Goal: Transaction & Acquisition: Purchase product/service

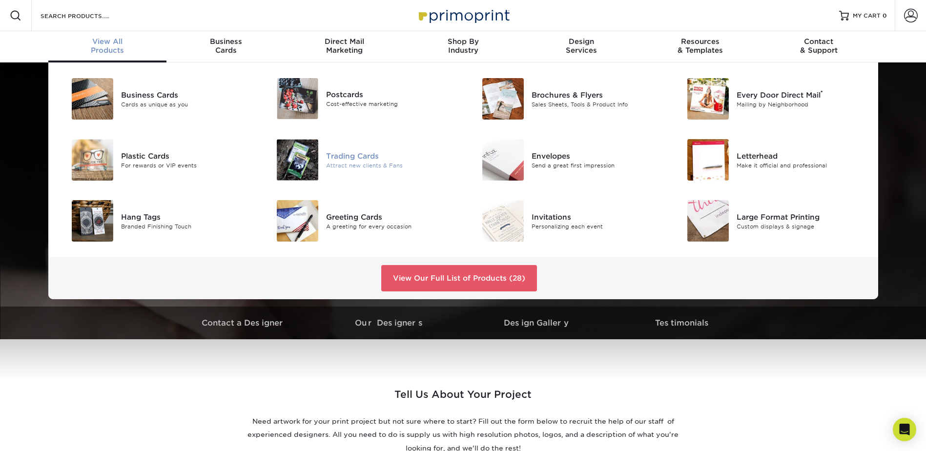
click at [349, 154] on div "Trading Cards" at bounding box center [390, 155] width 129 height 11
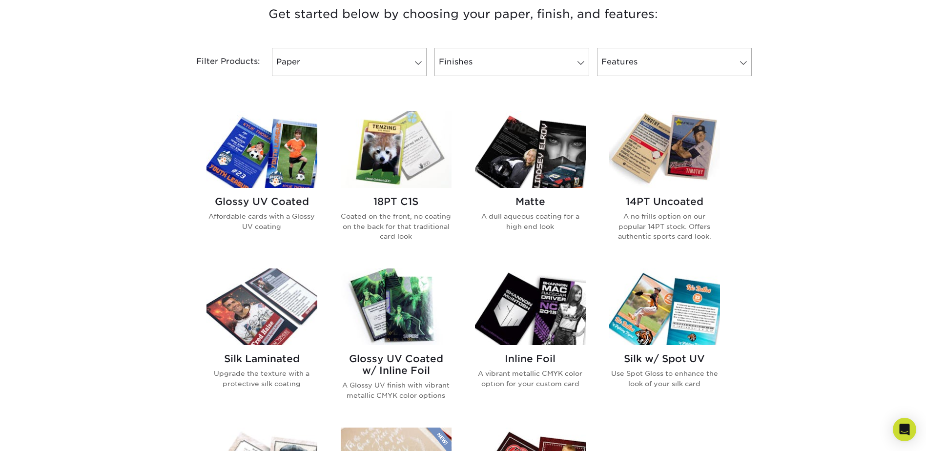
scroll to position [390, 0]
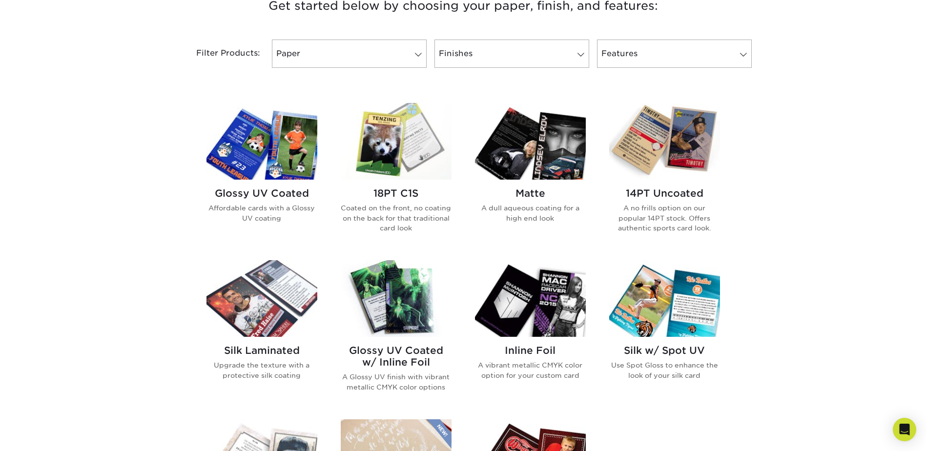
click at [275, 197] on h2 "Glossy UV Coated" at bounding box center [261, 193] width 111 height 12
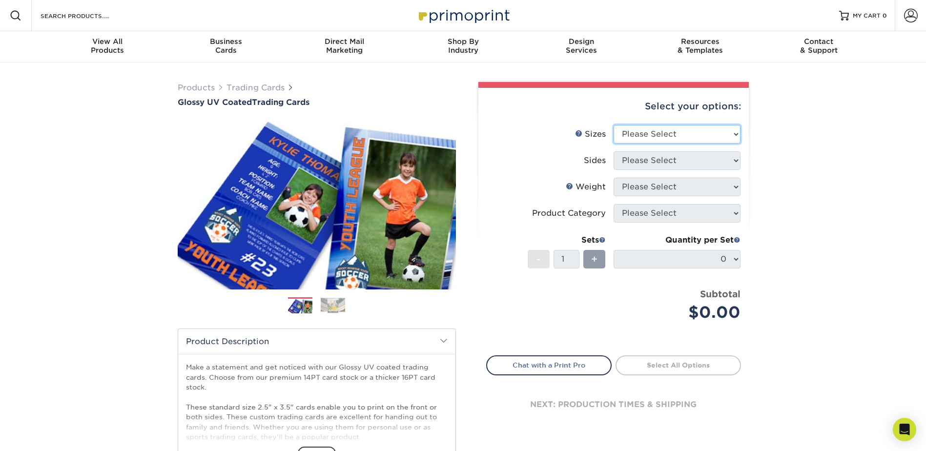
click at [615, 130] on select "Please Select 2.5" x 3.5"" at bounding box center [676, 134] width 127 height 19
select select "2.50x3.50"
click at [613, 125] on select "Please Select 2.5" x 3.5"" at bounding box center [676, 134] width 127 height 19
click at [642, 159] on select "Please Select Print Both Sides Print Front Only" at bounding box center [676, 160] width 127 height 19
select select "13abbda7-1d64-4f25-8bb2-c179b224825d"
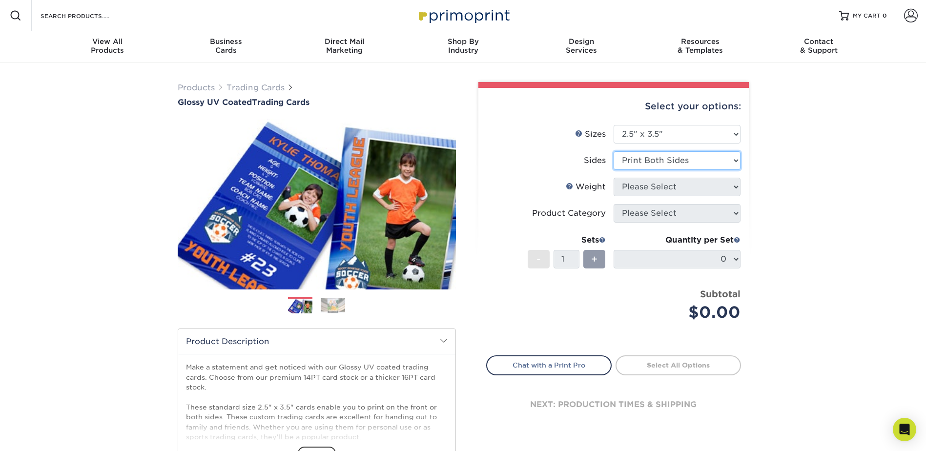
click at [613, 151] on select "Please Select Print Both Sides Print Front Only" at bounding box center [676, 160] width 127 height 19
click at [662, 187] on select "Please Select 16PT 14PT 18PT C1S" at bounding box center [676, 187] width 127 height 19
select select "14PT"
click at [613, 178] on select "Please Select 16PT 14PT 18PT C1S" at bounding box center [676, 187] width 127 height 19
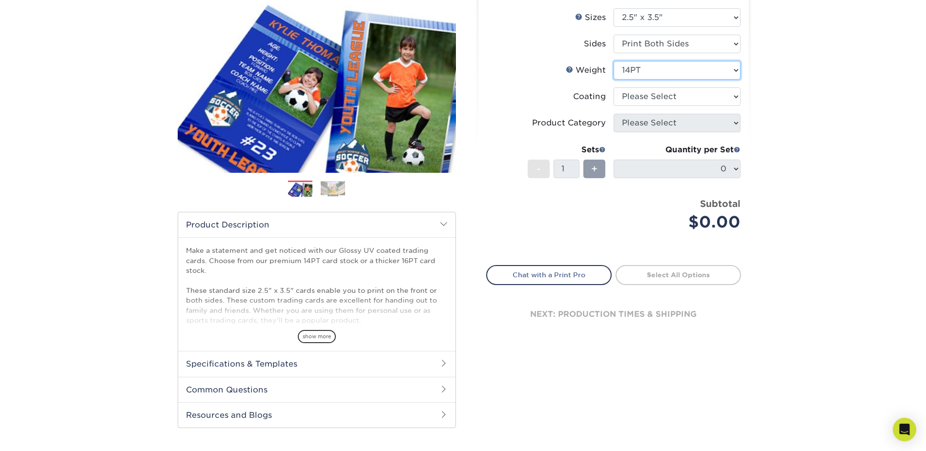
scroll to position [195, 0]
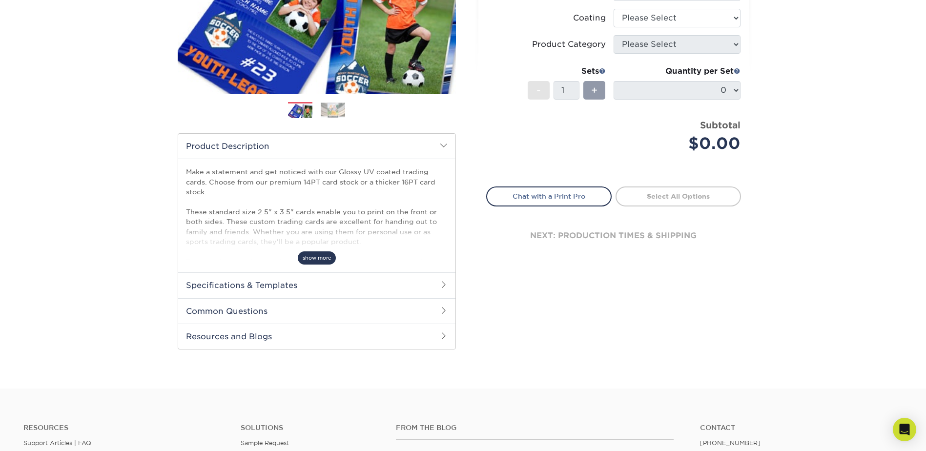
click at [321, 253] on span "show more" at bounding box center [317, 257] width 38 height 13
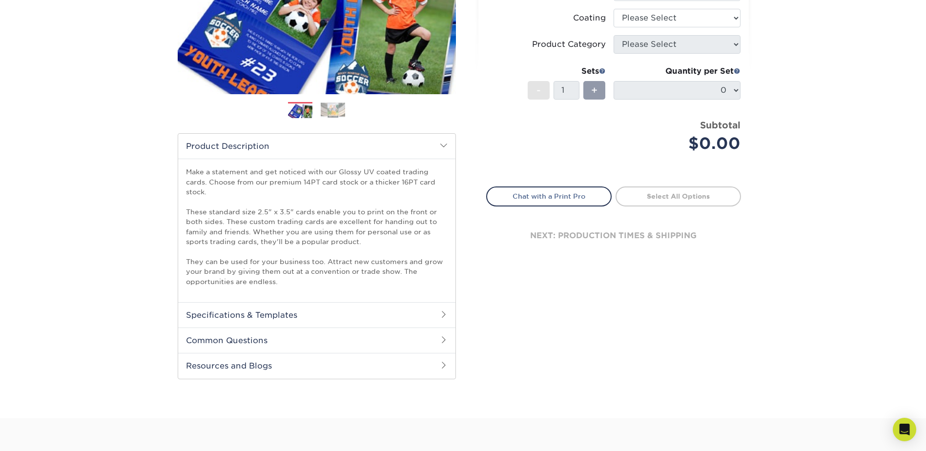
scroll to position [0, 0]
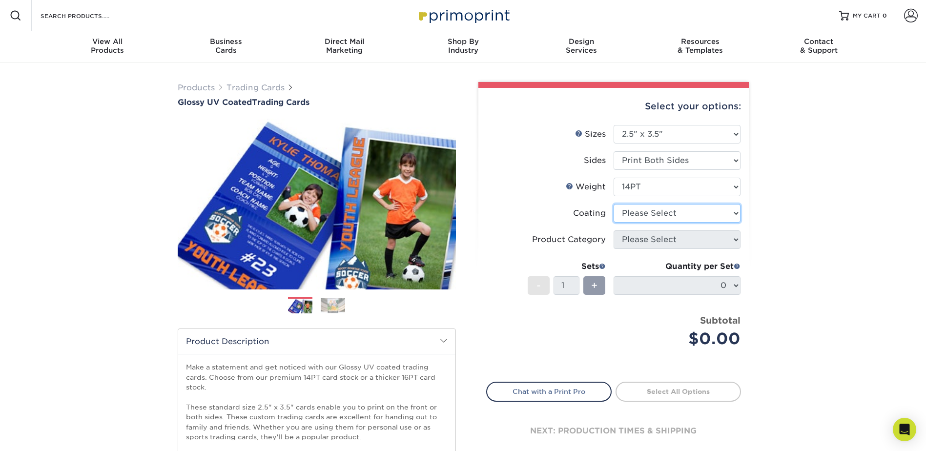
click at [669, 215] on select at bounding box center [676, 213] width 127 height 19
select select "ae367451-b2b8-45df-a344-0f05b6a12993"
click at [613, 204] on select at bounding box center [676, 213] width 127 height 19
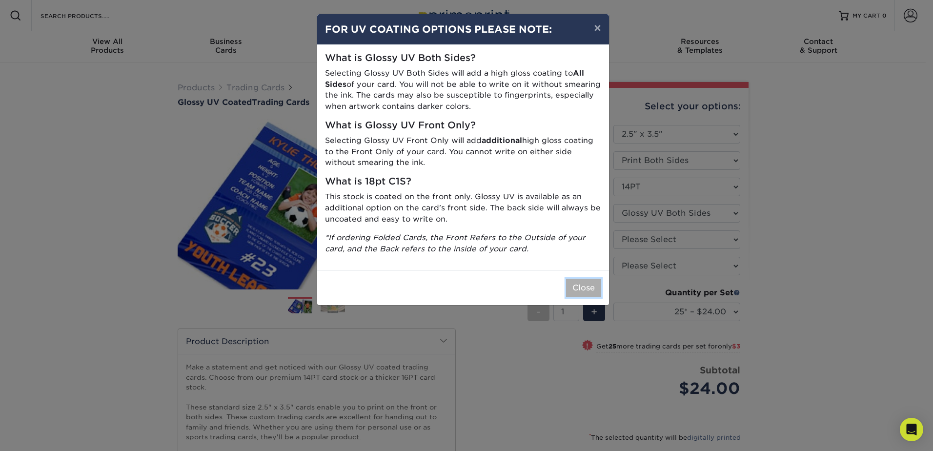
click at [587, 282] on button "Close" at bounding box center [583, 288] width 35 height 19
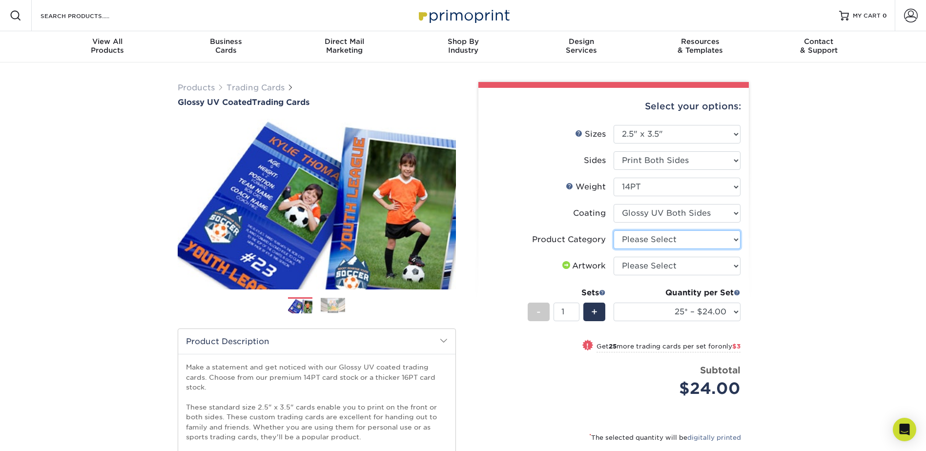
click at [640, 241] on select "Please Select Trading Cards" at bounding box center [676, 239] width 127 height 19
select select "c2f9bce9-36c2-409d-b101-c29d9d031e18"
click at [613, 230] on select "Please Select Trading Cards" at bounding box center [676, 239] width 127 height 19
click at [647, 266] on select "Please Select I will upload files I need a design - $100" at bounding box center [676, 266] width 127 height 19
select select "upload"
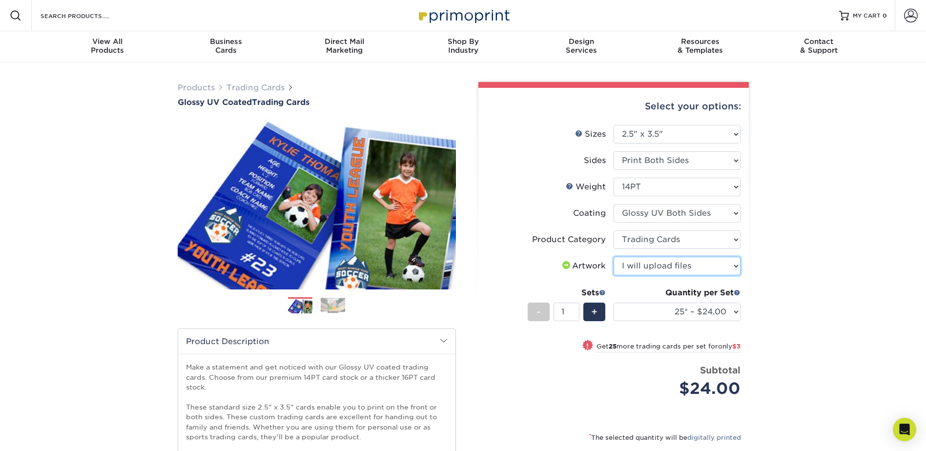
click at [613, 257] on select "Please Select I will upload files I need a design - $100" at bounding box center [676, 266] width 127 height 19
click at [750, 278] on div "Select your options: Sizes Help Sizes Please Select 2.5" x 3.5" Sides - 1" at bounding box center [609, 334] width 293 height 504
click at [687, 312] on select "25* – $24.00 50* – $27.00 75* – $34.00 100* – $37.00 250* – $48.00 500 – $59.00…" at bounding box center [676, 312] width 127 height 19
select select "250* – $48.00"
click at [613, 303] on select "25* – $24.00 50* – $27.00 75* – $34.00 100* – $37.00 250* – $48.00 500 – $59.00…" at bounding box center [676, 312] width 127 height 19
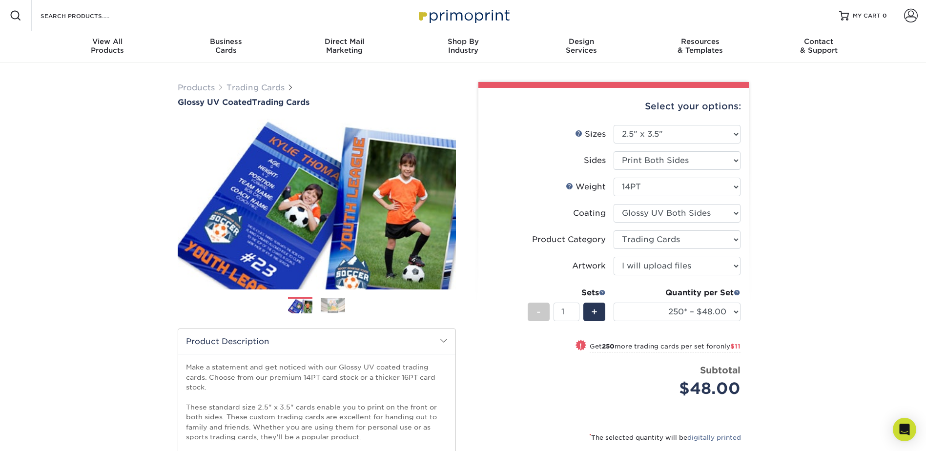
click at [780, 199] on div "Products Trading Cards Glossy UV Coated Trading Cards Previous Next /" at bounding box center [463, 337] width 926 height 551
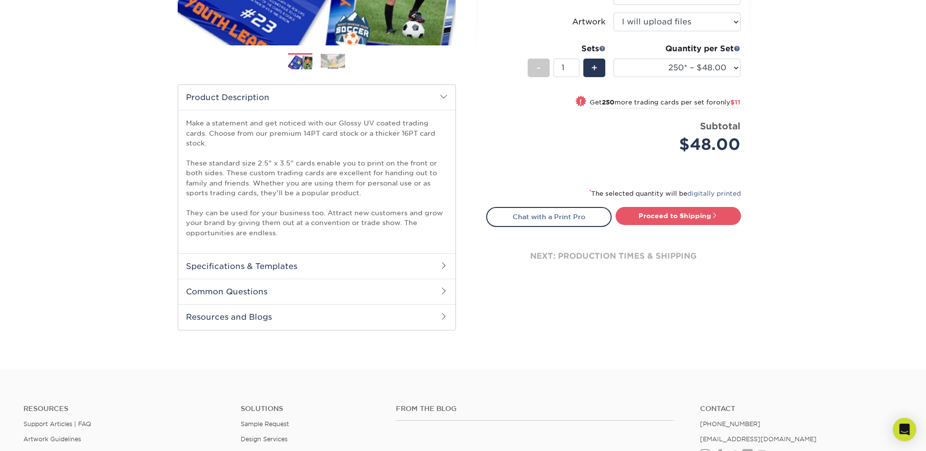
scroll to position [98, 0]
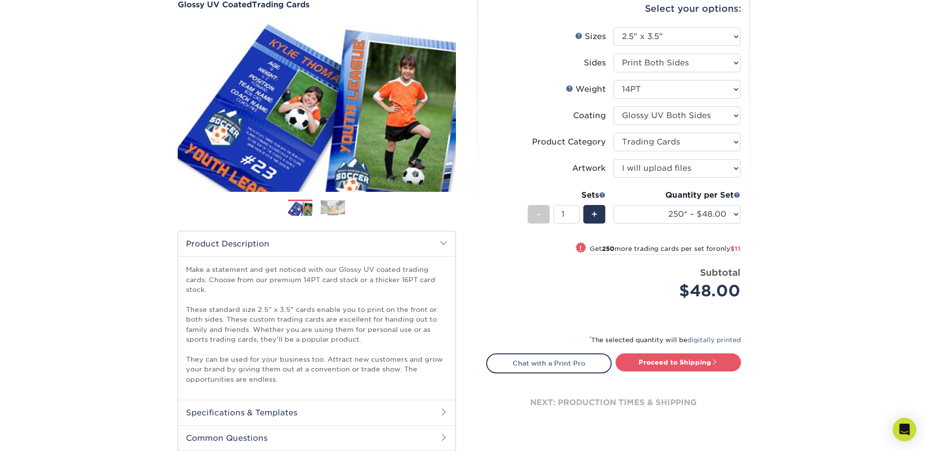
click at [712, 232] on div "Quantity per Set 25* – $24.00 50* – $27.00 75* – $34.00 100* – $37.00 250* – $4…" at bounding box center [676, 211] width 127 height 45
click at [721, 213] on select "25* – $24.00 50* – $27.00 75* – $34.00 100* – $37.00 250* – $48.00 500 – $59.00…" at bounding box center [676, 214] width 127 height 19
click at [613, 205] on select "25* – $24.00 50* – $27.00 75* – $34.00 100* – $37.00 250* – $48.00 500 – $59.00…" at bounding box center [676, 214] width 127 height 19
click at [799, 279] on div "Products Trading Cards Glossy UV Coated Trading Cards Previous Next /" at bounding box center [463, 240] width 926 height 551
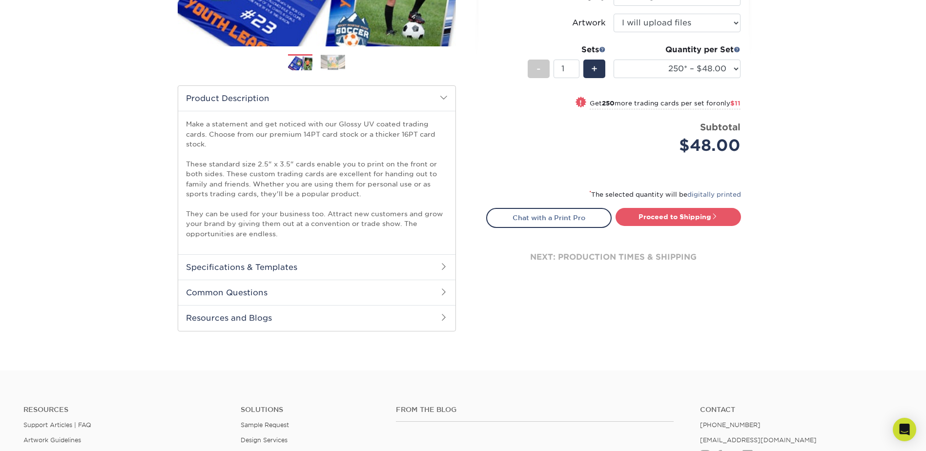
scroll to position [244, 0]
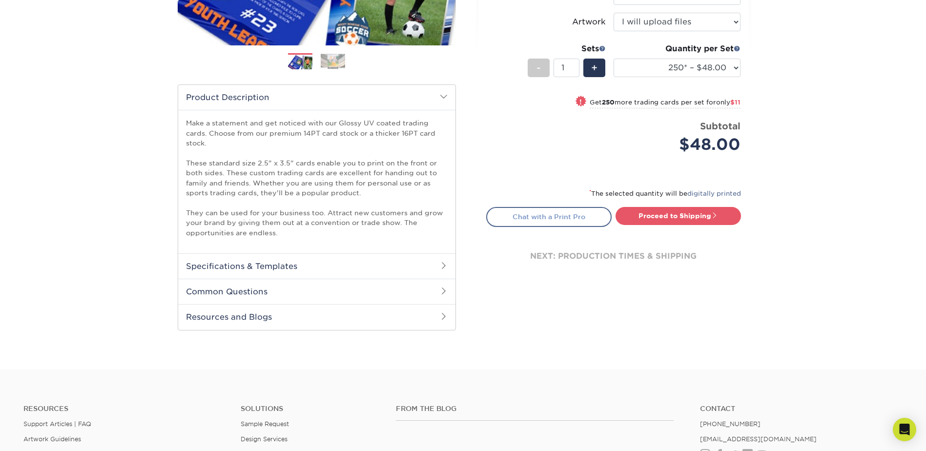
click at [566, 217] on link "Chat with a Print Pro" at bounding box center [548, 217] width 125 height 20
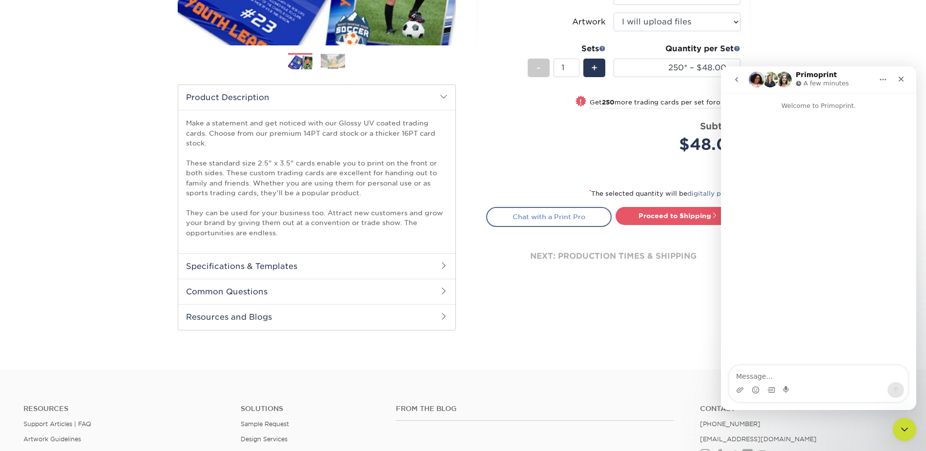
scroll to position [0, 0]
type textarea "I"
click at [901, 81] on icon "Close" at bounding box center [901, 79] width 8 height 8
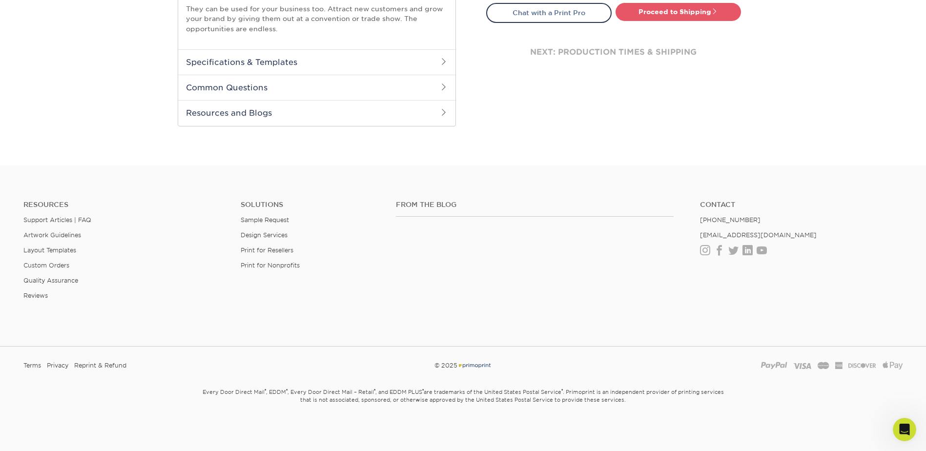
scroll to position [155, 0]
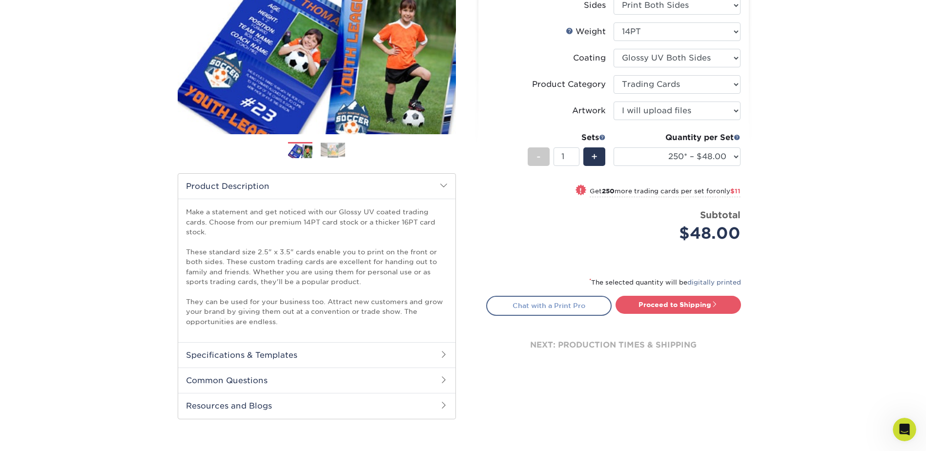
click at [552, 306] on link "Chat with a Print Pro" at bounding box center [548, 306] width 125 height 20
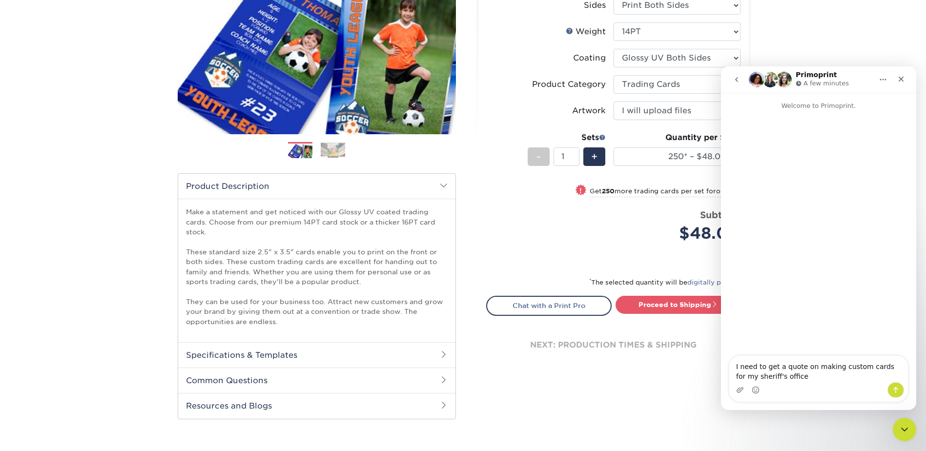
type textarea "I need to get a quote on making custom cards for my sheriff's office"
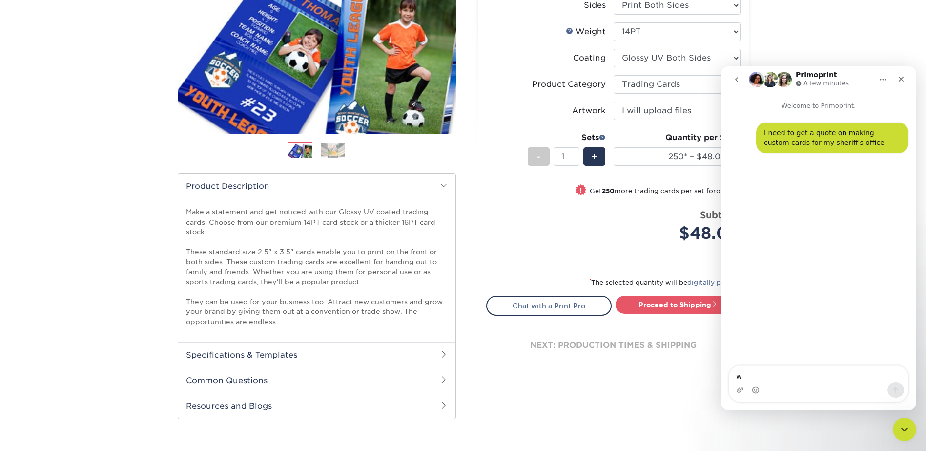
type textarea "we"
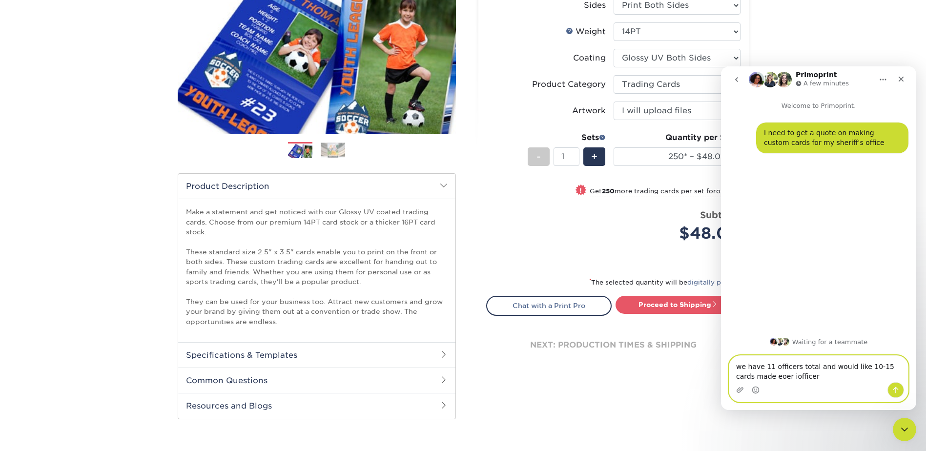
drag, startPoint x: 802, startPoint y: 377, endPoint x: 754, endPoint y: 377, distance: 47.8
click at [754, 377] on textarea "we have 11 officers total and would like 10-15 cards made eoer iofficer" at bounding box center [818, 369] width 179 height 26
type textarea "we have 11 officers total and would like 10-15 cards made per officer"
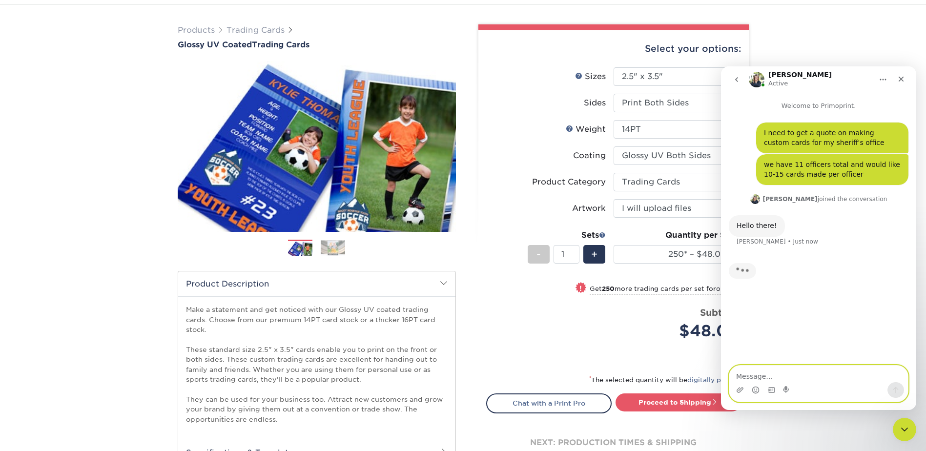
scroll to position [0, 0]
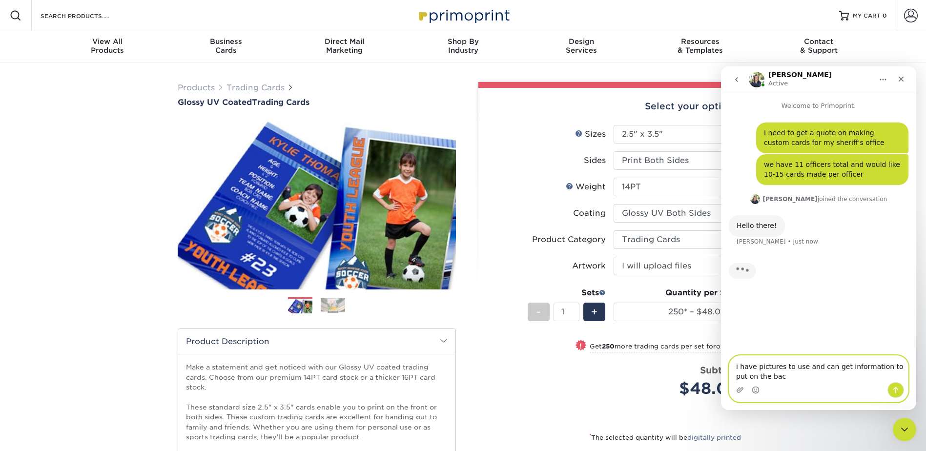
type textarea "i have pictures to use and can get information to put on the bacl"
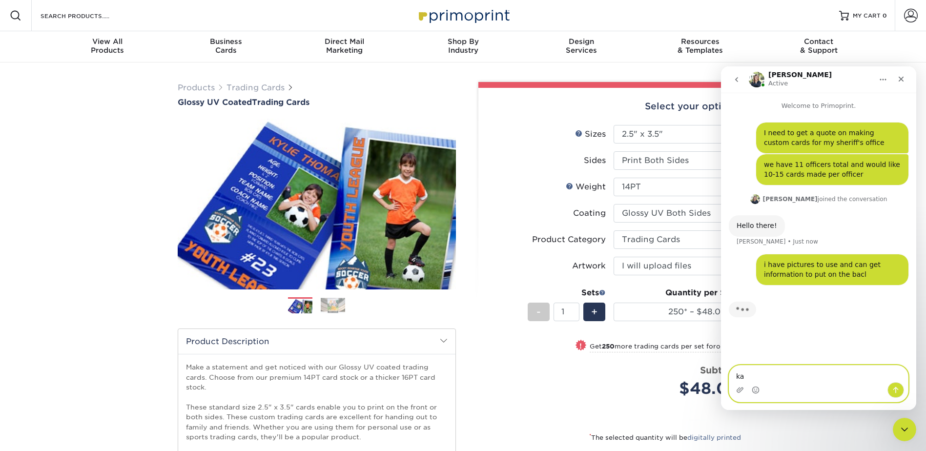
type textarea "k"
type textarea "back"
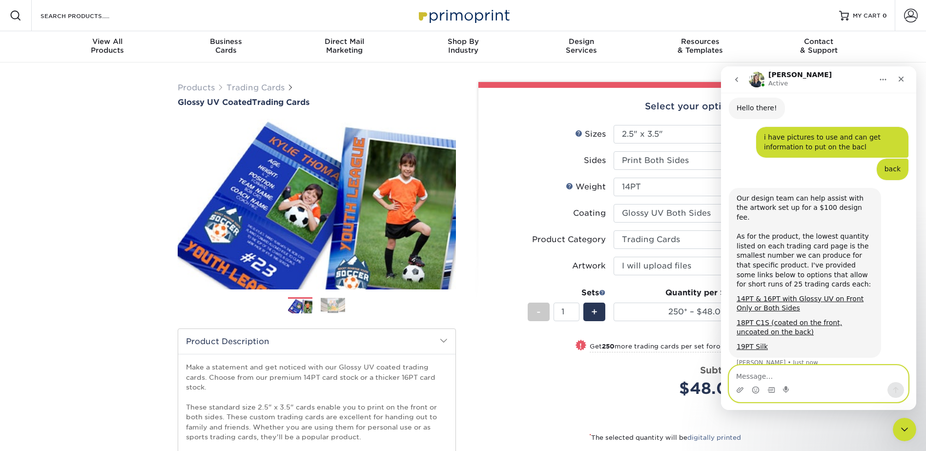
scroll to position [121, 0]
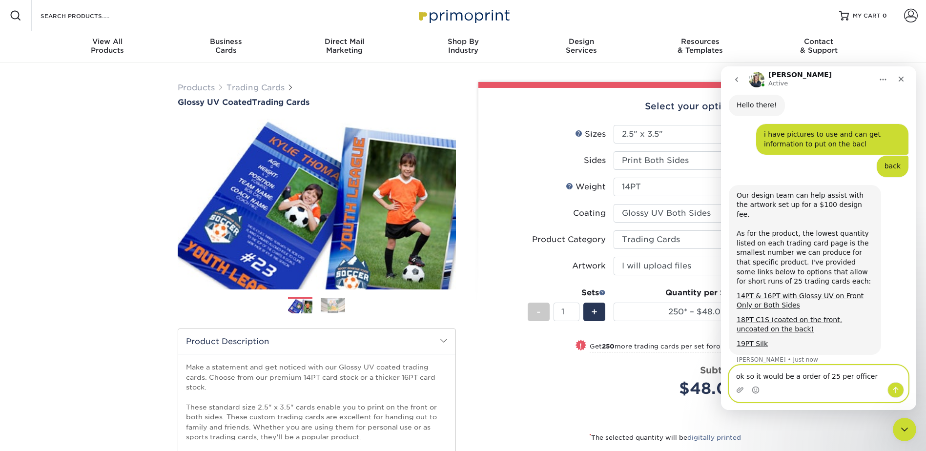
type textarea "ok so it would be a order of 25 per officer?"
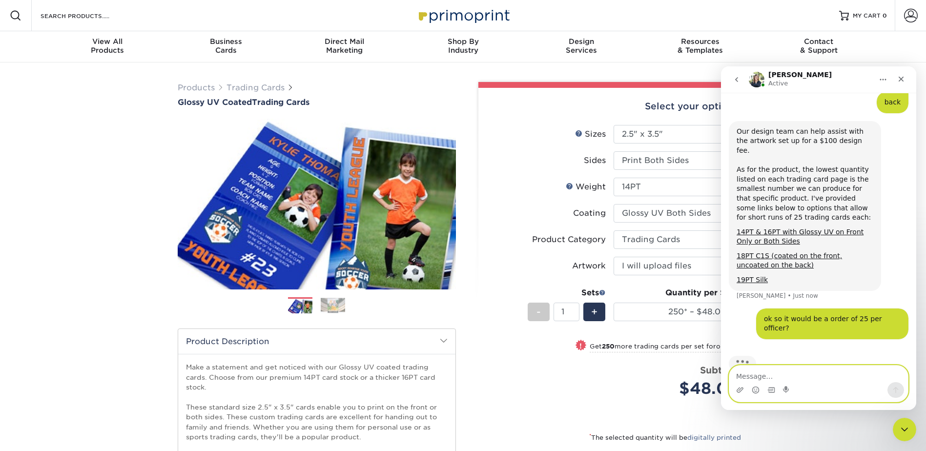
scroll to position [187, 0]
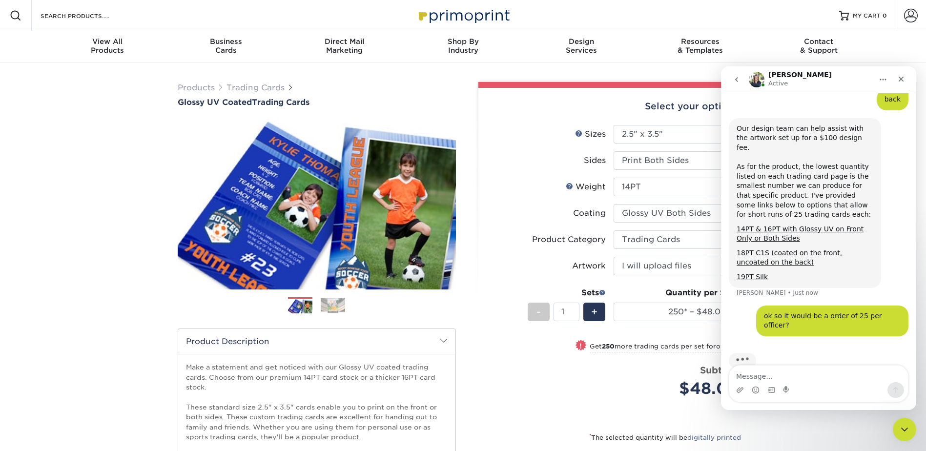
click at [586, 131] on div "Sizes Help Sizes" at bounding box center [590, 134] width 31 height 12
click at [527, 175] on li "Sides Please Select Print Both Sides Print Front Only" at bounding box center [613, 164] width 254 height 26
click at [664, 306] on select "25* – $24.00 50* – $27.00 75* – $34.00 100* – $37.00 250* – $48.00 500 – $59.00…" at bounding box center [676, 312] width 127 height 19
select select "25* – $24.00"
click at [613, 303] on select "25* – $24.00 50* – $27.00 75* – $34.00 100* – $37.00 250* – $48.00 500 – $59.00…" at bounding box center [676, 312] width 127 height 19
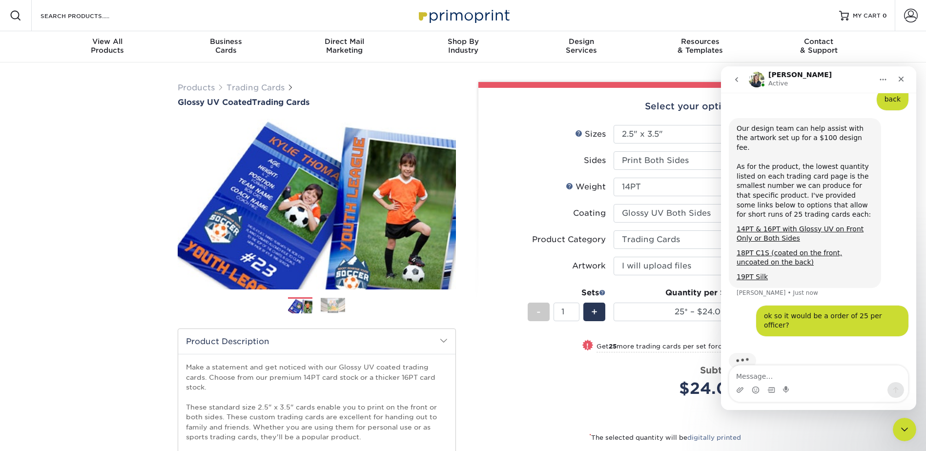
click at [556, 154] on label "Sides" at bounding box center [549, 160] width 127 height 19
click at [792, 375] on textarea "Message…" at bounding box center [818, 373] width 179 height 17
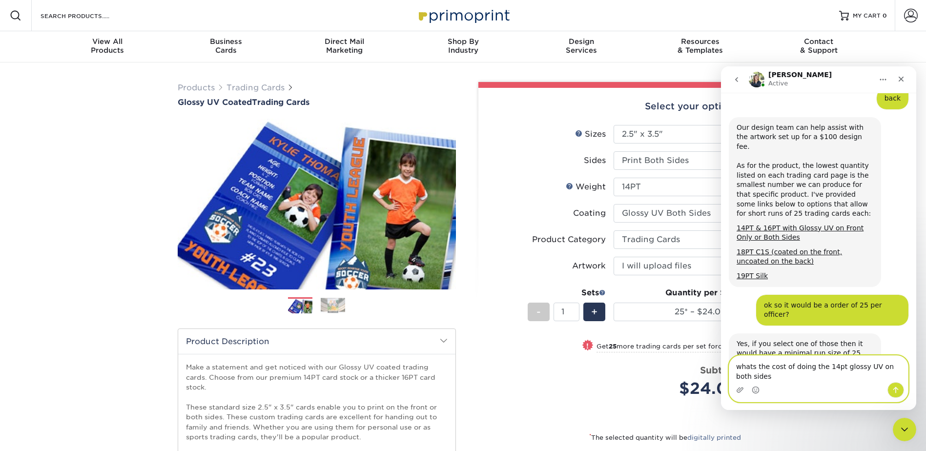
scroll to position [198, 0]
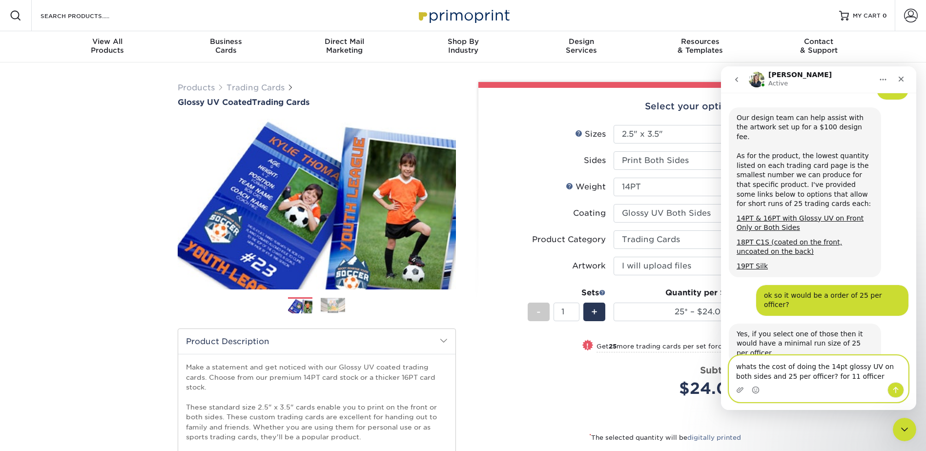
type textarea "whats the cost of doing the 14pt glossy UV on both sides and 25 per officer? fo…"
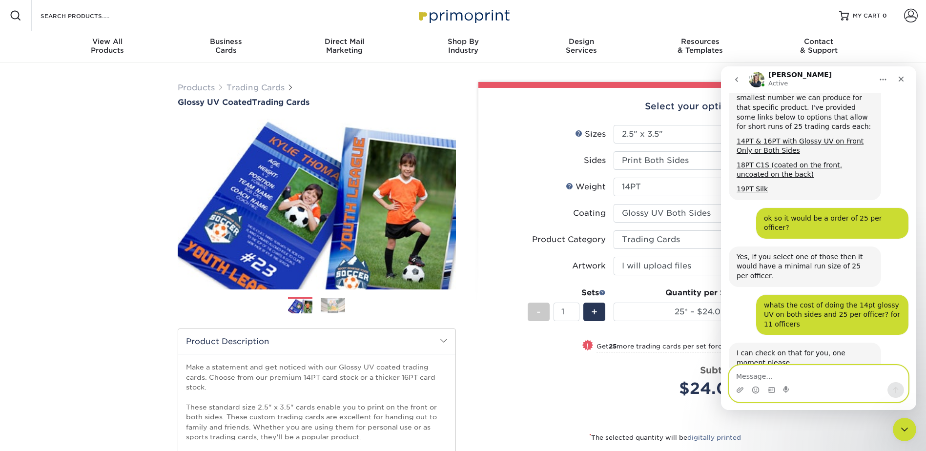
scroll to position [313, 0]
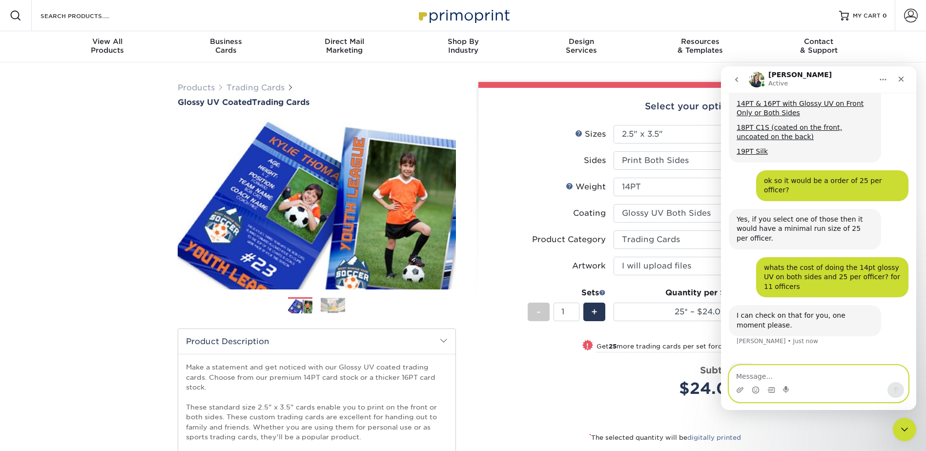
click at [761, 369] on textarea "Message…" at bounding box center [818, 373] width 179 height 17
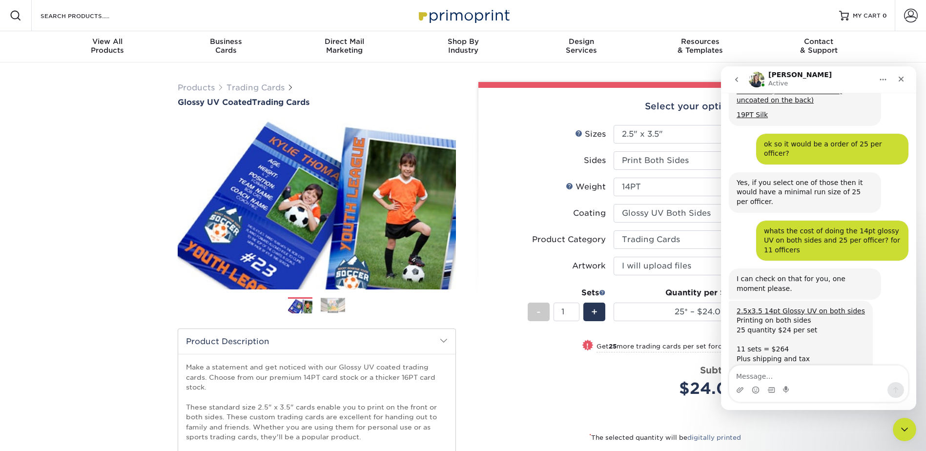
scroll to position [355, 0]
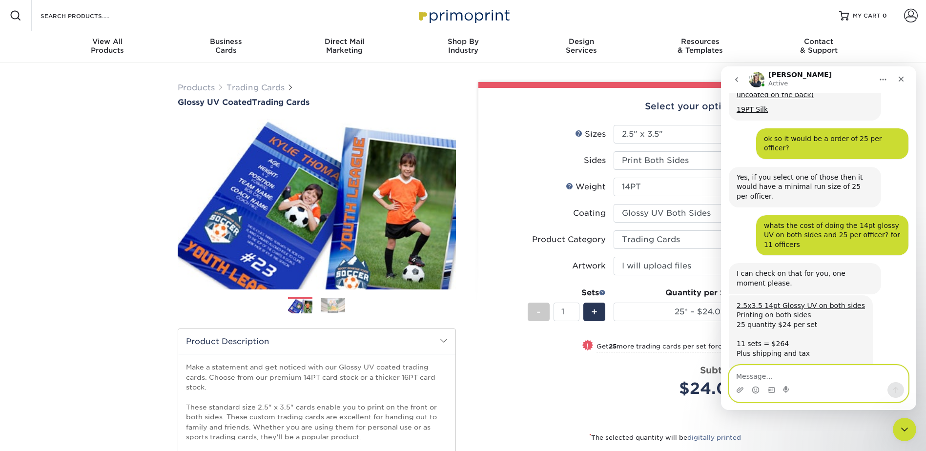
click at [748, 374] on textarea "Message…" at bounding box center [818, 373] width 179 height 17
type textarea "ok thats a good deal"
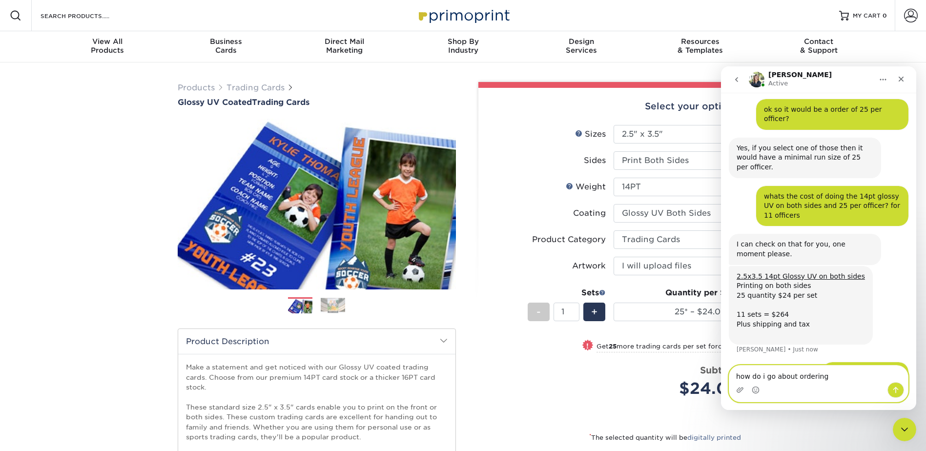
type textarea "how do i go about ordering?"
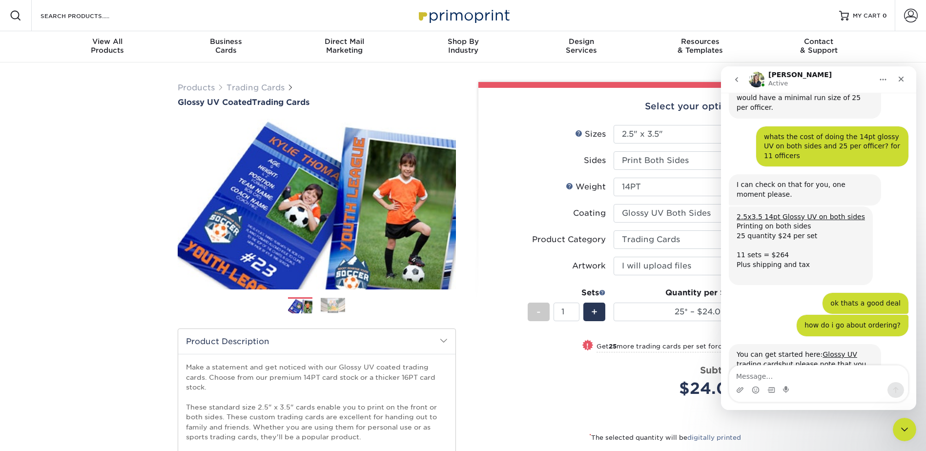
scroll to position [483, 0]
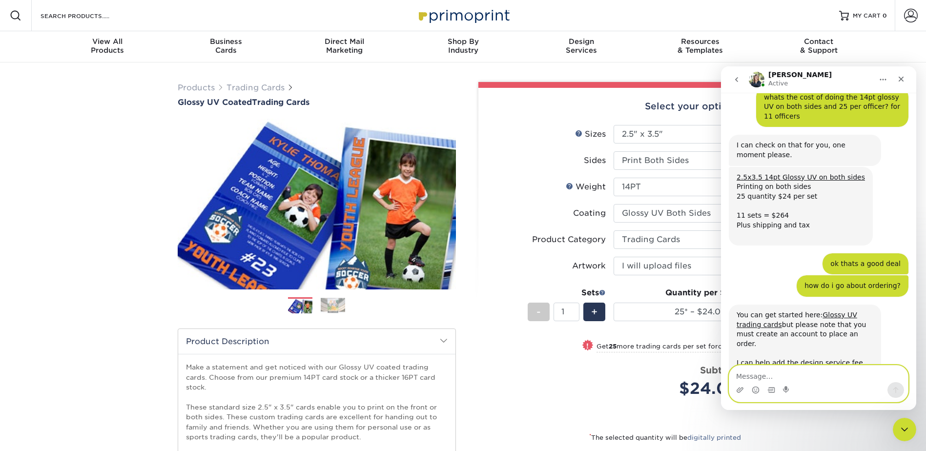
click at [755, 375] on textarea "Message…" at bounding box center [818, 373] width 179 height 17
type textarea "ok"
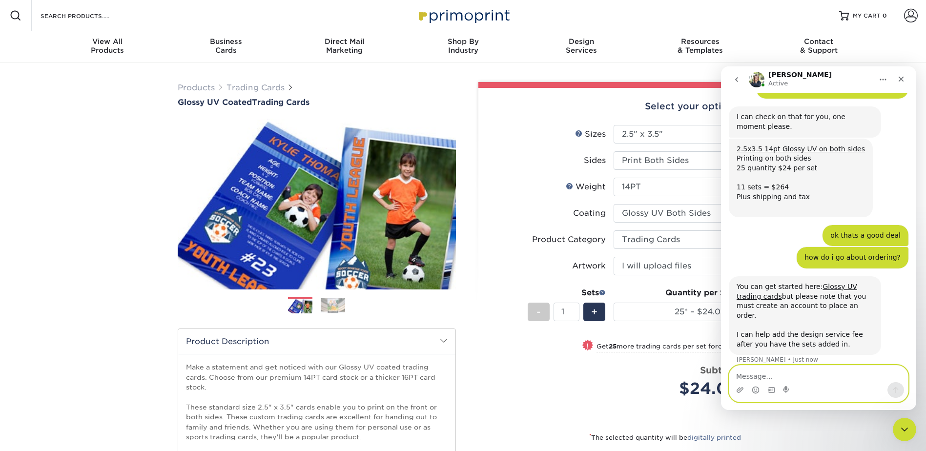
scroll to position [512, 0]
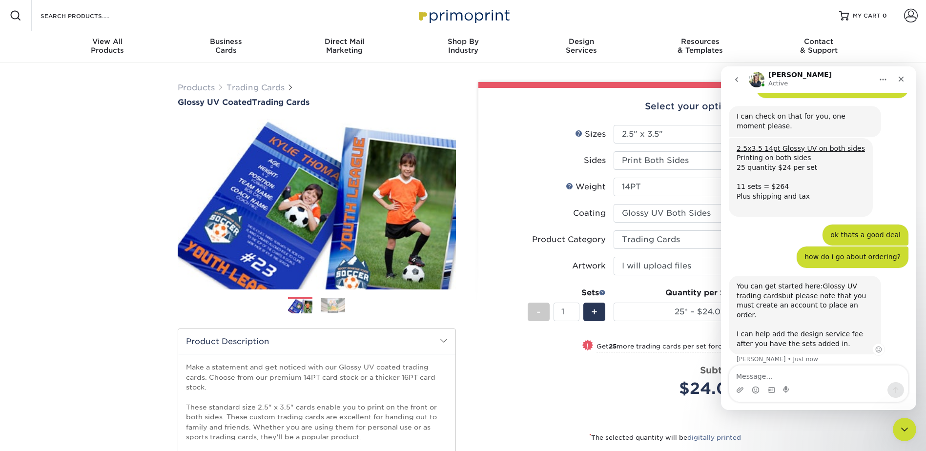
click at [826, 282] on link "Glossy UV trading cards" at bounding box center [796, 291] width 121 height 18
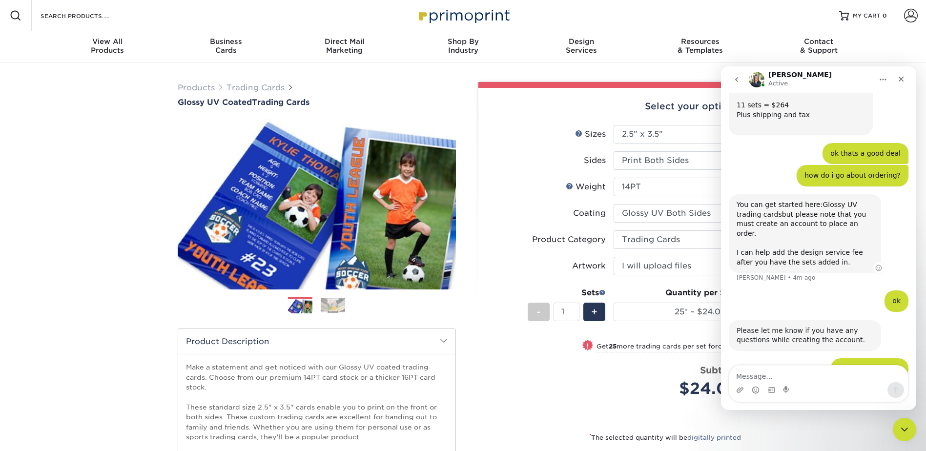
scroll to position [619, 0]
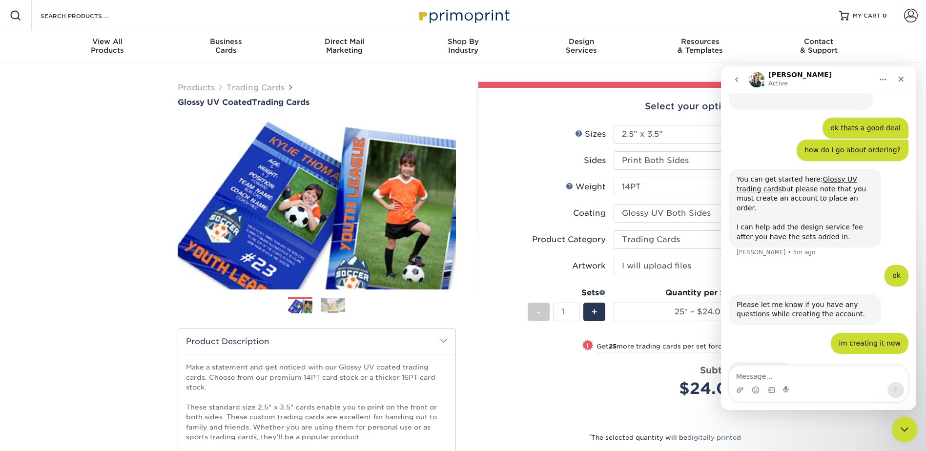
click at [900, 427] on icon "Close Intercom Messenger" at bounding box center [902, 428] width 7 height 4
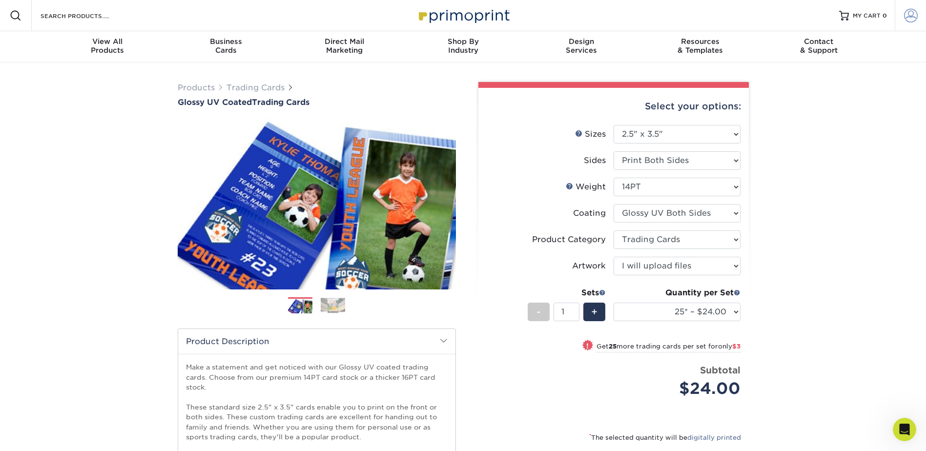
click at [903, 15] on link "Account" at bounding box center [909, 15] width 31 height 31
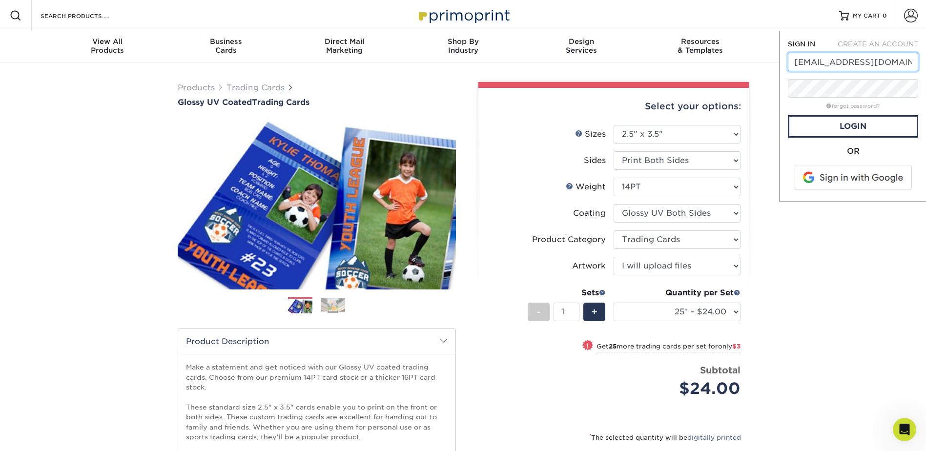
scroll to position [0, 3]
type input "[EMAIL_ADDRESS][DOMAIN_NAME]"
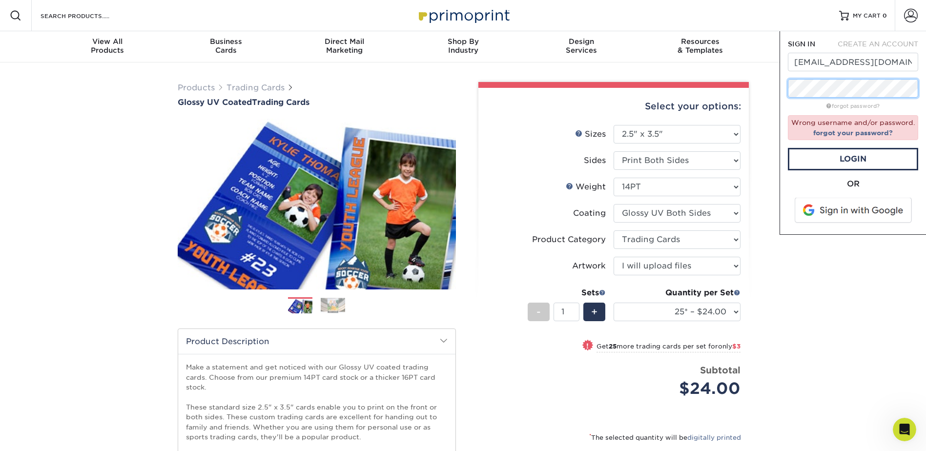
click at [733, 87] on div "Resources Menu Search Products Account SIGN IN CREATE AN ACCOUNT cbell@blackfor…" at bounding box center [463, 449] width 926 height 899
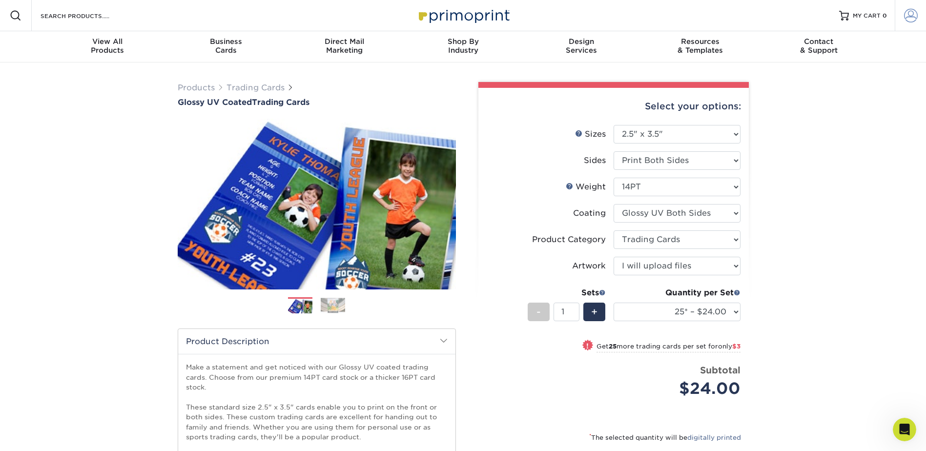
click at [912, 16] on span at bounding box center [911, 16] width 14 height 14
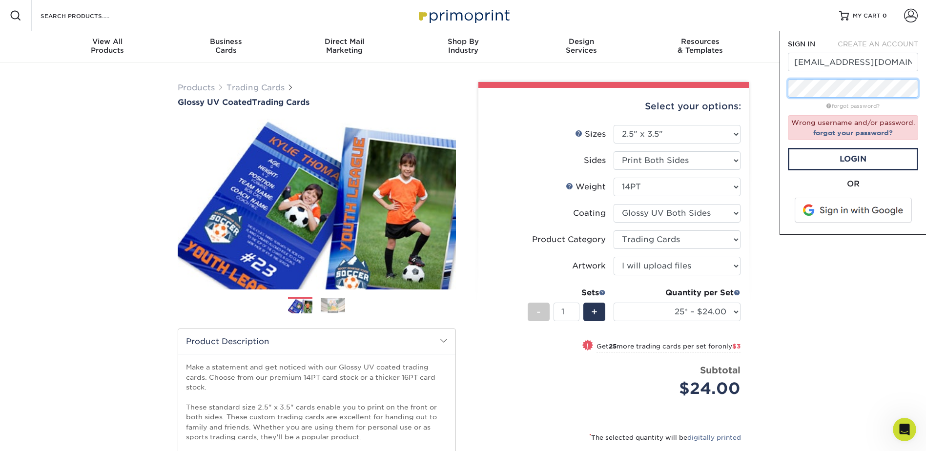
click at [724, 88] on div "Resources Menu Search Products Account SIGN IN CREATE AN ACCOUNT cbell@blackfor…" at bounding box center [463, 449] width 926 height 899
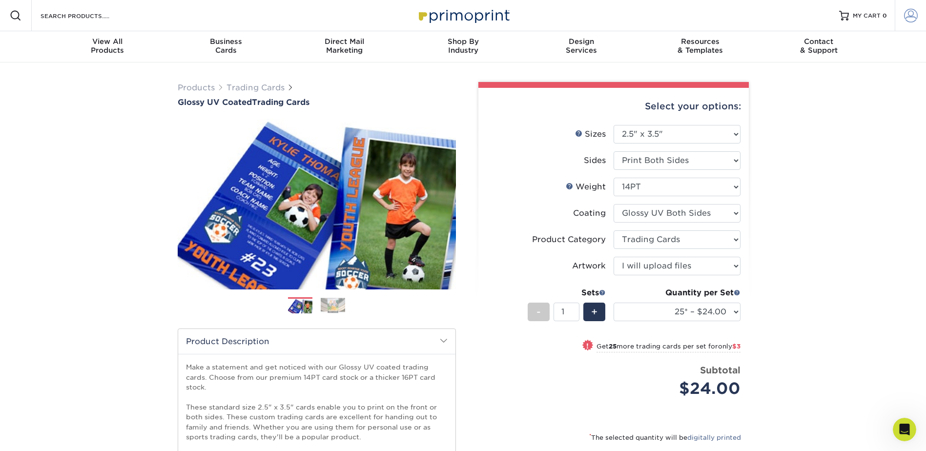
click at [920, 15] on link "Account" at bounding box center [909, 15] width 31 height 31
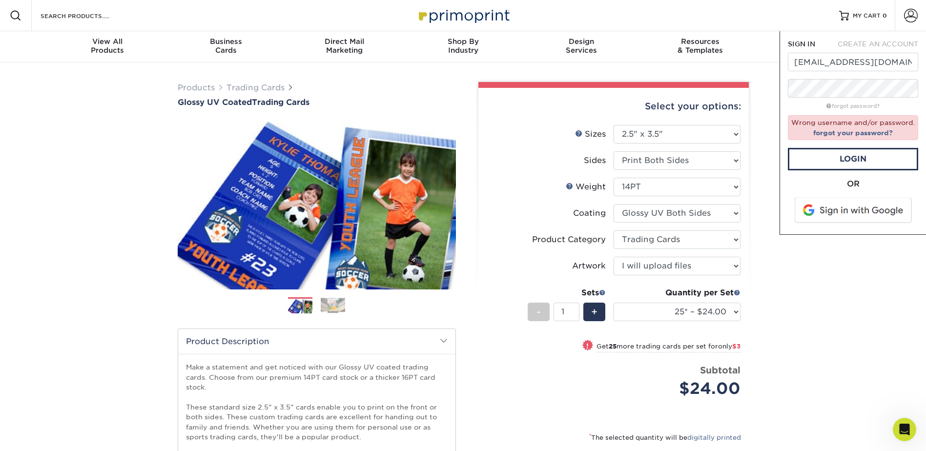
click at [859, 104] on link "forgot password?" at bounding box center [852, 106] width 53 height 6
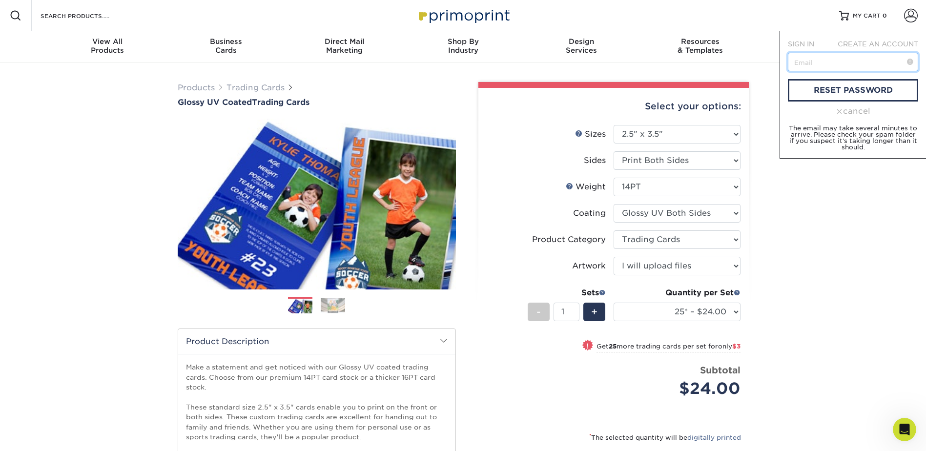
click at [845, 61] on input "text" at bounding box center [853, 62] width 130 height 19
type input "cbell@blackfordcounty.in.gov"
click at [830, 92] on link "reset password" at bounding box center [853, 90] width 130 height 22
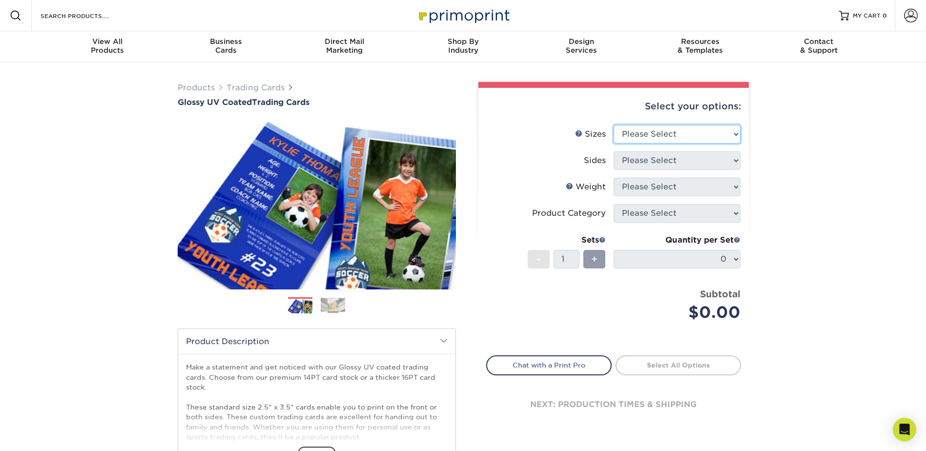
click at [659, 137] on select "Please Select 2.5" x 3.5"" at bounding box center [676, 134] width 127 height 19
select select "2.50x3.50"
click at [613, 125] on select "Please Select 2.5" x 3.5"" at bounding box center [676, 134] width 127 height 19
click at [659, 162] on select "Please Select Print Both Sides Print Front Only" at bounding box center [676, 160] width 127 height 19
select select "13abbda7-1d64-4f25-8bb2-c179b224825d"
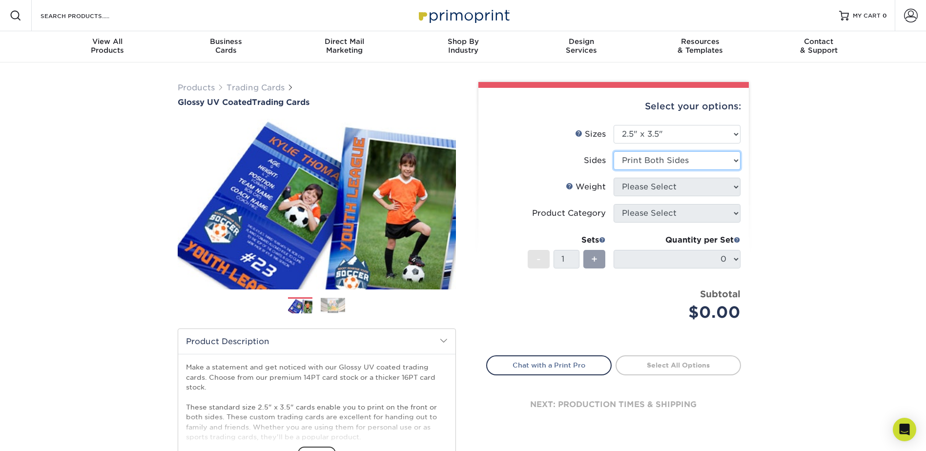
click at [613, 151] on select "Please Select Print Both Sides Print Front Only" at bounding box center [676, 160] width 127 height 19
click at [660, 187] on select "Please Select 16PT 14PT 18PT C1S" at bounding box center [676, 187] width 127 height 19
select select "14PT"
click at [613, 178] on select "Please Select 16PT 14PT 18PT C1S" at bounding box center [676, 187] width 127 height 19
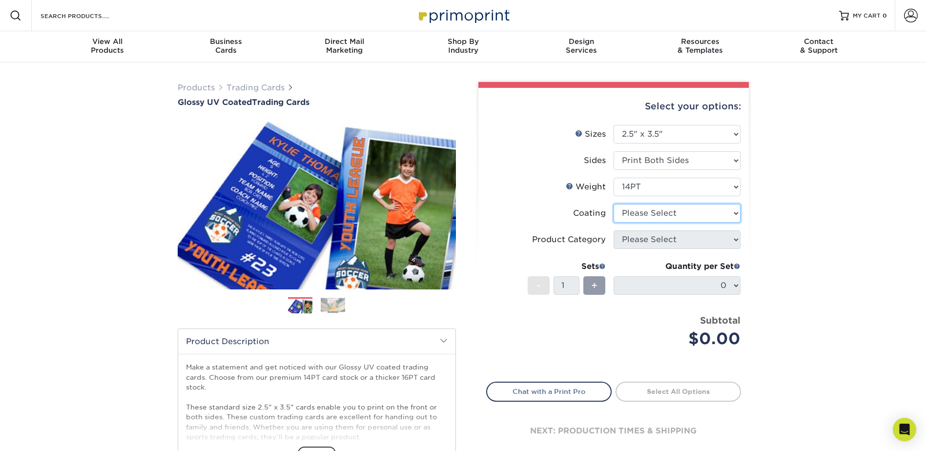
click at [656, 218] on select at bounding box center [676, 213] width 127 height 19
select select "ae367451-b2b8-45df-a344-0f05b6a12993"
click at [613, 204] on select at bounding box center [676, 213] width 127 height 19
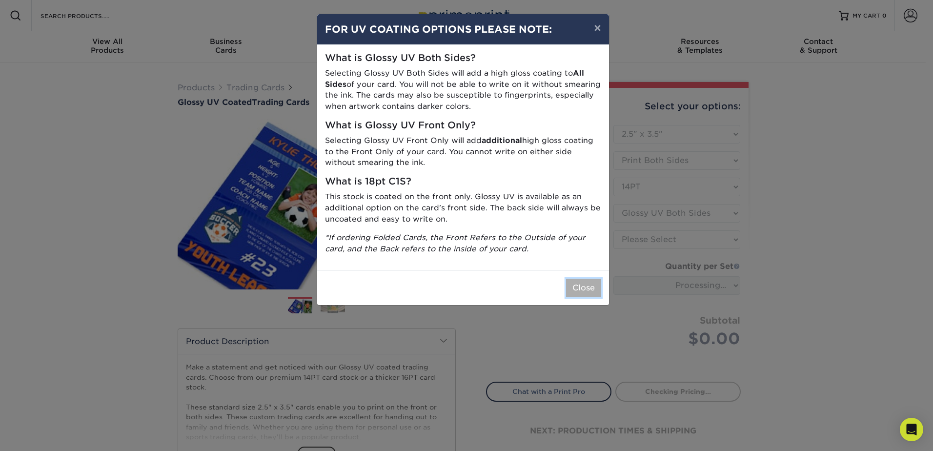
click at [585, 290] on button "Close" at bounding box center [583, 288] width 35 height 19
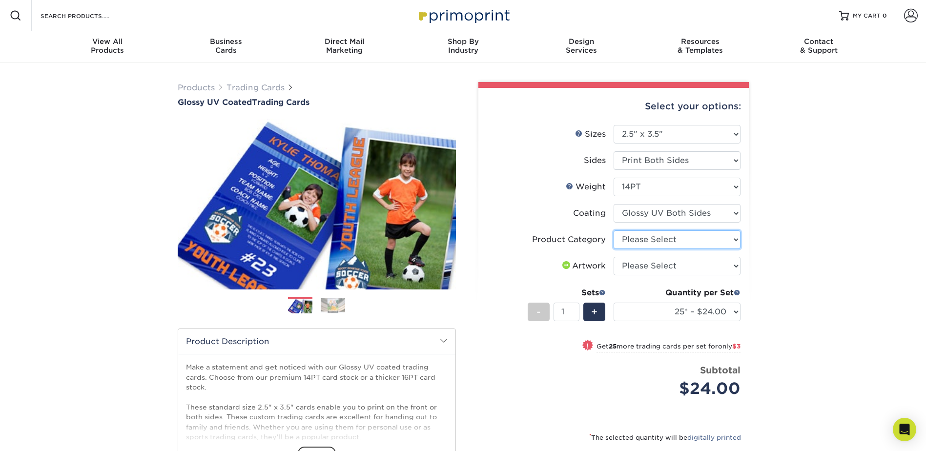
click at [713, 241] on select "Please Select Trading Cards" at bounding box center [676, 239] width 127 height 19
select select "c2f9bce9-36c2-409d-b101-c29d9d031e18"
click at [613, 230] on select "Please Select Trading Cards" at bounding box center [676, 239] width 127 height 19
click at [700, 263] on select "Please Select I will upload files I need a design - $100" at bounding box center [676, 266] width 127 height 19
select select "upload"
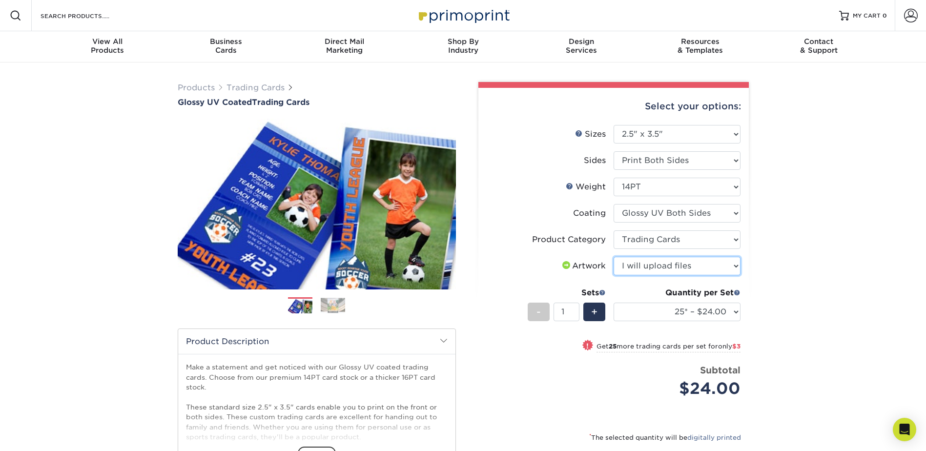
click at [613, 257] on select "Please Select I will upload files I need a design - $100" at bounding box center [676, 266] width 127 height 19
drag, startPoint x: 788, startPoint y: 290, endPoint x: 782, endPoint y: 296, distance: 7.6
click at [788, 290] on div "Products Trading Cards Glossy UV Coated Trading Cards Previous Next /" at bounding box center [463, 322] width 926 height 521
click at [587, 309] on div "+" at bounding box center [594, 312] width 22 height 19
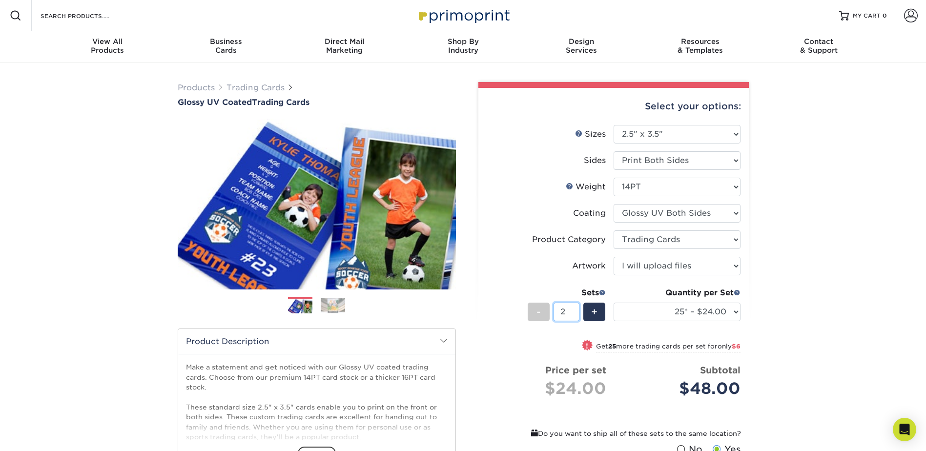
click at [557, 310] on input "2" at bounding box center [566, 312] width 26 height 19
drag, startPoint x: 566, startPoint y: 313, endPoint x: 555, endPoint y: 314, distance: 10.8
click at [555, 314] on input "2" at bounding box center [566, 312] width 26 height 19
type input "11"
click at [556, 337] on li "Sets - 11 + Quantity per Set 25* – $24.00 50* – $27.00 75* – $34.00 100* – $37.…" at bounding box center [613, 311] width 254 height 57
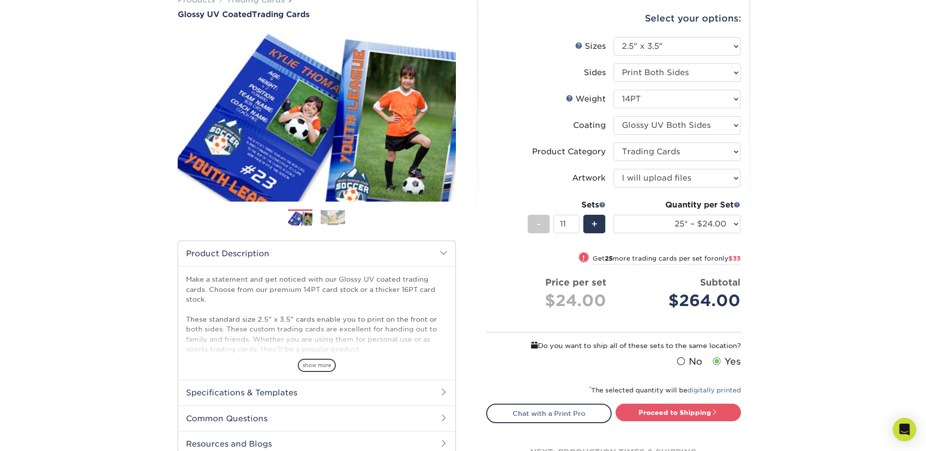
scroll to position [195, 0]
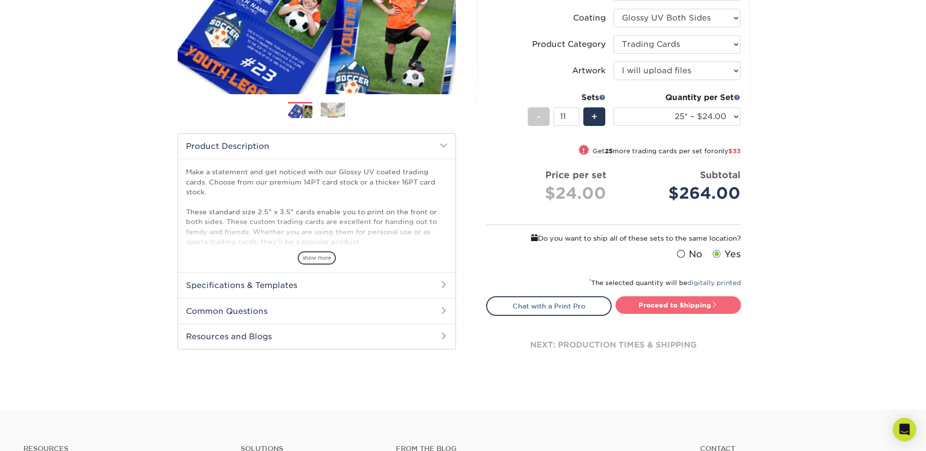
click at [689, 305] on link "Proceed to Shipping" at bounding box center [677, 305] width 125 height 18
type input "Set 1"
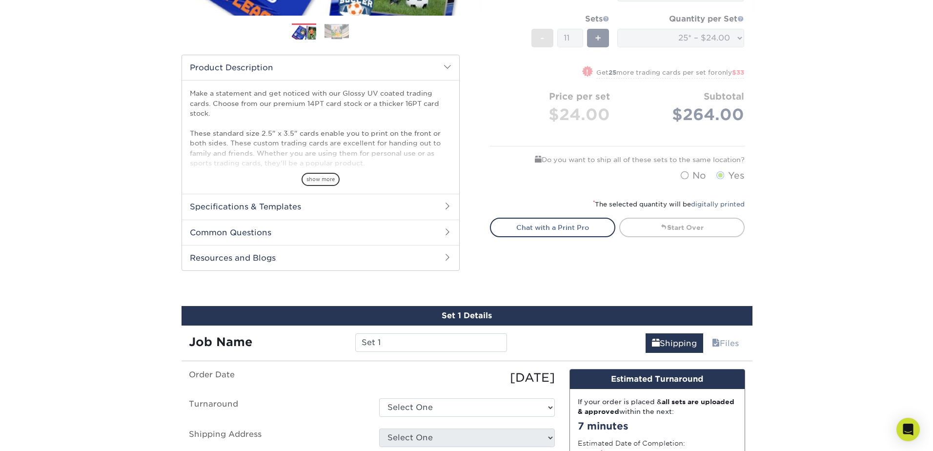
scroll to position [518, 0]
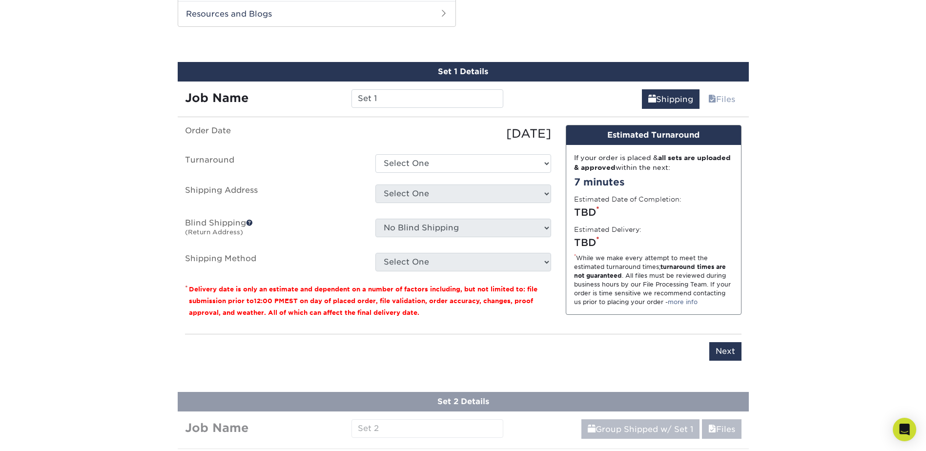
click at [526, 152] on ul "Order Date 10/13/2025 Turnaround Select One 2-4 Business Days 2 Day Next Busine…" at bounding box center [368, 198] width 366 height 146
click at [548, 165] on select "Select One 2-4 Business Days 2 Day Next Business Day" at bounding box center [463, 163] width 176 height 19
select select "79866821-082a-4a87-92f3-8c0e77fd8942"
click at [375, 154] on select "Select One 2-4 Business Days 2 Day Next Business Day" at bounding box center [463, 163] width 176 height 19
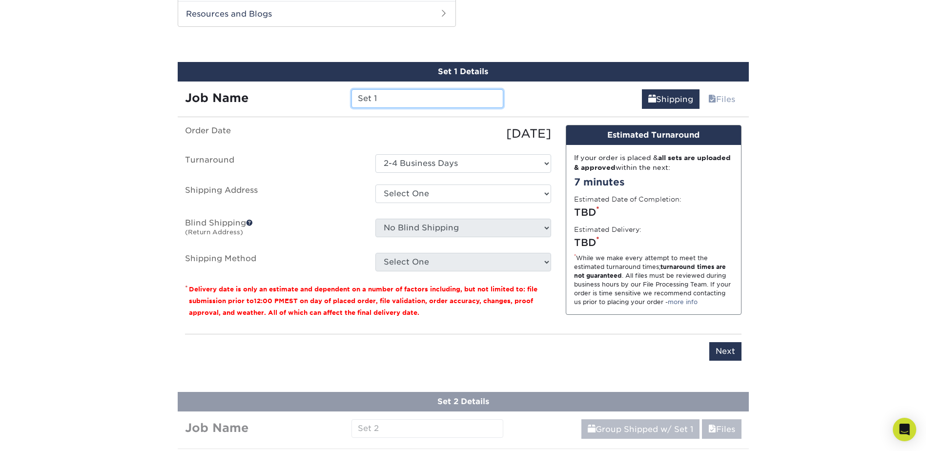
click at [439, 106] on input "Set 1" at bounding box center [427, 98] width 152 height 19
drag, startPoint x: 420, startPoint y: 97, endPoint x: 287, endPoint y: 98, distance: 132.2
click at [287, 98] on div "Job Name Set 1" at bounding box center [344, 98] width 333 height 19
type input "Blackford County Sheriff's Officer"
click at [720, 102] on link "Files" at bounding box center [722, 99] width 40 height 20
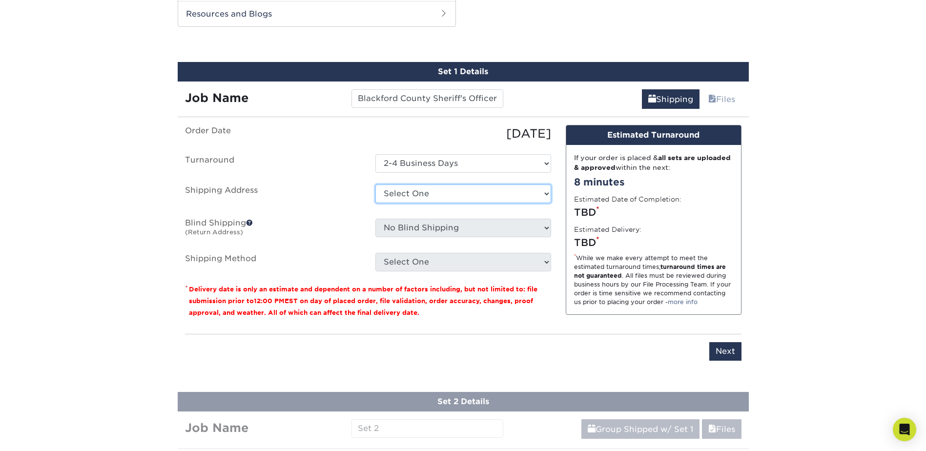
click at [399, 197] on select "Select One + Add New Address - Login" at bounding box center [463, 193] width 176 height 19
select select "newaddress"
click at [375, 184] on select "Select One + Add New Address - Login" at bounding box center [463, 193] width 176 height 19
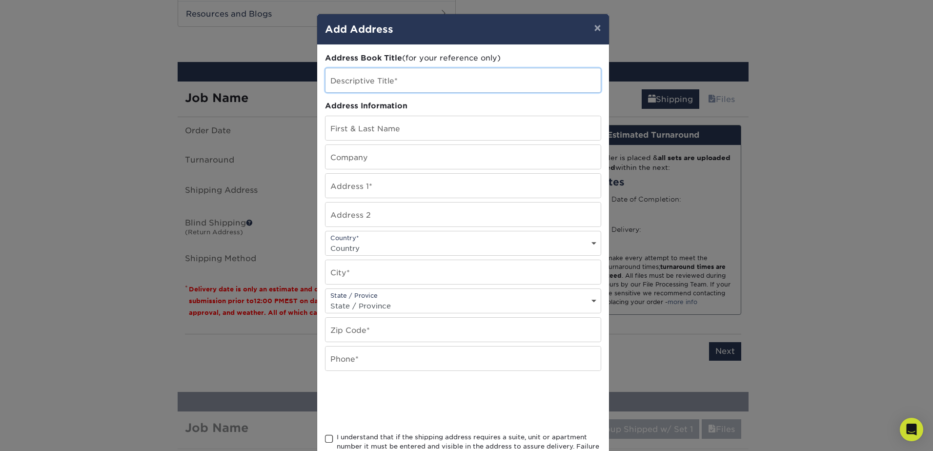
click at [369, 76] on input "text" at bounding box center [462, 80] width 275 height 24
type input "BCSO"
type input "[PERSON_NAME]"
type input "BCSO"
type input "0064 N 500 E"
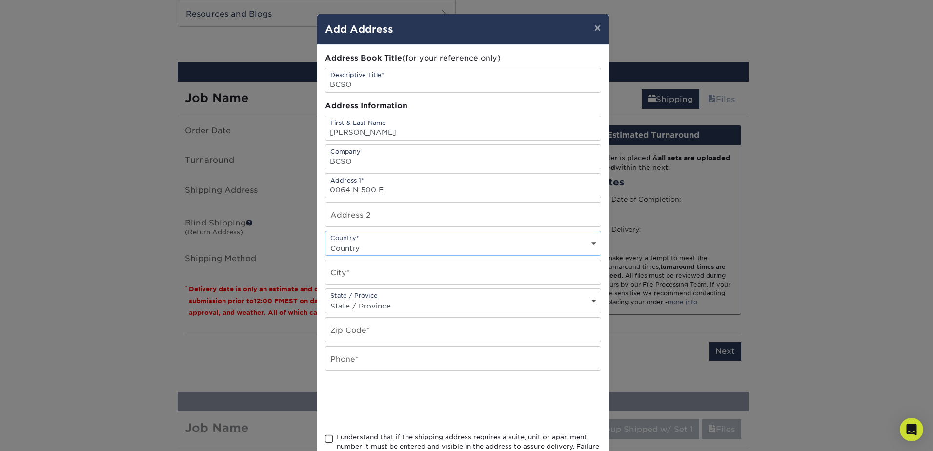
click at [582, 247] on select "Country United States Canada ----------------------------- Afghanistan Albania …" at bounding box center [462, 248] width 275 height 14
select select "US"
click at [325, 241] on select "Country United States Canada ----------------------------- Afghanistan Albania …" at bounding box center [462, 248] width 275 height 14
click at [384, 272] on input "text" at bounding box center [462, 272] width 275 height 24
type input "Hartford City"
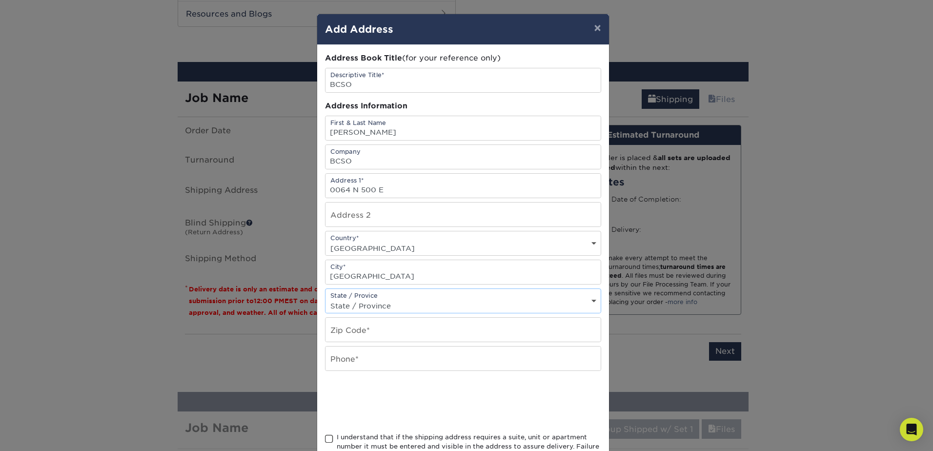
click at [583, 299] on select "State / Province Alabama Alaska Arizona Arkansas California Colorado Connecticu…" at bounding box center [462, 306] width 275 height 14
select select "IN"
click at [325, 299] on select "State / Province Alabama Alaska Arizona Arkansas California Colorado Connecticu…" at bounding box center [462, 306] width 275 height 14
click at [374, 335] on input "text" at bounding box center [462, 330] width 275 height 24
type input "47348"
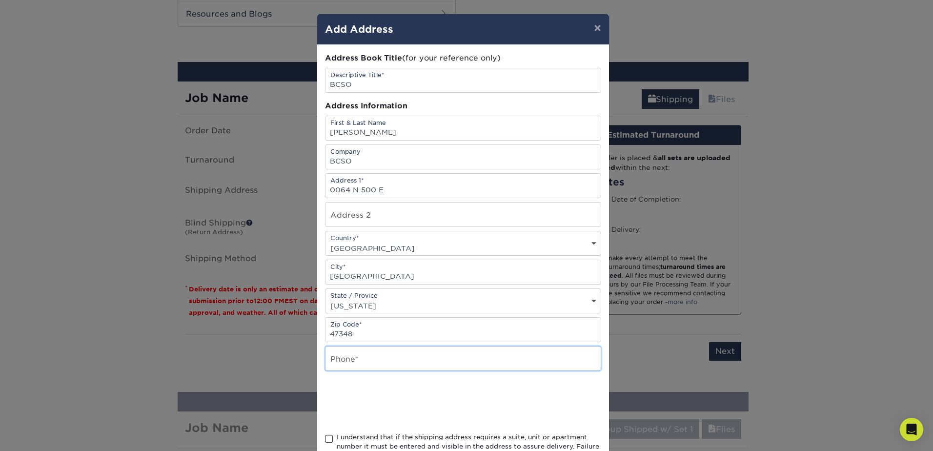
click at [522, 359] on input "text" at bounding box center [462, 358] width 275 height 24
type input "765-212-8994"
click at [547, 382] on div "Address Book Title (for your reference only) Descriptive Title* BCSO Address In…" at bounding box center [463, 263] width 276 height 421
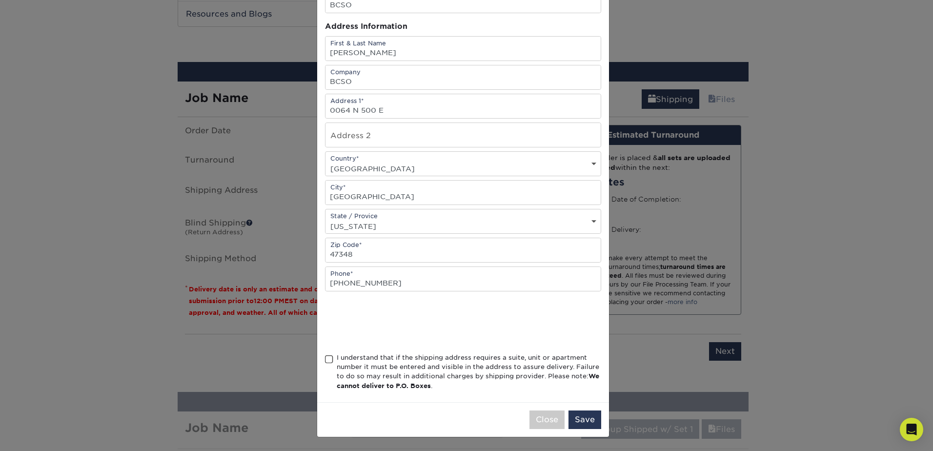
click at [321, 357] on div "Address Book Title (for your reference only) Descriptive Title* BCSO Address In…" at bounding box center [463, 183] width 292 height 437
click at [325, 360] on span at bounding box center [329, 359] width 8 height 9
click at [0, 0] on input "I understand that if the shipping address requires a suite, unit or apartment n…" at bounding box center [0, 0] width 0 height 0
click at [592, 424] on button "Save" at bounding box center [584, 419] width 33 height 19
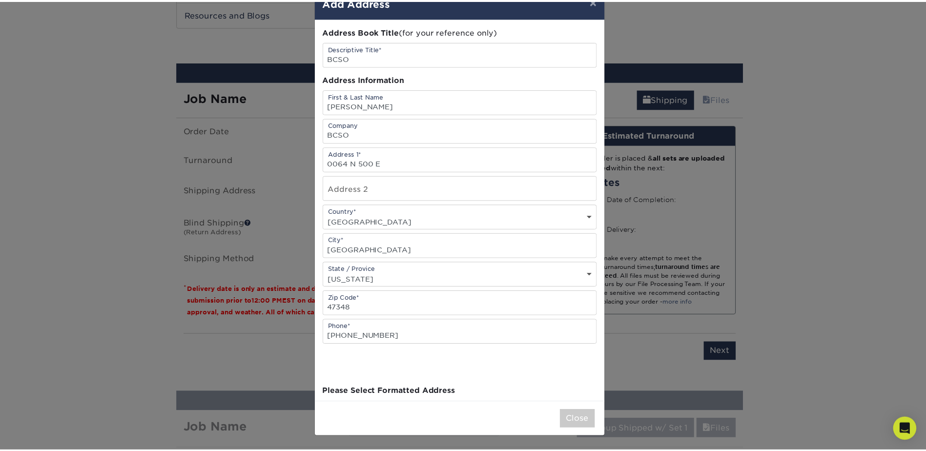
scroll to position [0, 0]
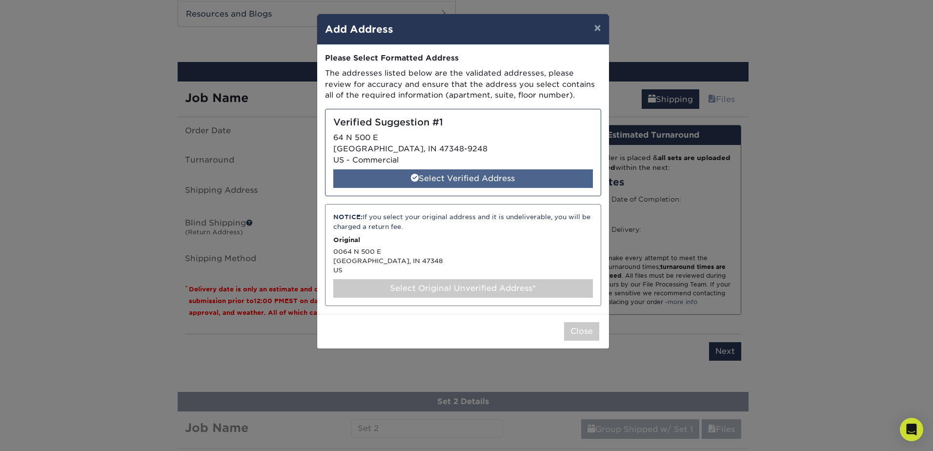
click at [465, 174] on div "Select Verified Address" at bounding box center [463, 178] width 260 height 19
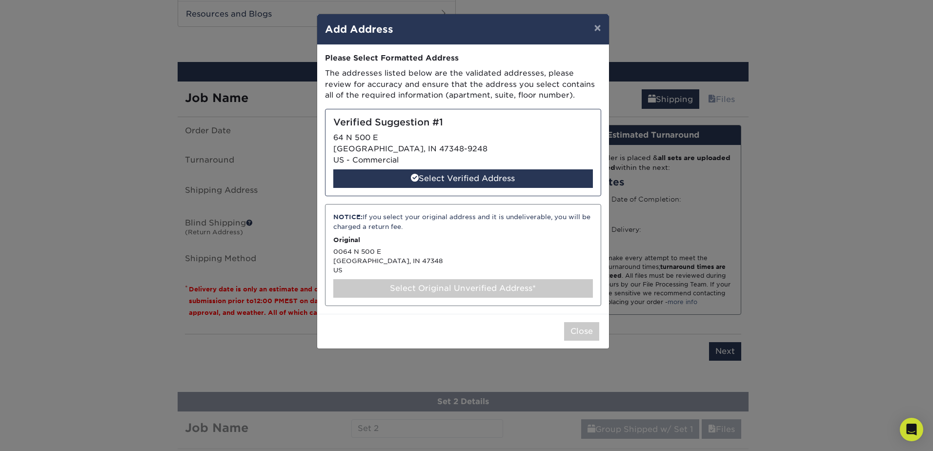
select select "286907"
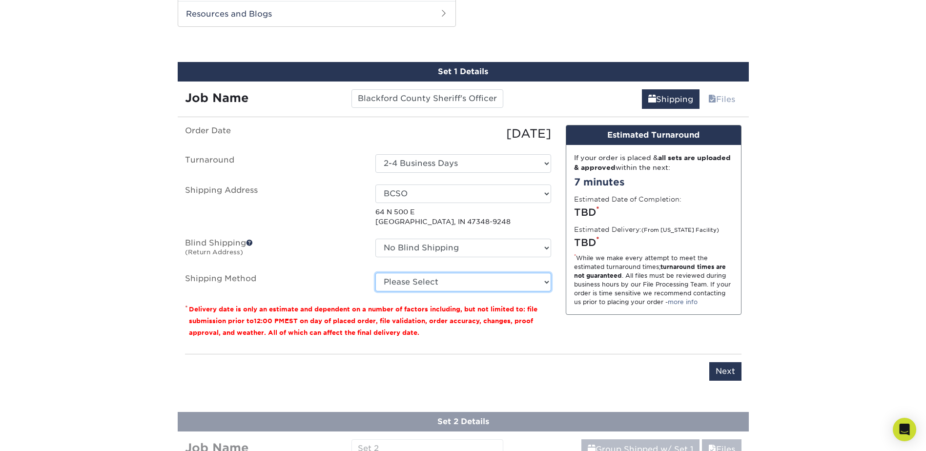
click at [399, 277] on select "Please Select 3 Day Shipping Service (+$16.24) 2 Day Air Shipping (+$16.71) Gro…" at bounding box center [463, 282] width 176 height 19
select select "12"
click at [375, 273] on select "Please Select 3 Day Shipping Service (+$16.24) 2 Day Air Shipping (+$16.71) Gro…" at bounding box center [463, 282] width 176 height 19
drag, startPoint x: 431, startPoint y: 291, endPoint x: 446, endPoint y: 312, distance: 25.5
click at [446, 312] on small "Delivery date is only an estimate and dependent on a number of factors includin…" at bounding box center [363, 320] width 348 height 31
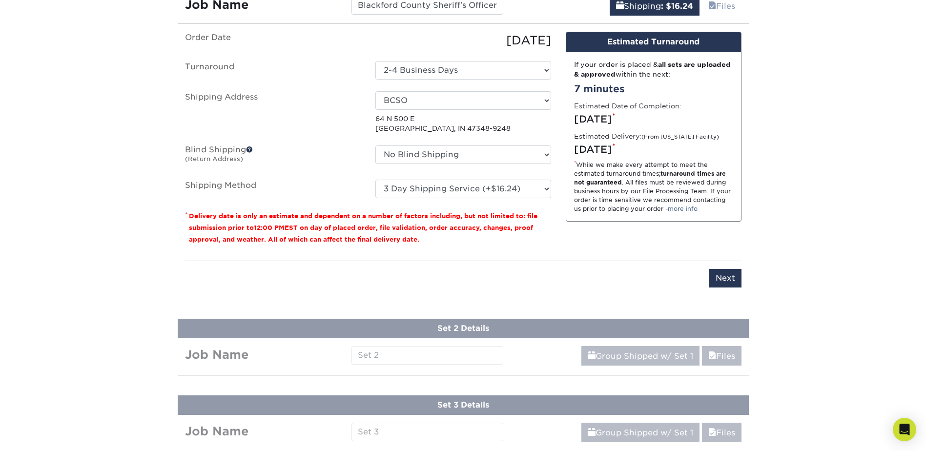
scroll to position [595, 0]
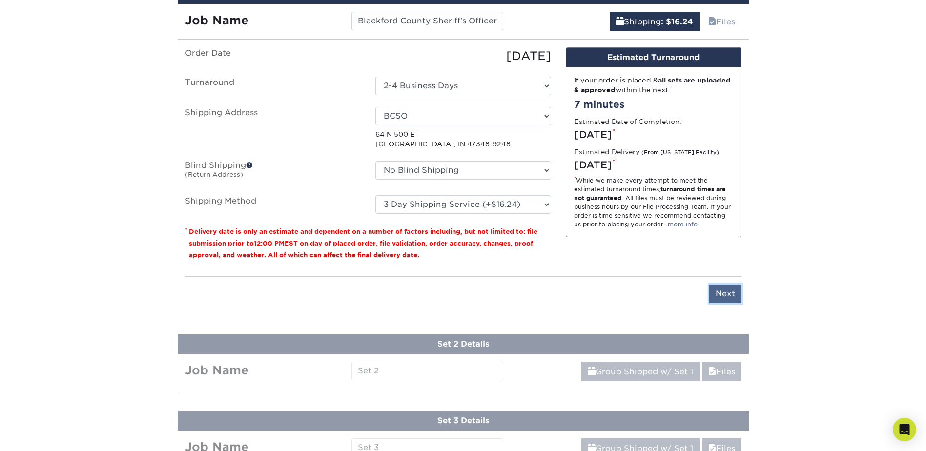
click at [718, 290] on input "Next" at bounding box center [725, 293] width 32 height 19
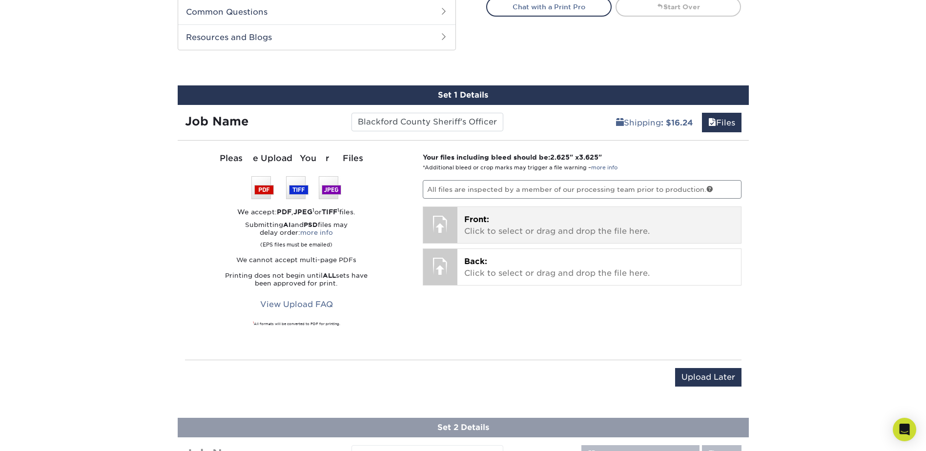
scroll to position [498, 0]
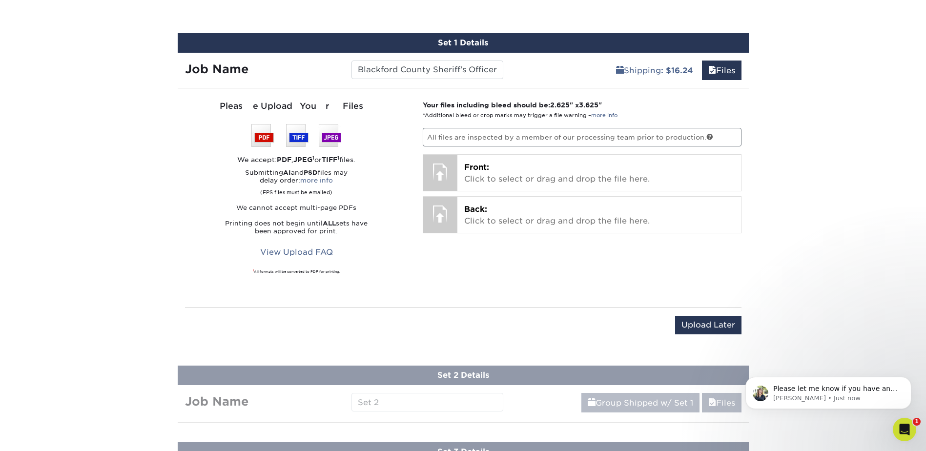
scroll to position [0, 0]
click at [839, 395] on p "Irene • Just now" at bounding box center [836, 398] width 126 height 9
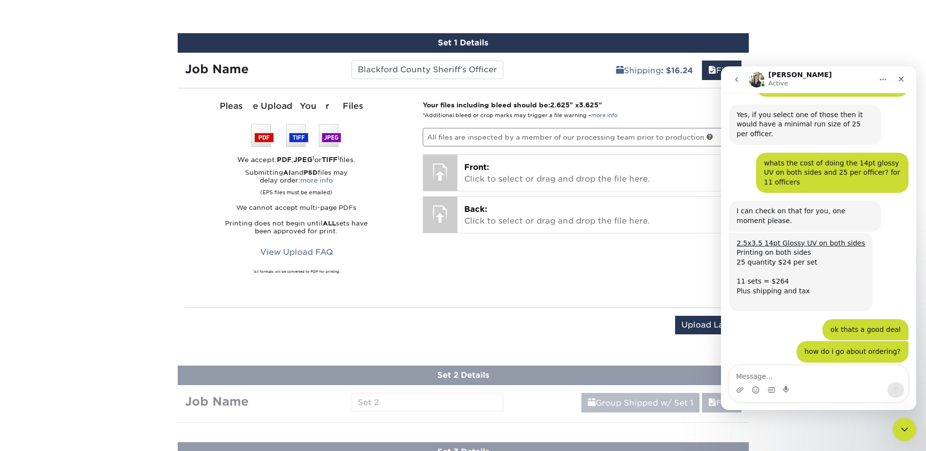
scroll to position [567, 0]
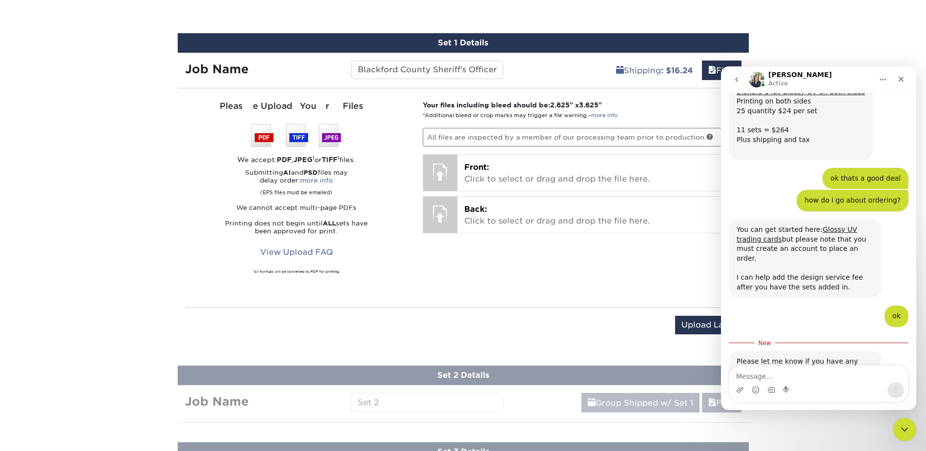
click at [797, 379] on textarea "Message…" at bounding box center [818, 373] width 179 height 17
click at [903, 77] on icon "Close" at bounding box center [900, 79] width 5 height 5
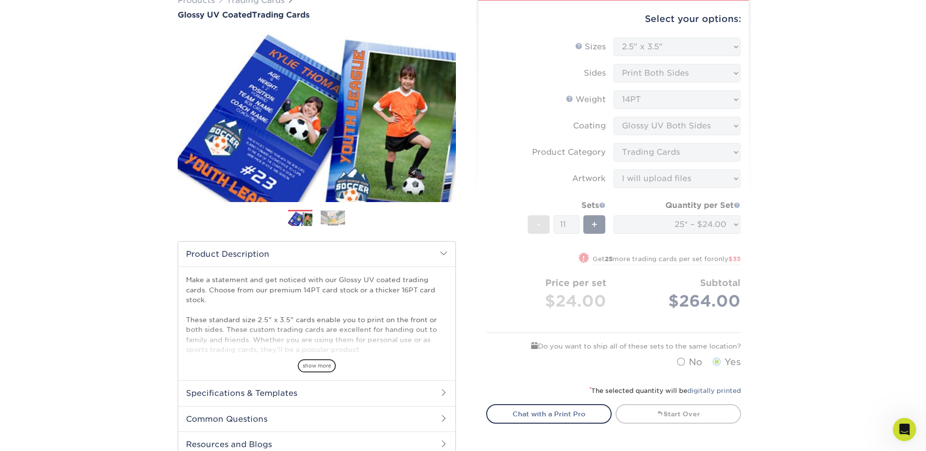
scroll to position [0, 0]
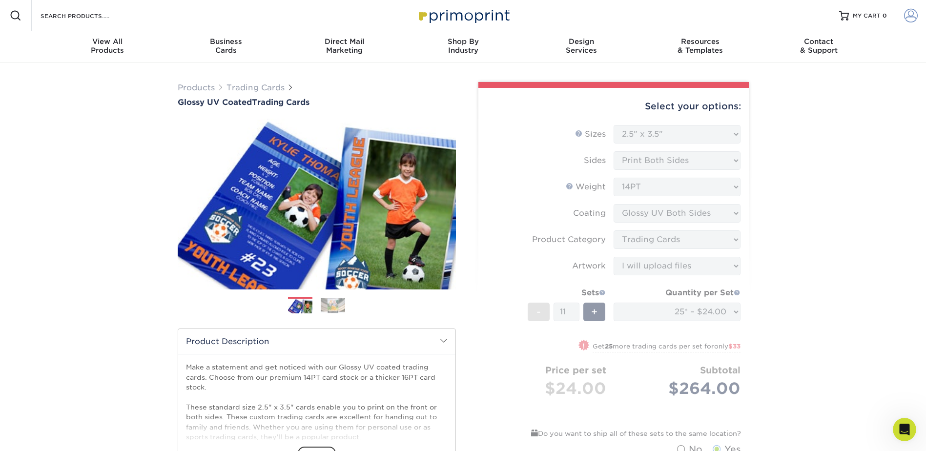
click at [920, 17] on link "Account" at bounding box center [909, 15] width 31 height 31
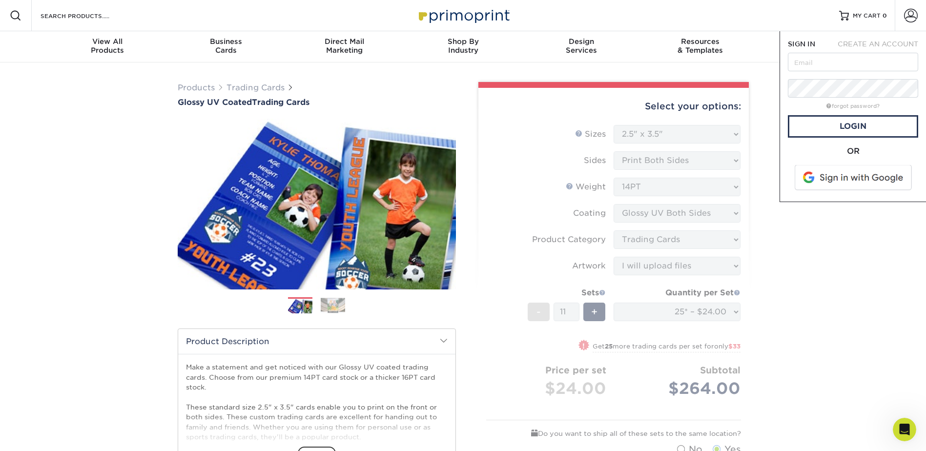
click at [884, 47] on span "CREATE AN ACCOUNT" at bounding box center [877, 44] width 81 height 8
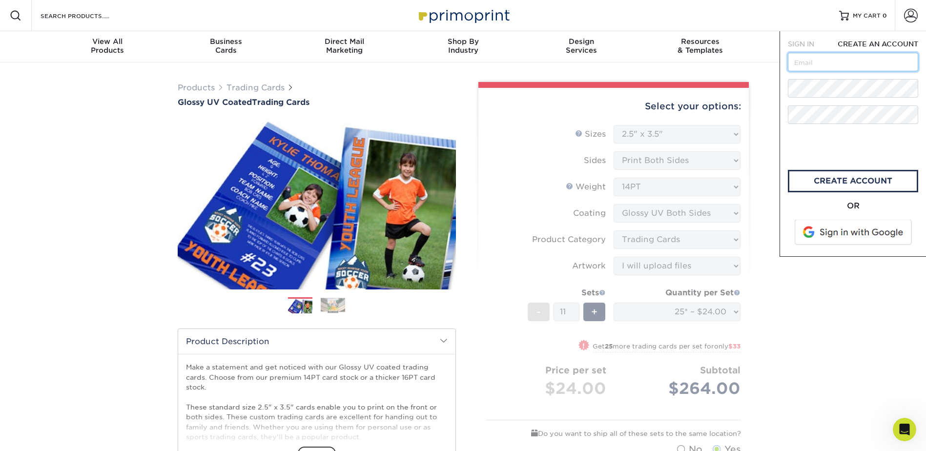
click at [864, 71] on input "text" at bounding box center [853, 62] width 130 height 19
type input "cbell@blackfordcounty.in.gov"
click at [827, 179] on link "create account" at bounding box center [853, 181] width 130 height 22
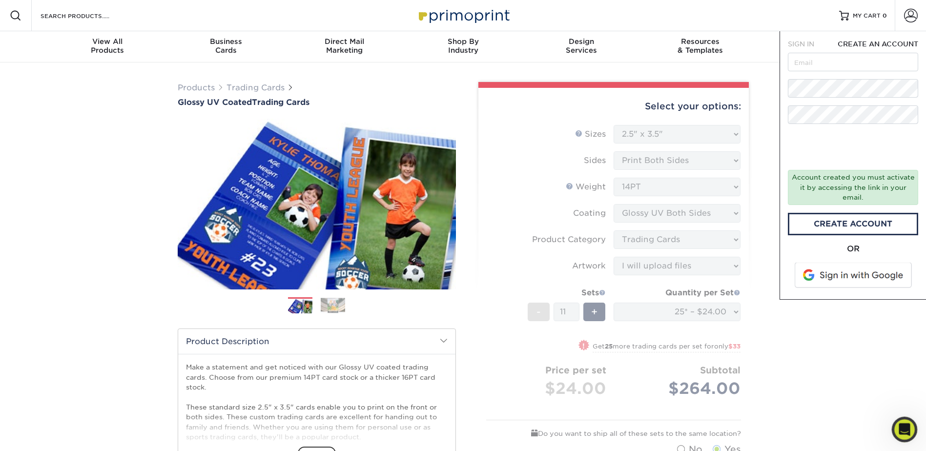
click at [911, 430] on div "Open Intercom Messenger" at bounding box center [903, 428] width 32 height 32
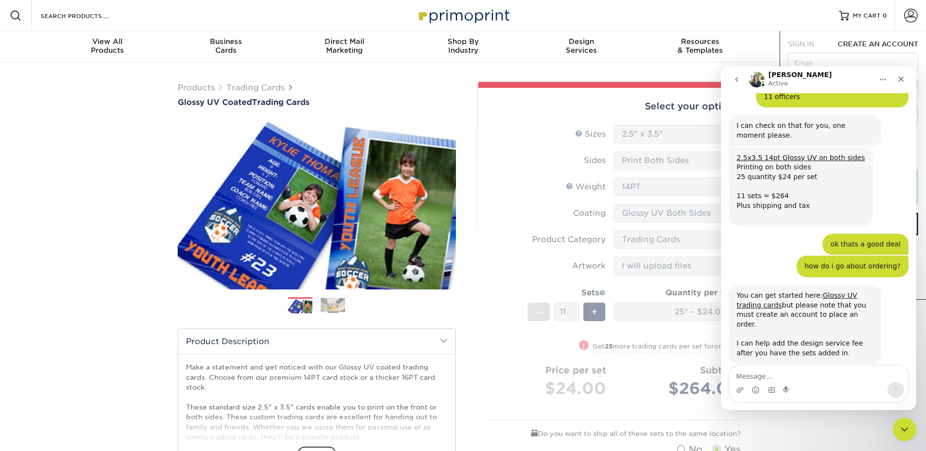
scroll to position [551, 0]
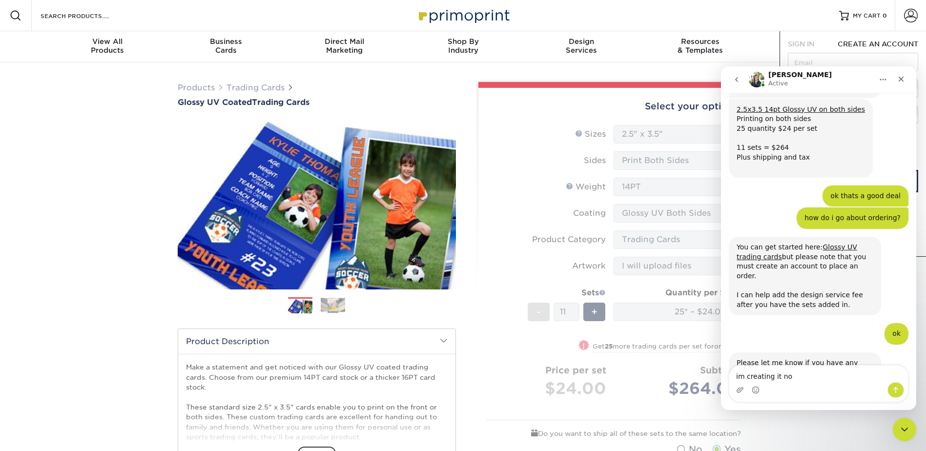
type textarea "im creating it now"
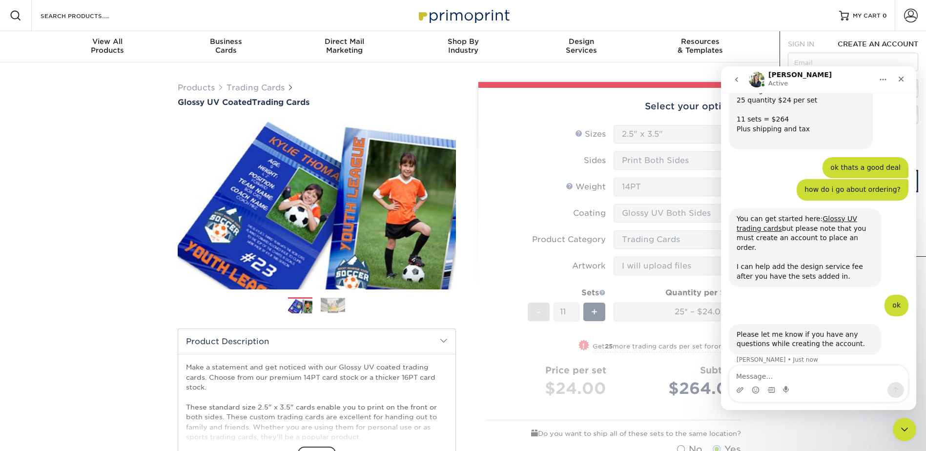
scroll to position [580, 0]
click at [797, 372] on div "im creating it now • Just now" at bounding box center [818, 388] width 180 height 33
click at [802, 376] on textarea "Message…" at bounding box center [818, 373] width 179 height 17
click at [870, 32] on div "SIGN IN CREATE AN ACCOUNT forgot password? All fields are required. Login OR SI…" at bounding box center [852, 143] width 146 height 225
click at [775, 49] on div "Contact & Support" at bounding box center [818, 46] width 119 height 18
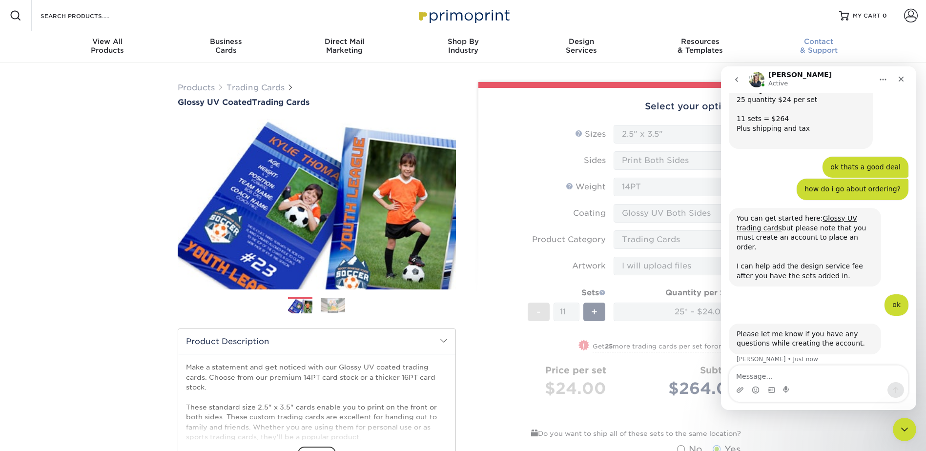
click at [854, 38] on span "Contact" at bounding box center [818, 41] width 119 height 9
type input "cbell@blackfordcounty.in.gov"
click at [883, 41] on nav "Resources Menu Search Products Account SIGN IN CREATE AN ACCOUNT cbell@blackfor…" at bounding box center [463, 31] width 926 height 62
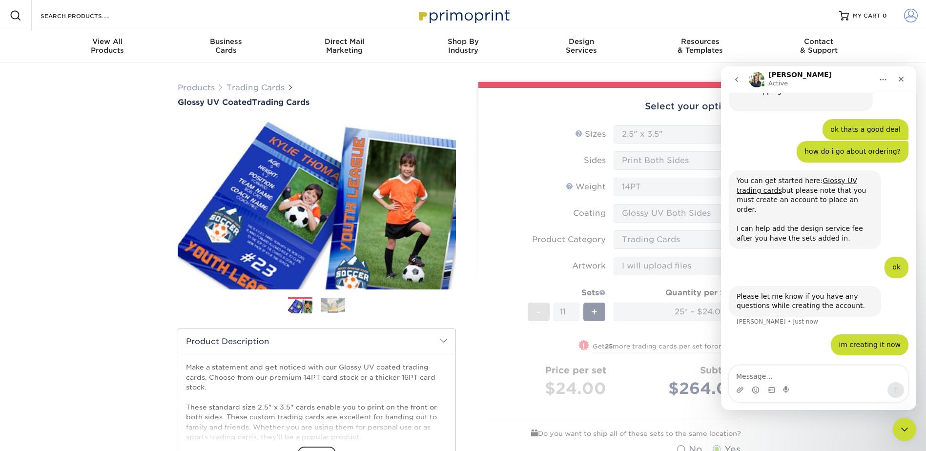
click at [910, 13] on span at bounding box center [911, 16] width 14 height 14
click at [812, 47] on span "SIGN IN" at bounding box center [801, 44] width 26 height 8
click at [885, 80] on icon "Home" at bounding box center [883, 79] width 6 height 1
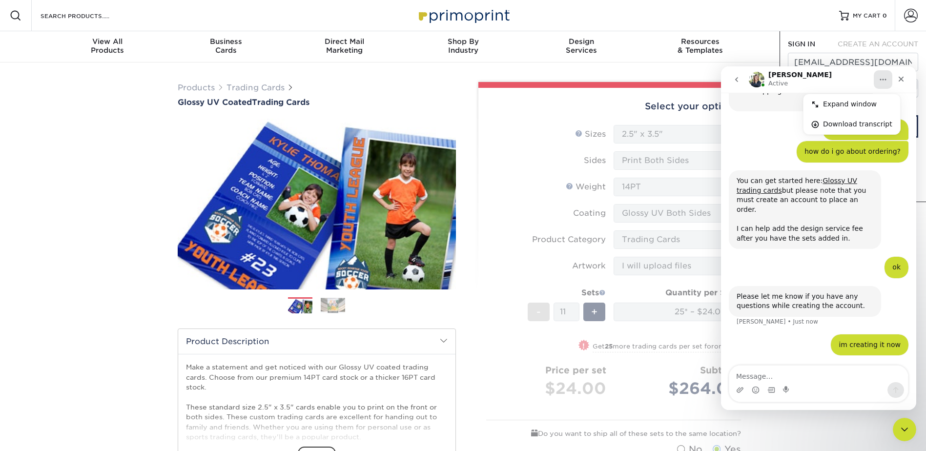
click at [857, 80] on div "Irene Active" at bounding box center [810, 79] width 124 height 17
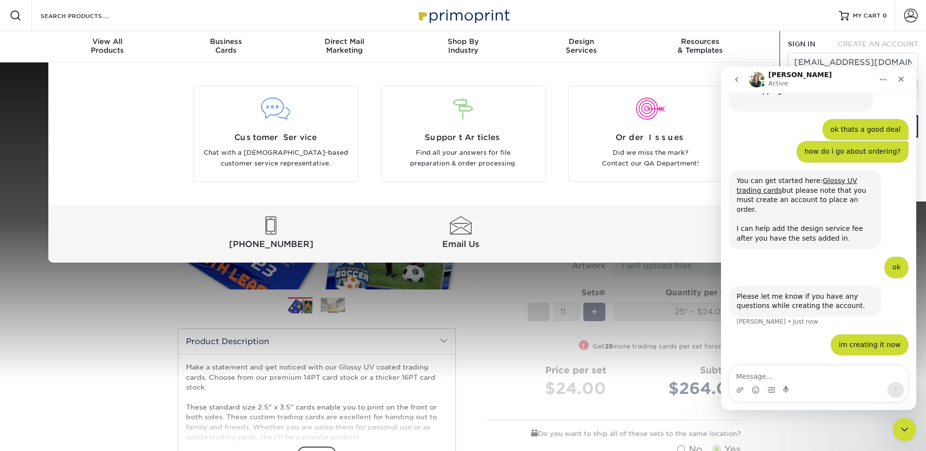
click at [736, 81] on icon "go back" at bounding box center [736, 79] width 3 height 5
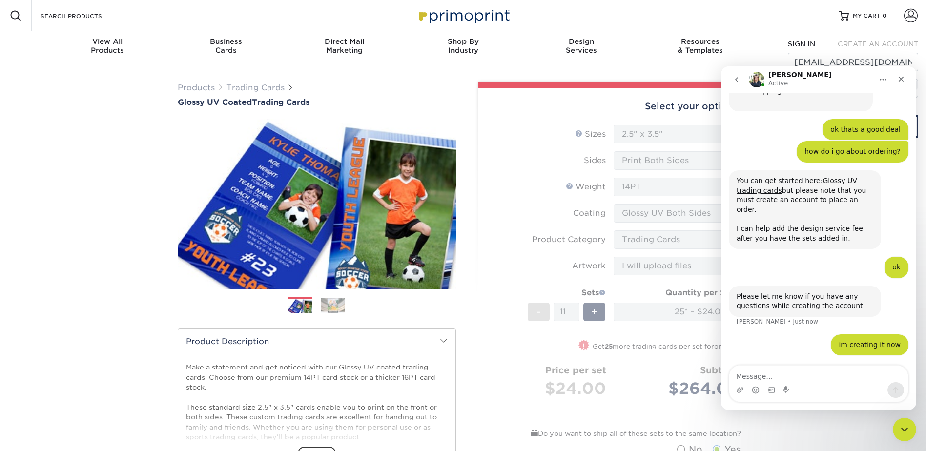
scroll to position [0, 0]
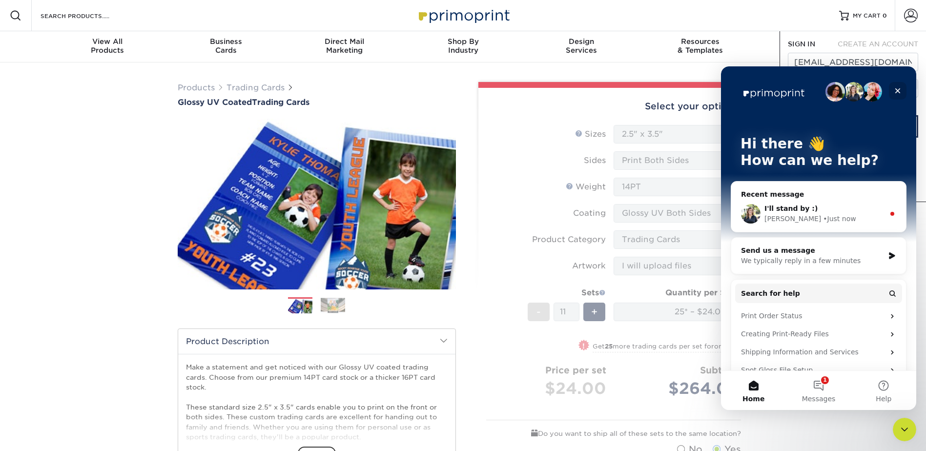
click at [901, 90] on div "Close" at bounding box center [898, 91] width 18 height 18
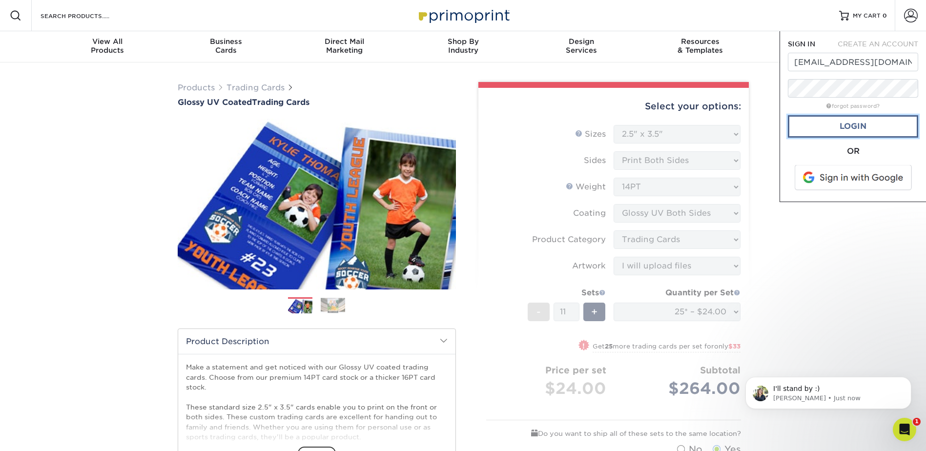
click at [851, 123] on link "Login" at bounding box center [853, 126] width 130 height 22
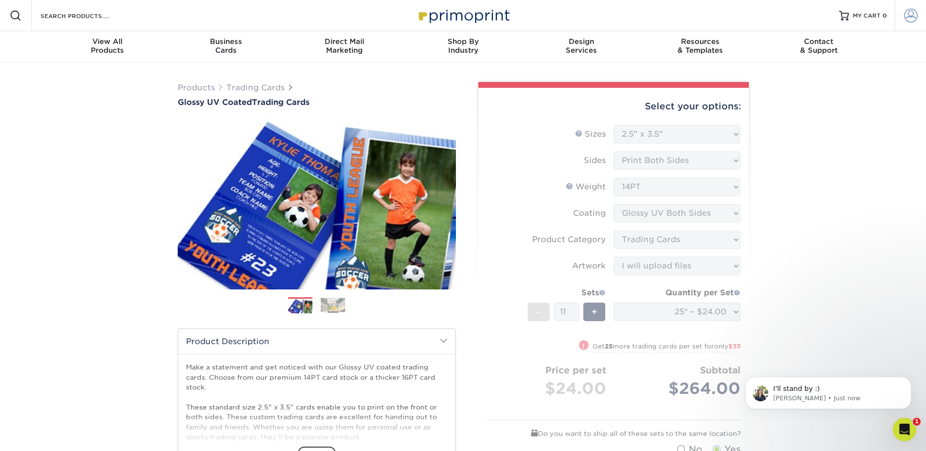
click at [908, 16] on span at bounding box center [911, 16] width 14 height 14
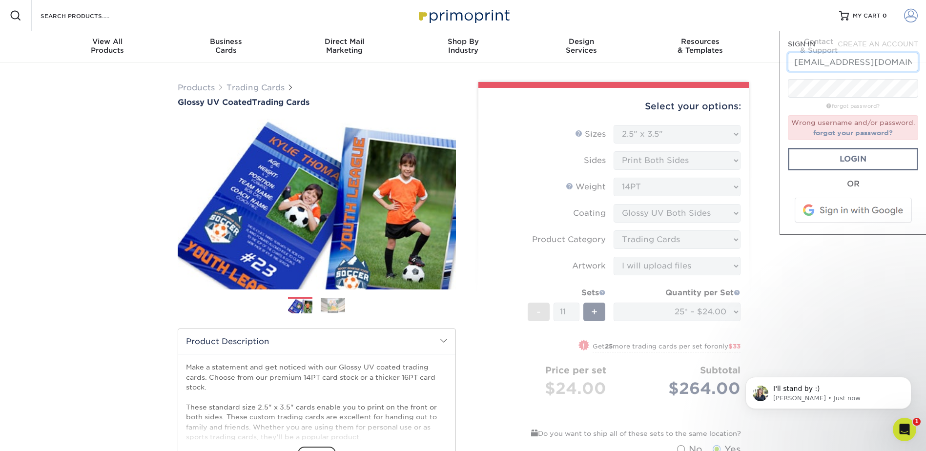
scroll to position [0, 3]
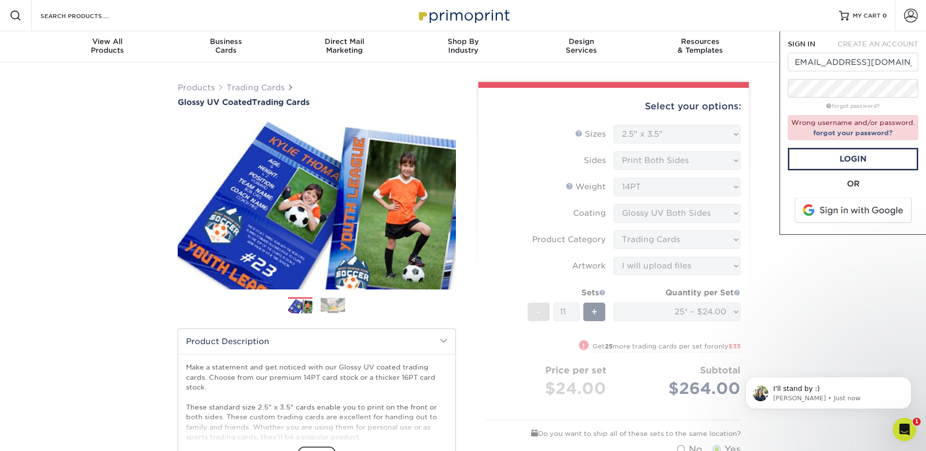
click at [862, 98] on form "SIGN IN CREATE AN ACCOUNT cbell@blackfordcounty.in.gov forgot password? Wrong u…" at bounding box center [853, 132] width 130 height 187
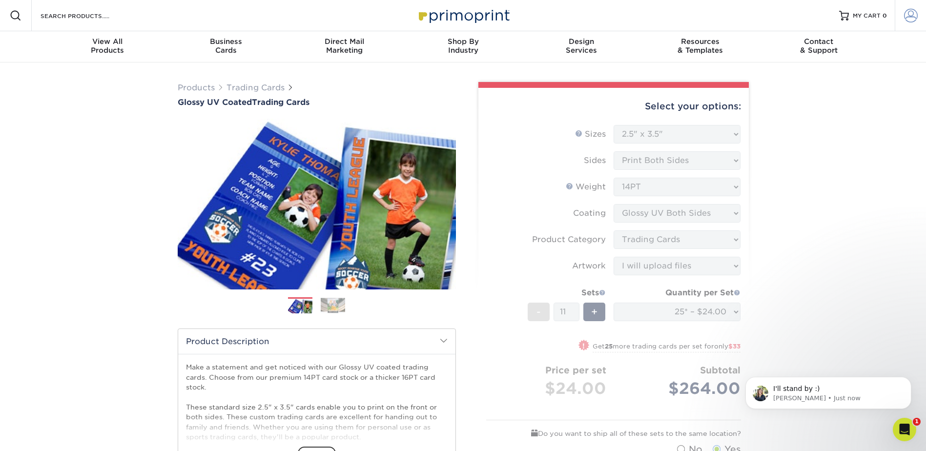
click at [907, 19] on span at bounding box center [911, 16] width 14 height 14
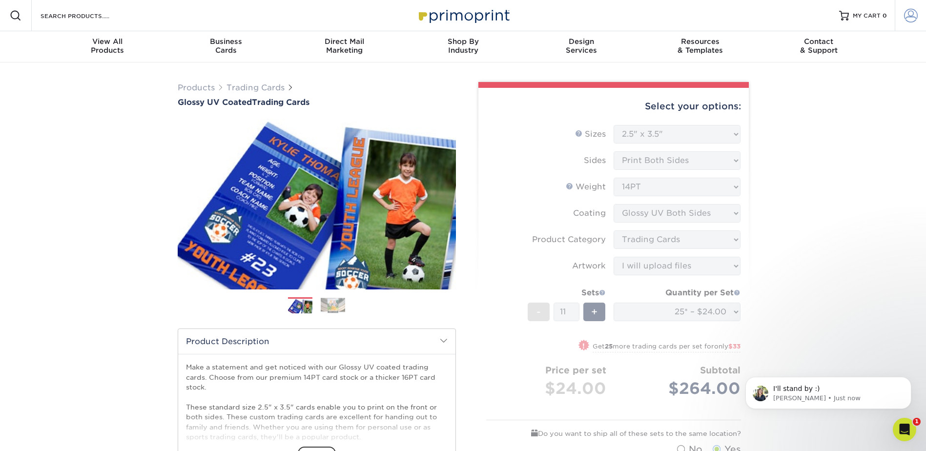
click at [898, 24] on link "Account" at bounding box center [909, 15] width 31 height 31
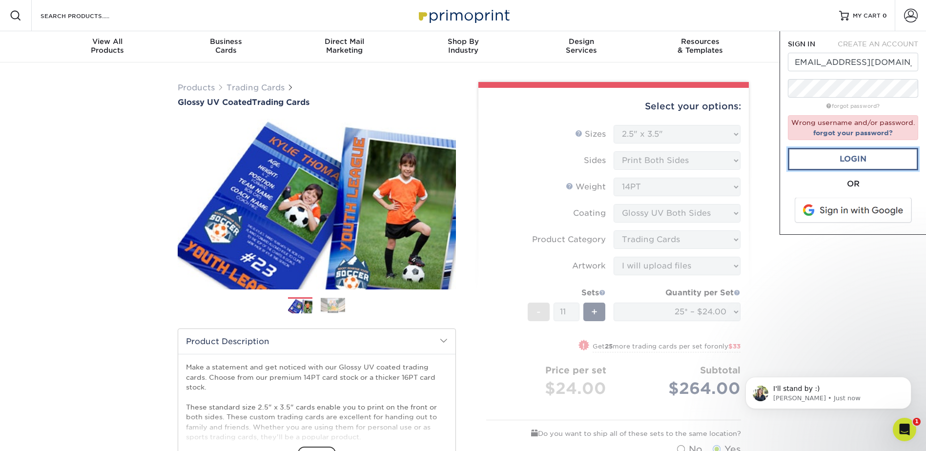
click at [851, 158] on link "Login" at bounding box center [853, 159] width 130 height 22
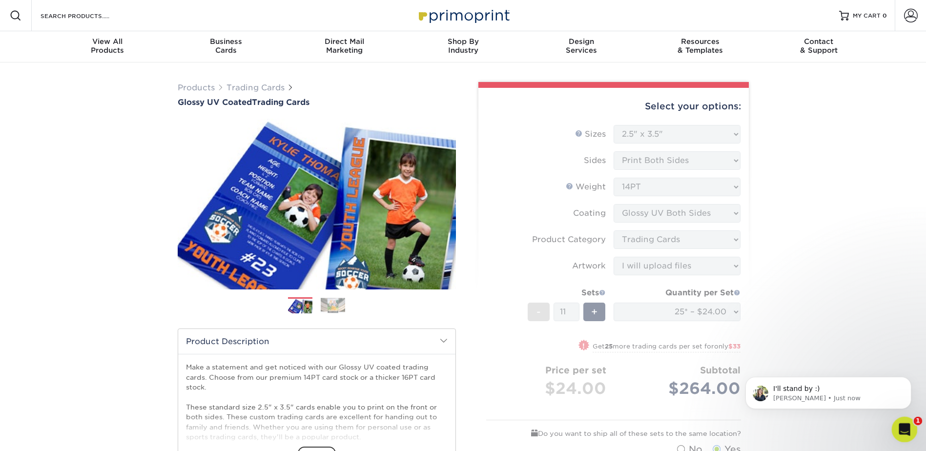
click at [911, 424] on div "Open Intercom Messenger" at bounding box center [903, 428] width 32 height 32
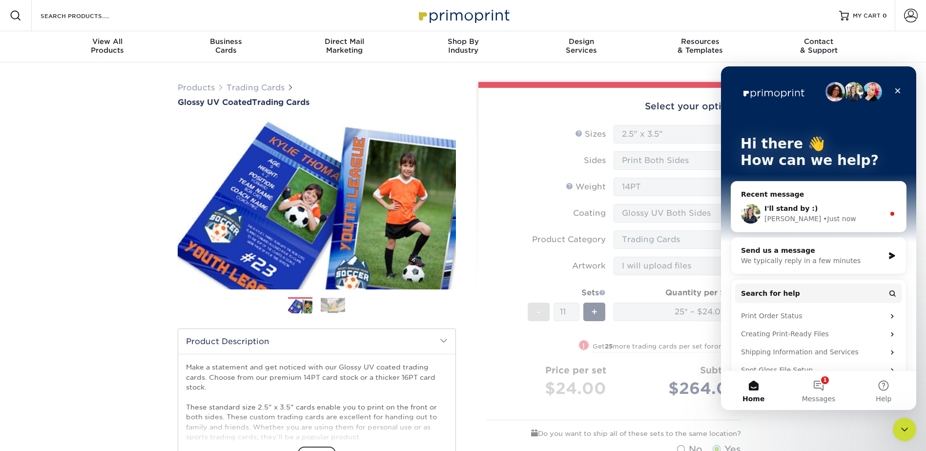
click at [815, 210] on div "I'll stand by :)" at bounding box center [824, 208] width 120 height 10
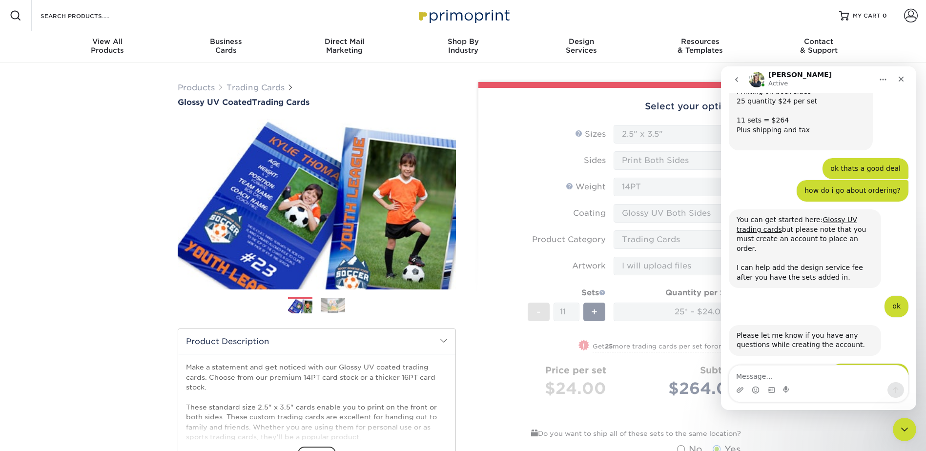
scroll to position [625, 0]
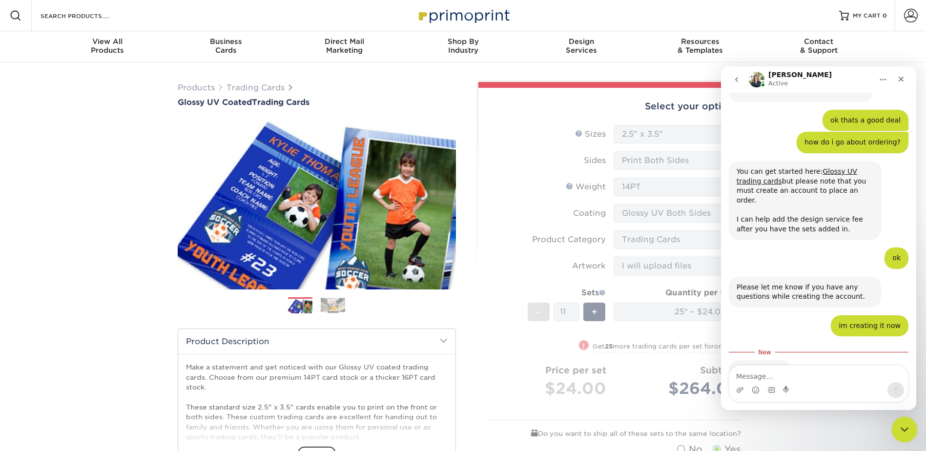
click at [905, 425] on icon "Close Intercom Messenger" at bounding box center [903, 428] width 12 height 12
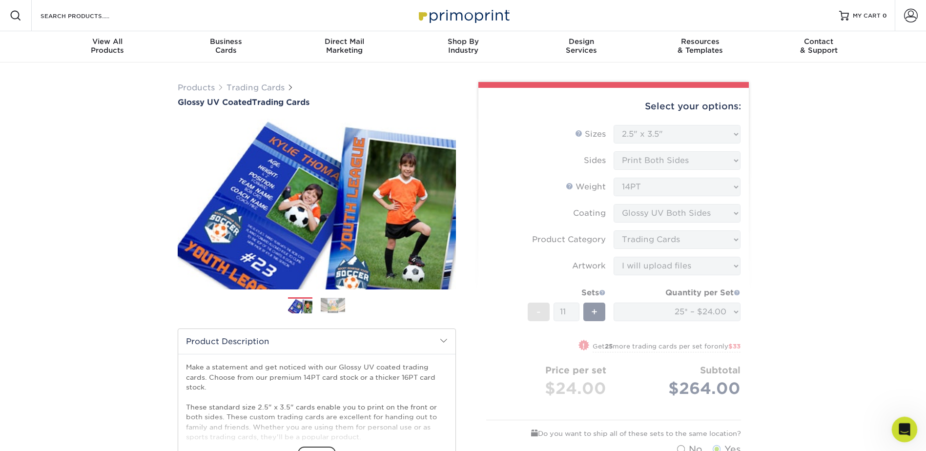
click at [905, 426] on icon "Open Intercom Messenger" at bounding box center [903, 428] width 16 height 16
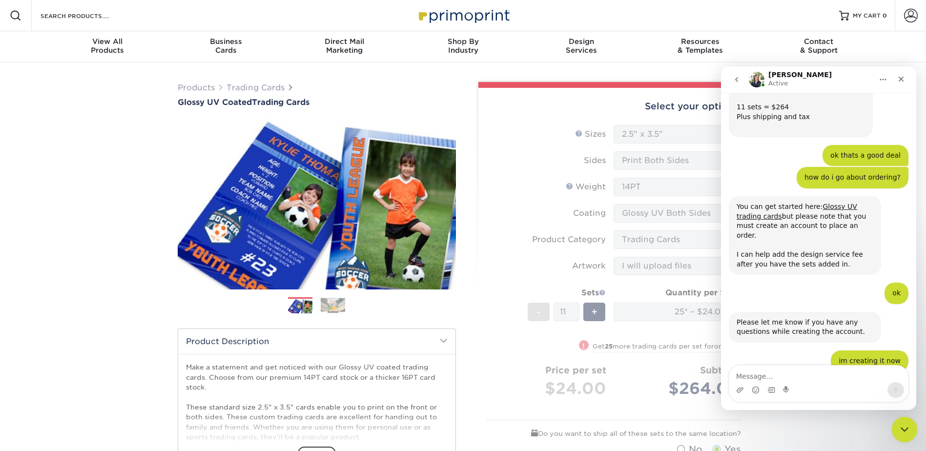
scroll to position [609, 0]
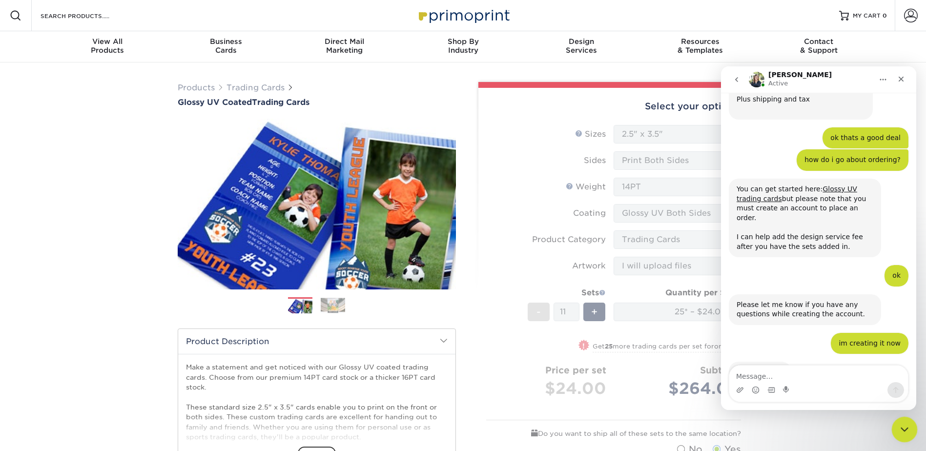
click at [906, 426] on icon "Close Intercom Messenger" at bounding box center [902, 428] width 7 height 4
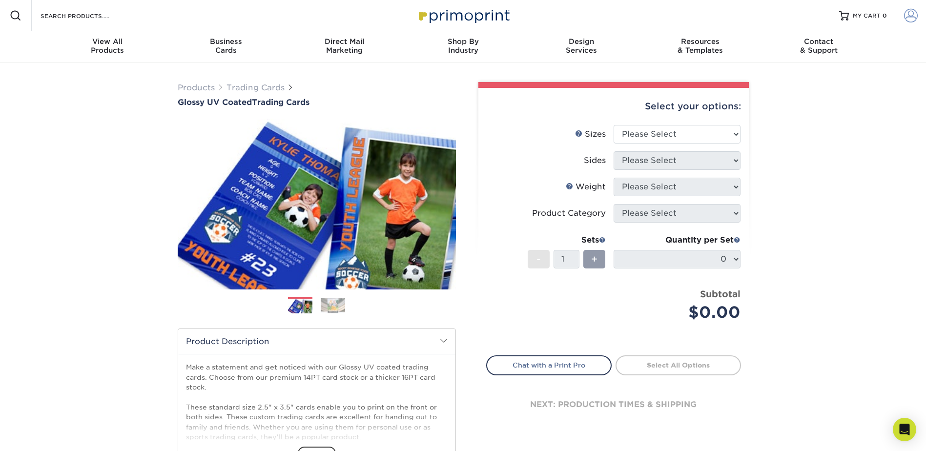
type input "[EMAIL_ADDRESS][DOMAIN_NAME]"
click at [910, 22] on span at bounding box center [911, 16] width 14 height 14
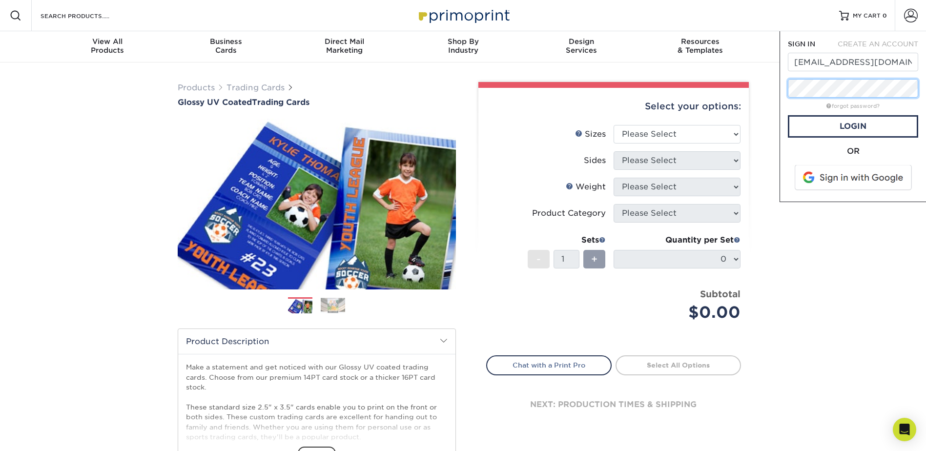
click at [735, 94] on div "Resources Menu Search Products Account SIGN IN CREATE AN ACCOUNT [EMAIL_ADDRESS…" at bounding box center [463, 434] width 926 height 869
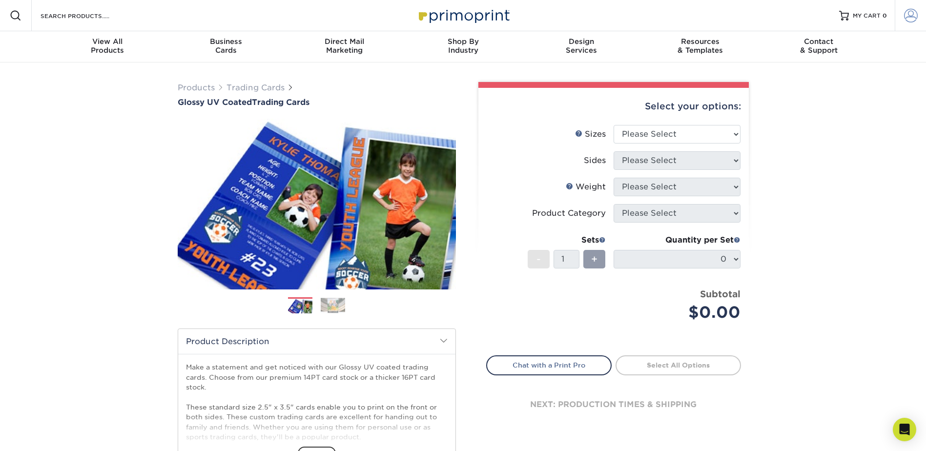
click at [905, 16] on span at bounding box center [911, 16] width 14 height 14
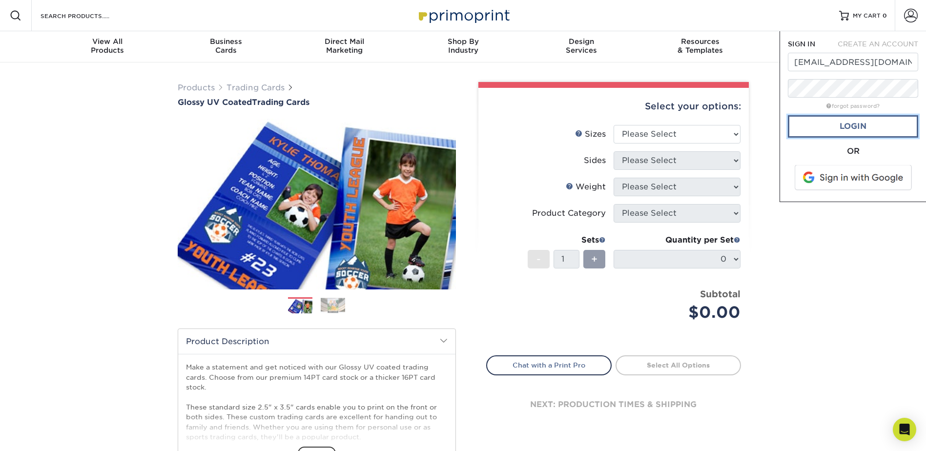
click at [856, 120] on link "Login" at bounding box center [853, 126] width 130 height 22
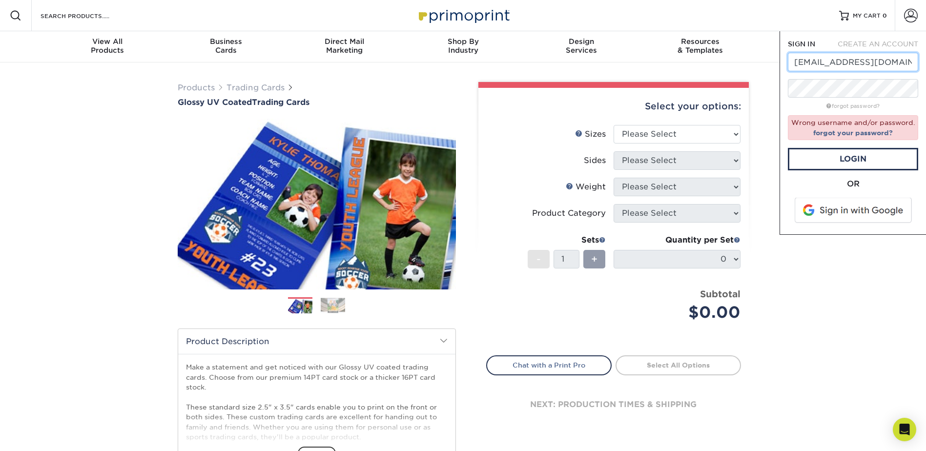
click at [853, 62] on input "[EMAIL_ADDRESS][DOMAIN_NAME]" at bounding box center [853, 62] width 130 height 19
click at [907, 61] on input "[EMAIL_ADDRESS][DOMAIN_NAME]" at bounding box center [853, 62] width 130 height 19
click at [845, 153] on link "Login" at bounding box center [853, 159] width 130 height 22
click at [858, 159] on link "Login" at bounding box center [853, 159] width 130 height 22
click at [905, 426] on icon "Open Intercom Messenger" at bounding box center [903, 429] width 11 height 13
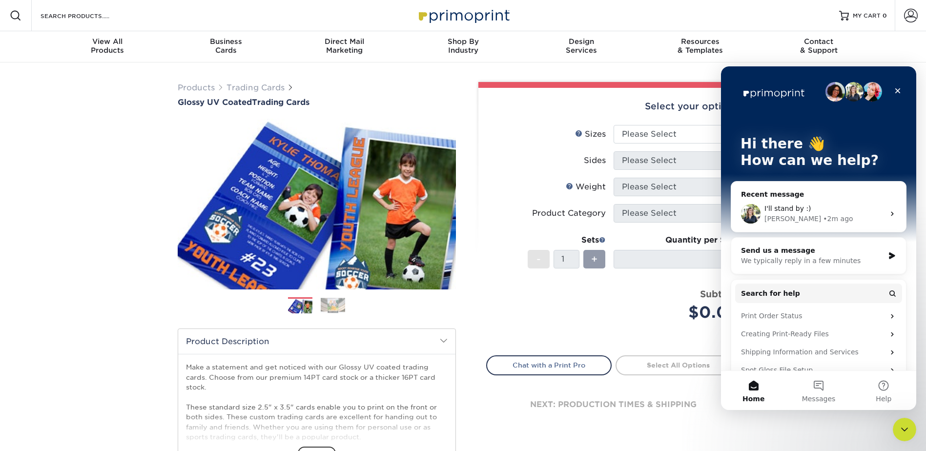
click at [823, 203] on div "I'll stand by :) Irene • 2m ago" at bounding box center [818, 214] width 175 height 36
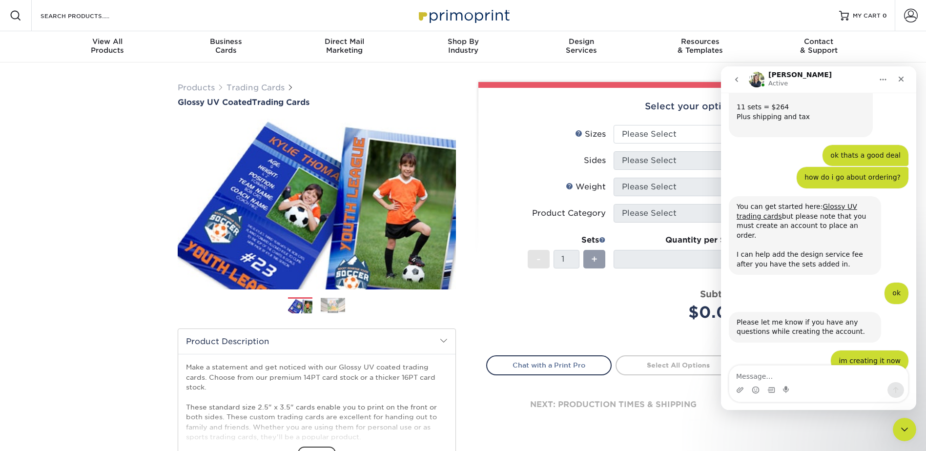
scroll to position [609, 0]
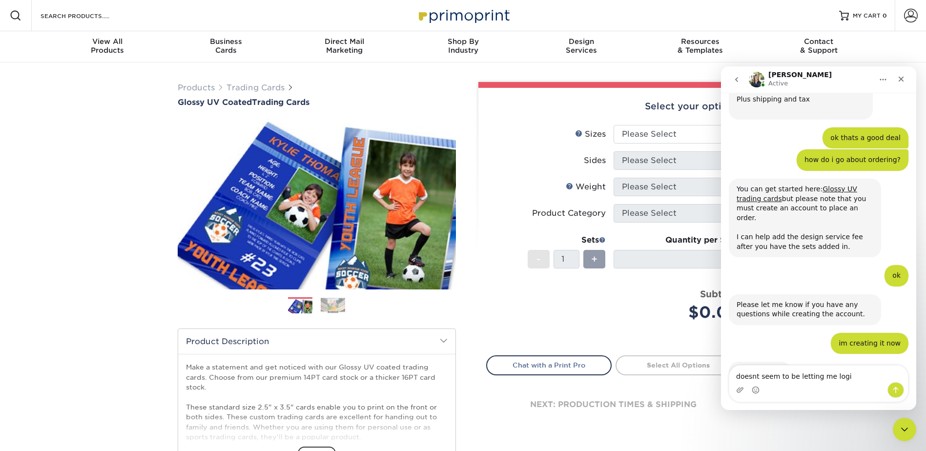
type textarea "doesnt seem to be letting me login"
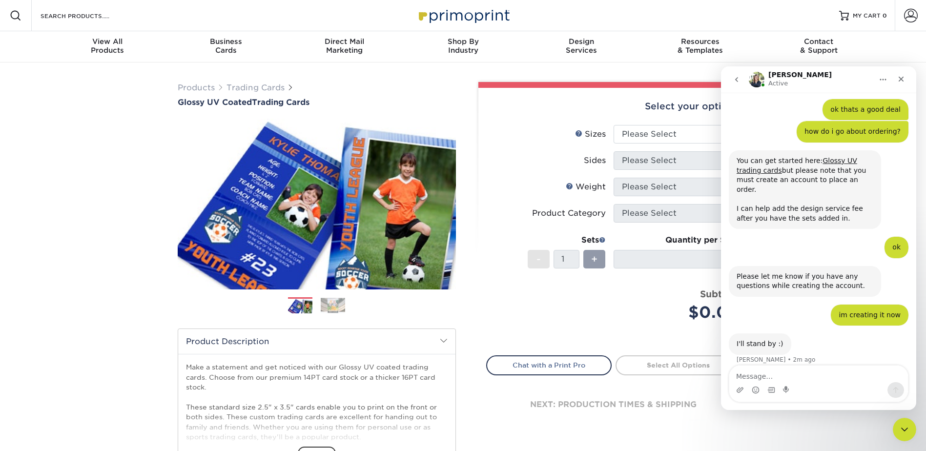
scroll to position [638, 0]
drag, startPoint x: 902, startPoint y: 423, endPoint x: 906, endPoint y: 432, distance: 9.4
click at [902, 423] on icon "Close Intercom Messenger" at bounding box center [903, 428] width 12 height 12
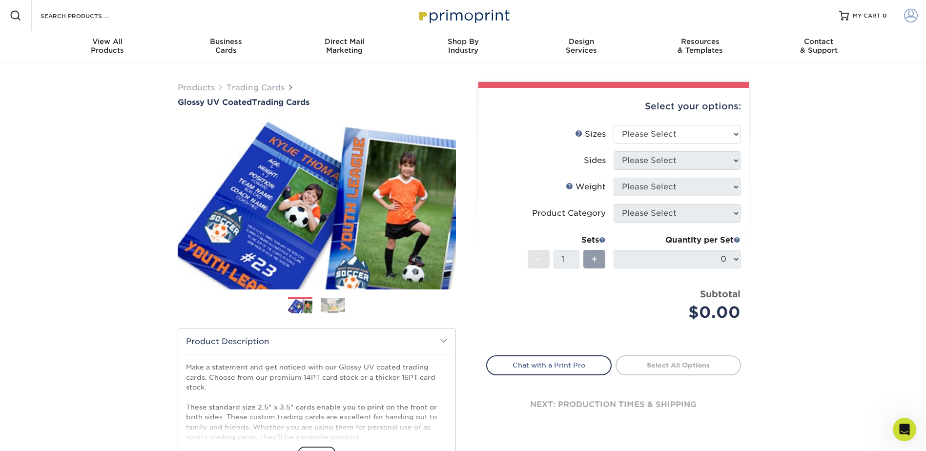
click at [910, 15] on span at bounding box center [911, 16] width 14 height 14
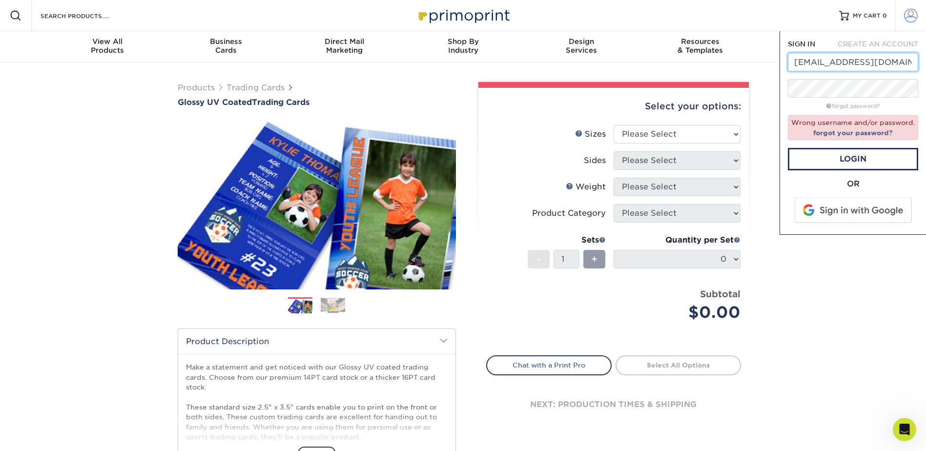
scroll to position [675, 0]
click at [846, 157] on link "Login" at bounding box center [853, 159] width 130 height 22
click at [847, 157] on link "Login" at bounding box center [853, 159] width 130 height 22
click at [848, 149] on link "Login" at bounding box center [853, 159] width 130 height 22
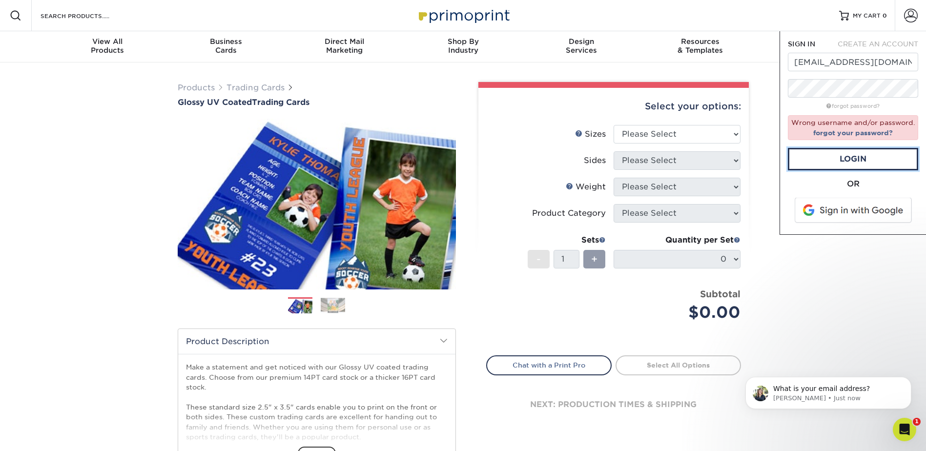
scroll to position [667, 0]
click at [854, 394] on p "Irene • Just now" at bounding box center [836, 398] width 126 height 9
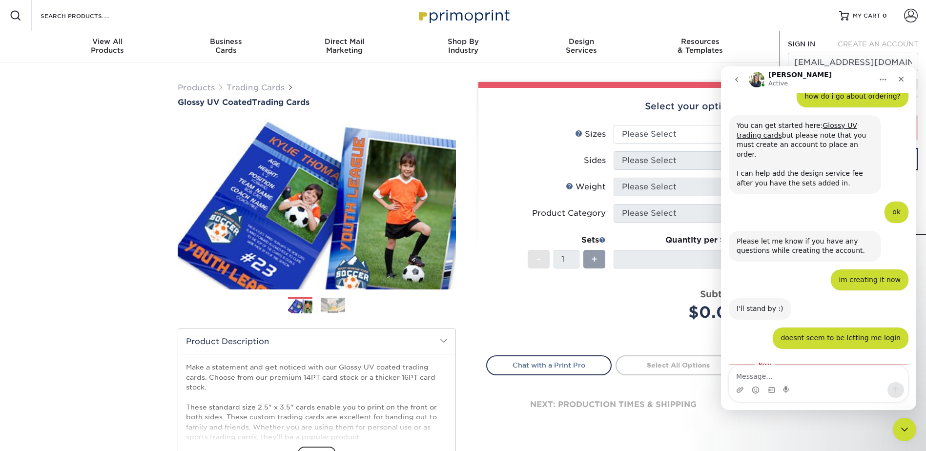
scroll to position [683, 0]
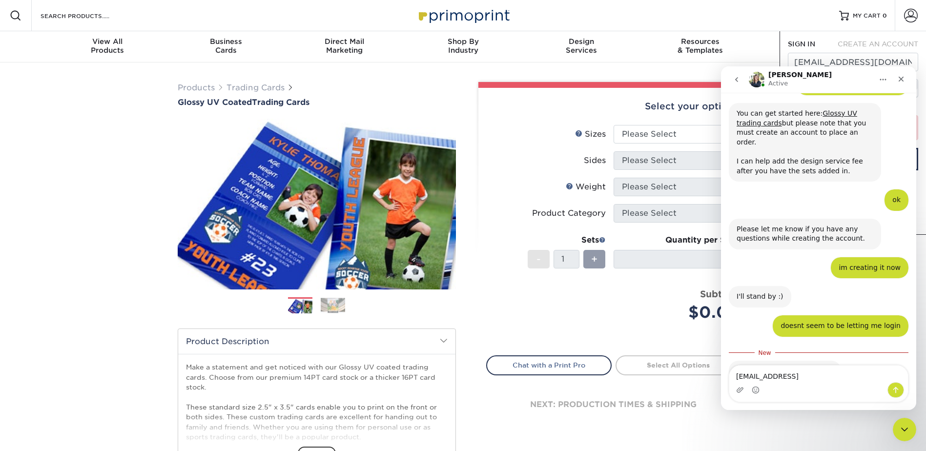
type textarea "[EMAIL_ADDRESS][DOMAIN_NAME]"
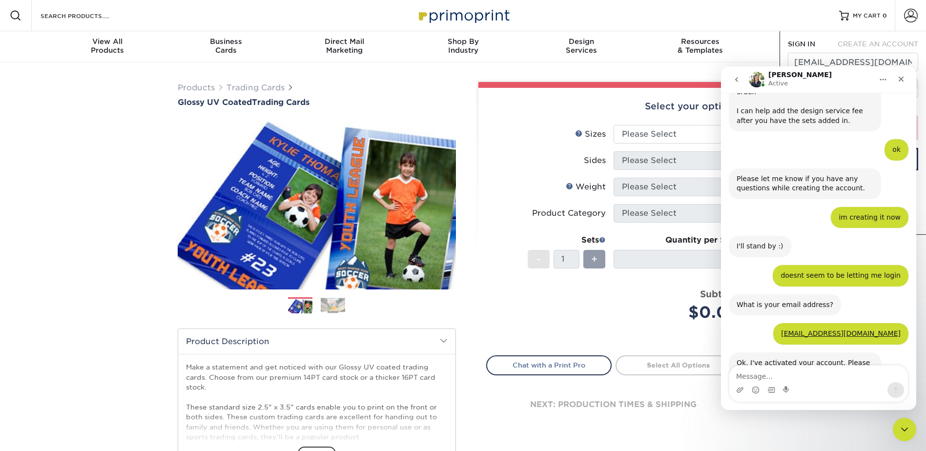
scroll to position [735, 0]
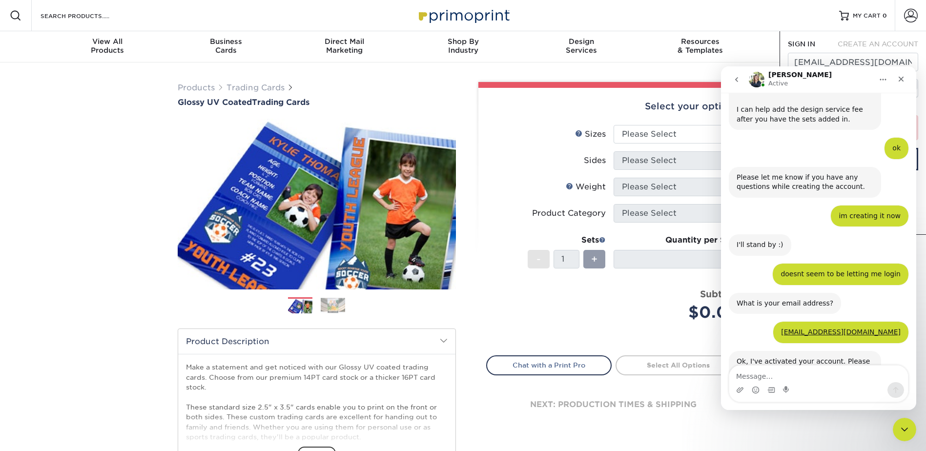
click at [812, 16] on div "Resources Menu Search Products Account SIGN IN CREATE AN ACCOUNT cbell@blackfor…" at bounding box center [463, 15] width 926 height 31
drag, startPoint x: 897, startPoint y: 424, endPoint x: 905, endPoint y: 428, distance: 9.0
click at [897, 423] on icon "Close Intercom Messenger" at bounding box center [903, 428] width 12 height 12
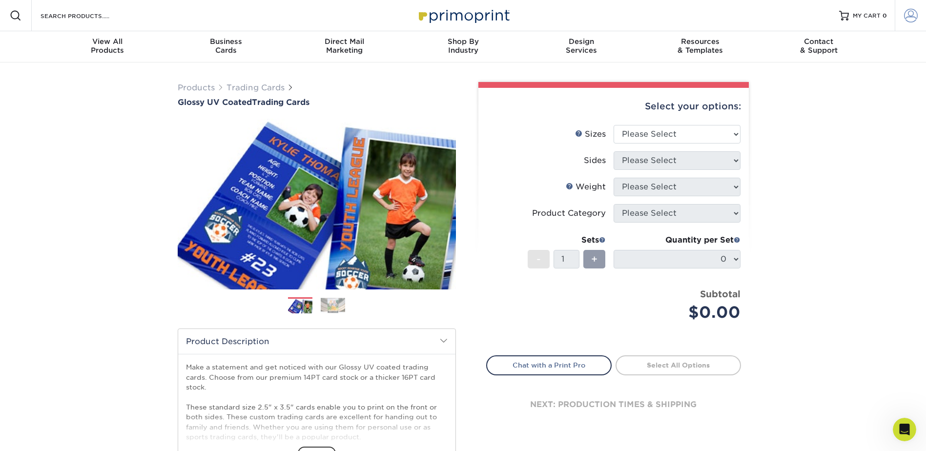
click at [912, 21] on span at bounding box center [911, 16] width 14 height 14
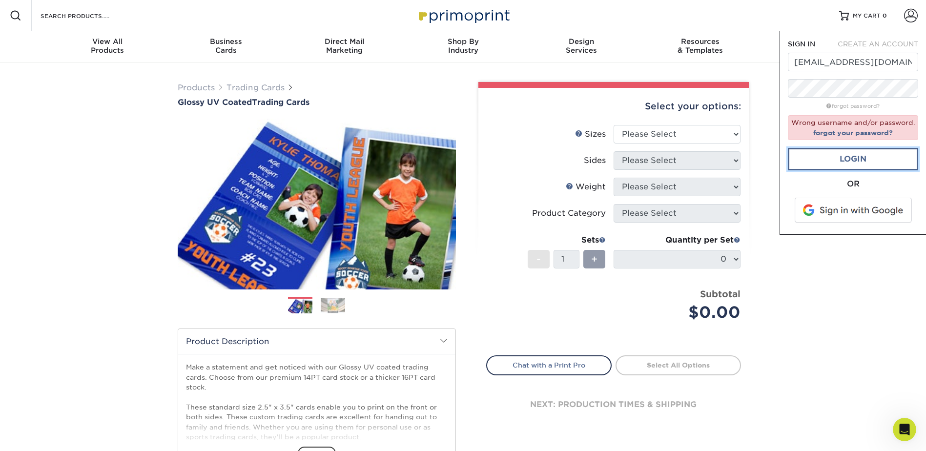
click at [874, 155] on link "Login" at bounding box center [853, 159] width 130 height 22
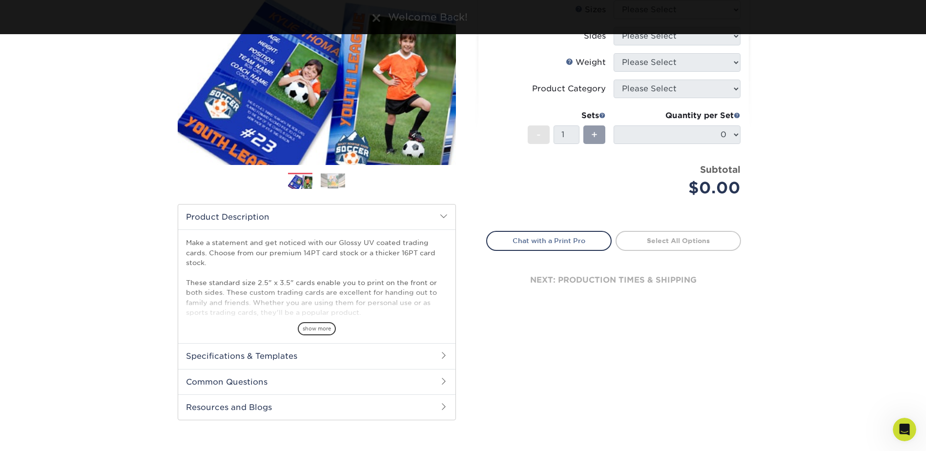
scroll to position [146, 0]
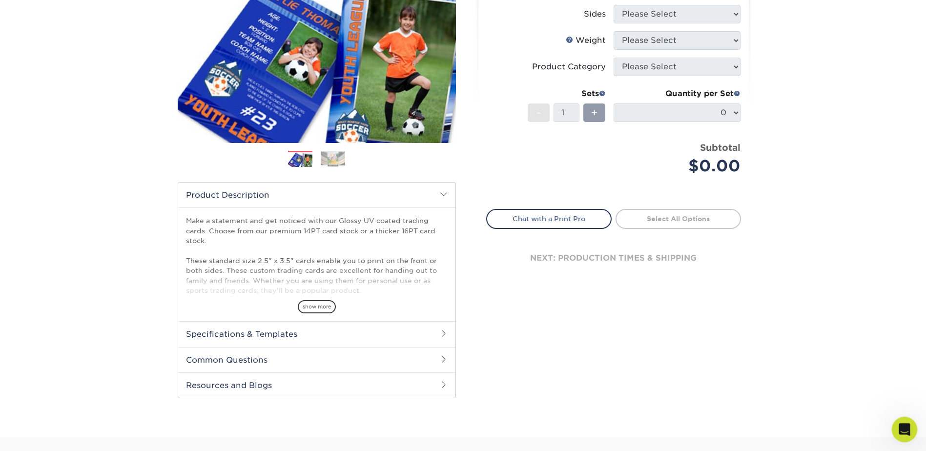
click at [900, 428] on icon "Open Intercom Messenger" at bounding box center [903, 428] width 16 height 16
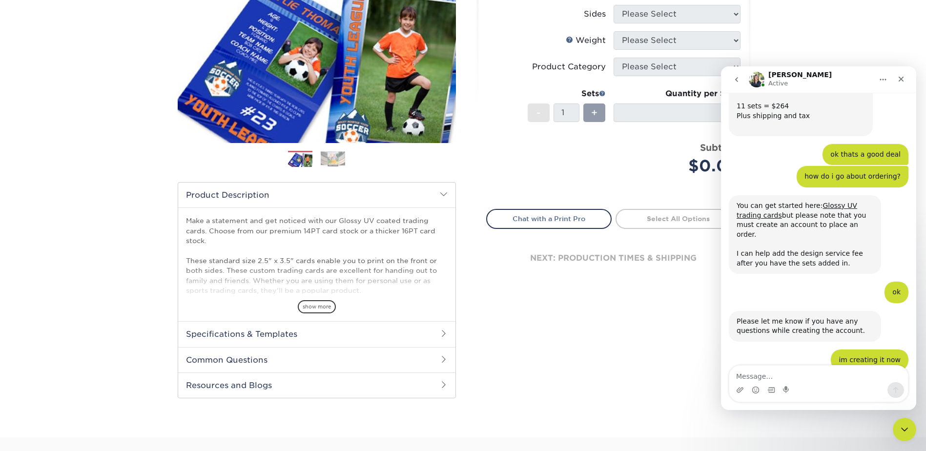
scroll to position [735, 0]
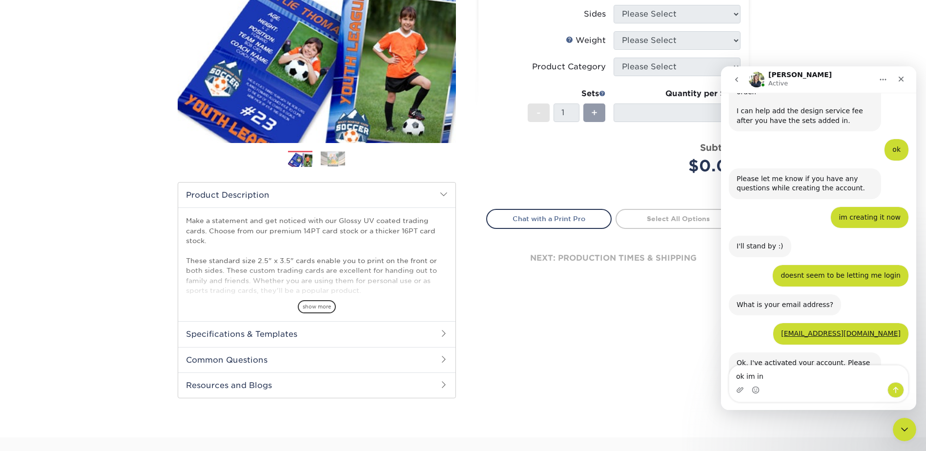
type textarea "ok im in!"
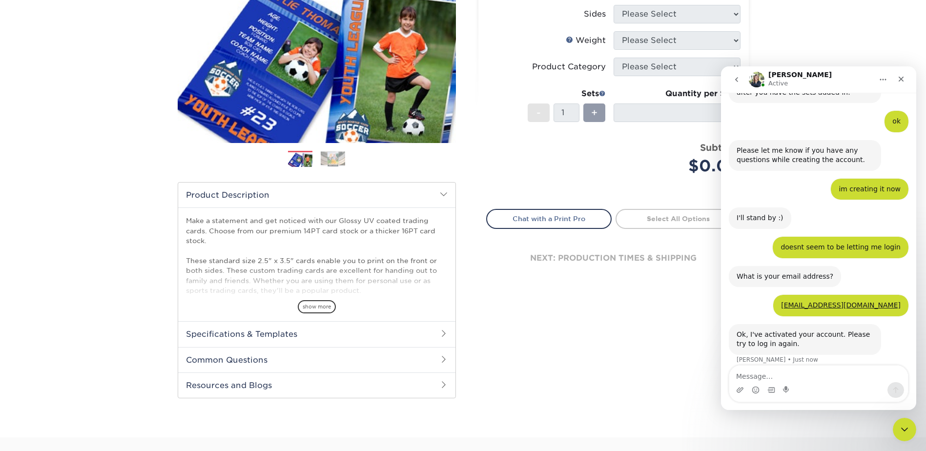
scroll to position [764, 0]
click at [534, 248] on div "next: production times & shipping" at bounding box center [613, 258] width 255 height 59
click at [900, 429] on icon "Close Intercom Messenger" at bounding box center [903, 428] width 12 height 12
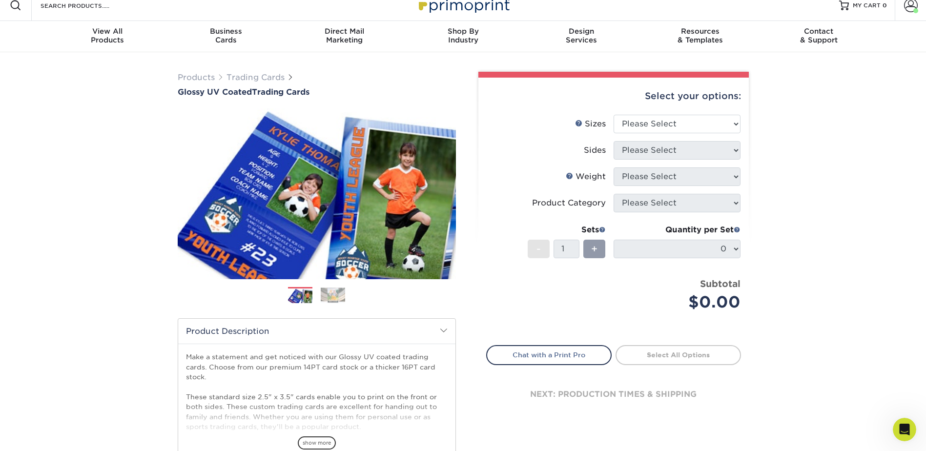
scroll to position [0, 0]
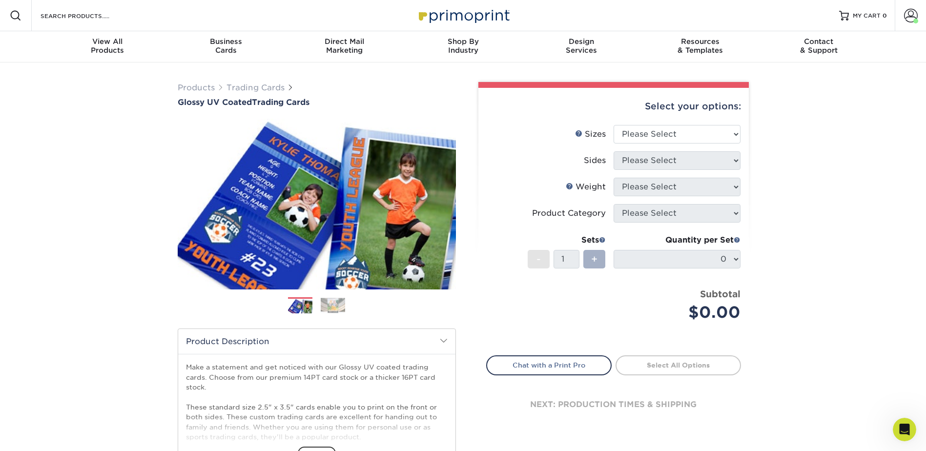
click at [596, 260] on span "+" at bounding box center [594, 259] width 6 height 15
click at [702, 103] on div "Select your options:" at bounding box center [613, 106] width 255 height 37
click at [712, 134] on select "Please Select 2.5" x 3.5"" at bounding box center [676, 134] width 127 height 19
select select "2.50x3.50"
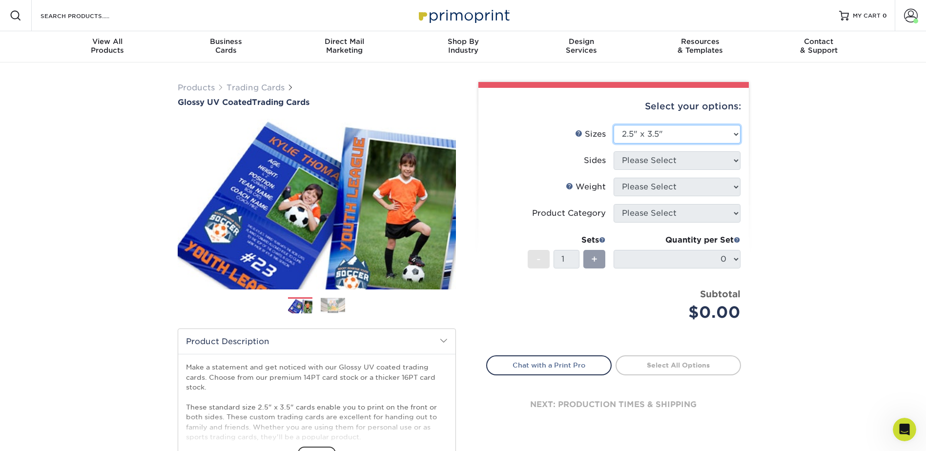
click at [613, 125] on select "Please Select 2.5" x 3.5"" at bounding box center [676, 134] width 127 height 19
click at [697, 162] on select "Please Select Print Both Sides Print Front Only" at bounding box center [676, 160] width 127 height 19
select select "13abbda7-1d64-4f25-8bb2-c179b224825d"
click at [613, 151] on select "Please Select Print Both Sides Print Front Only" at bounding box center [676, 160] width 127 height 19
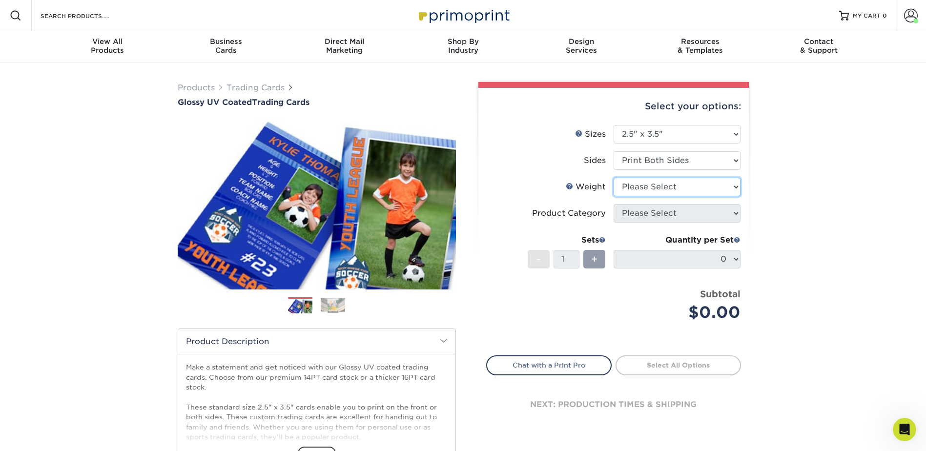
click at [692, 184] on select "Please Select 16PT 14PT 18PT C1S" at bounding box center [676, 187] width 127 height 19
select select "14PT"
click at [613, 178] on select "Please Select 16PT 14PT 18PT C1S" at bounding box center [676, 187] width 127 height 19
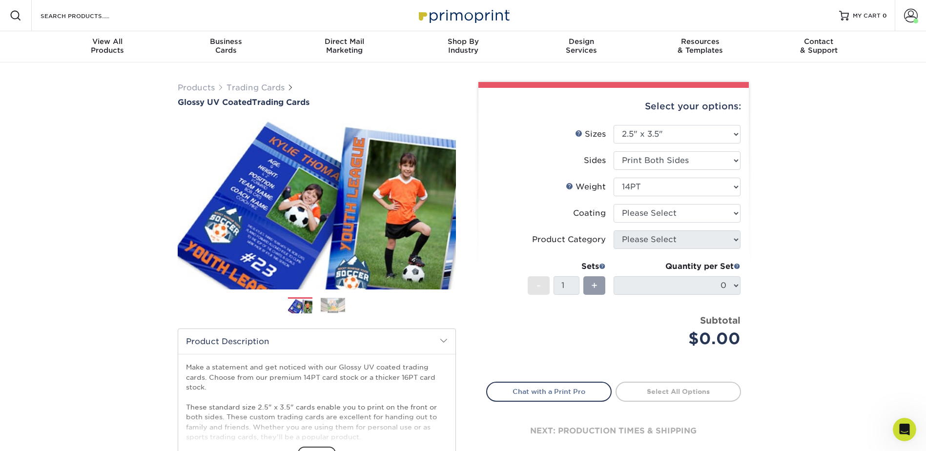
click at [682, 226] on li "Coating" at bounding box center [613, 217] width 254 height 26
click at [683, 216] on select at bounding box center [676, 213] width 127 height 19
select select "ae367451-b2b8-45df-a344-0f05b6a12993"
click at [613, 204] on select at bounding box center [676, 213] width 127 height 19
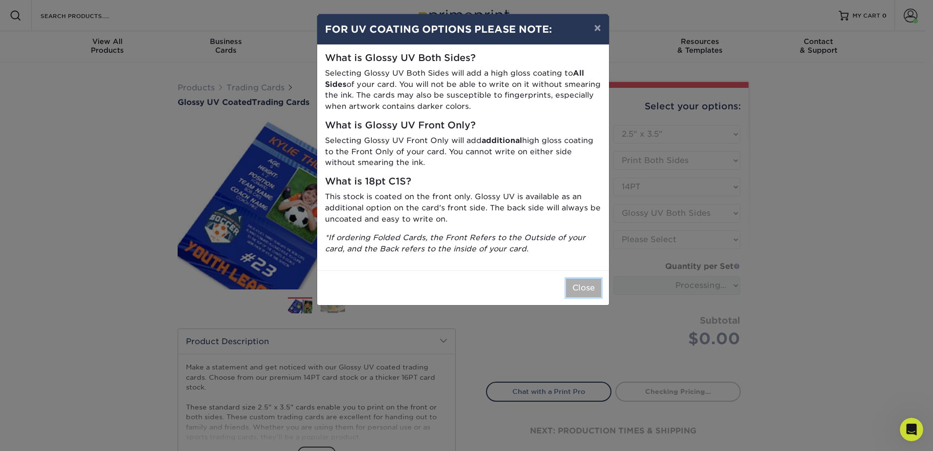
click at [583, 289] on button "Close" at bounding box center [583, 288] width 35 height 19
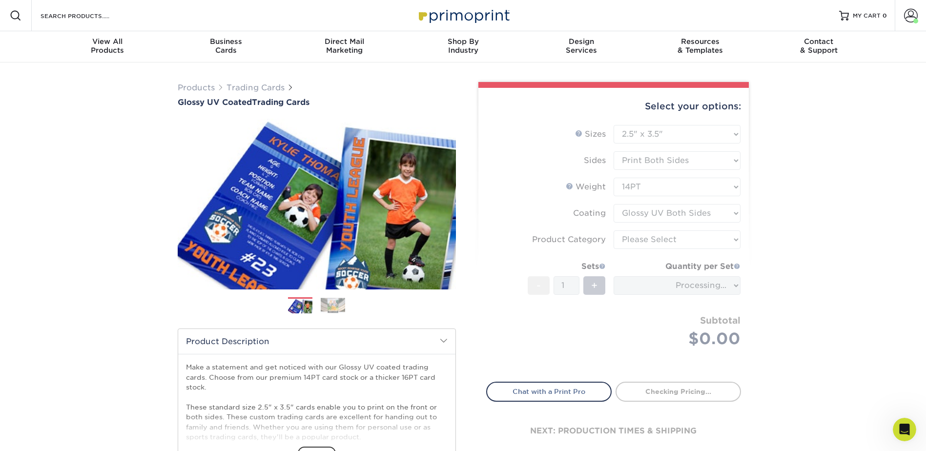
click at [665, 240] on form "Sizes Help Sizes Please Select 2.5" x 3.5" Sides Please Select 16PT - 1" at bounding box center [613, 247] width 255 height 245
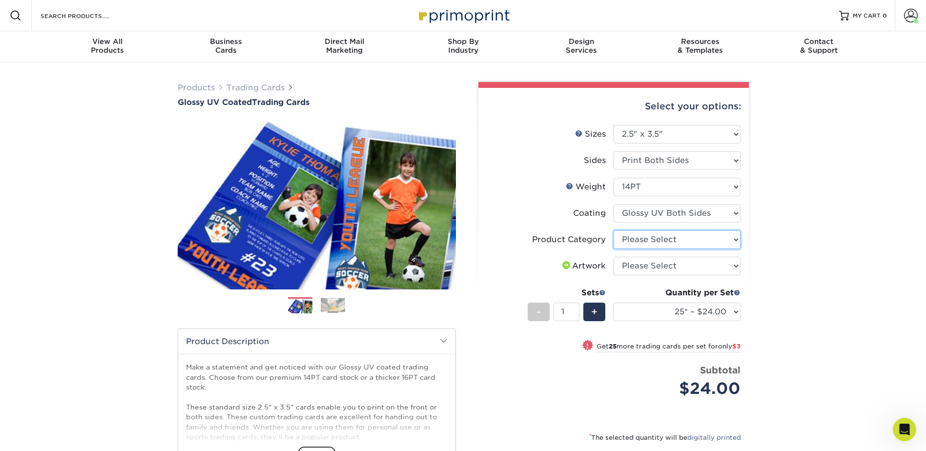
click at [676, 235] on select "Please Select Trading Cards" at bounding box center [676, 239] width 127 height 19
select select "c2f9bce9-36c2-409d-b101-c29d9d031e18"
click at [613, 230] on select "Please Select Trading Cards" at bounding box center [676, 239] width 127 height 19
click at [671, 263] on select "Please Select I will upload files I need a design - $100" at bounding box center [676, 266] width 127 height 19
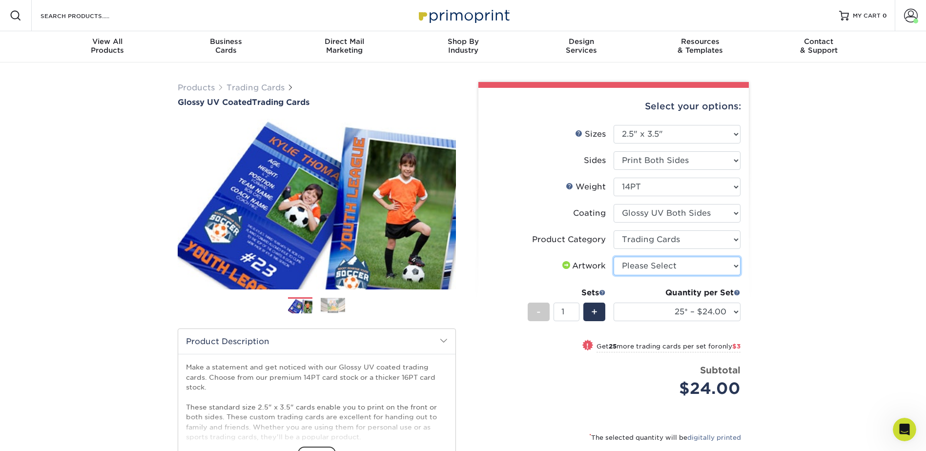
drag, startPoint x: 671, startPoint y: 266, endPoint x: 671, endPoint y: 274, distance: 7.8
click at [671, 266] on select "Please Select I will upload files I need a design - $100" at bounding box center [676, 266] width 127 height 19
click at [853, 293] on div "Products Trading Cards Glossy UV Coated Trading Cards Previous Next /" at bounding box center [463, 322] width 926 height 521
click at [899, 422] on icon "Open Intercom Messenger" at bounding box center [903, 428] width 16 height 16
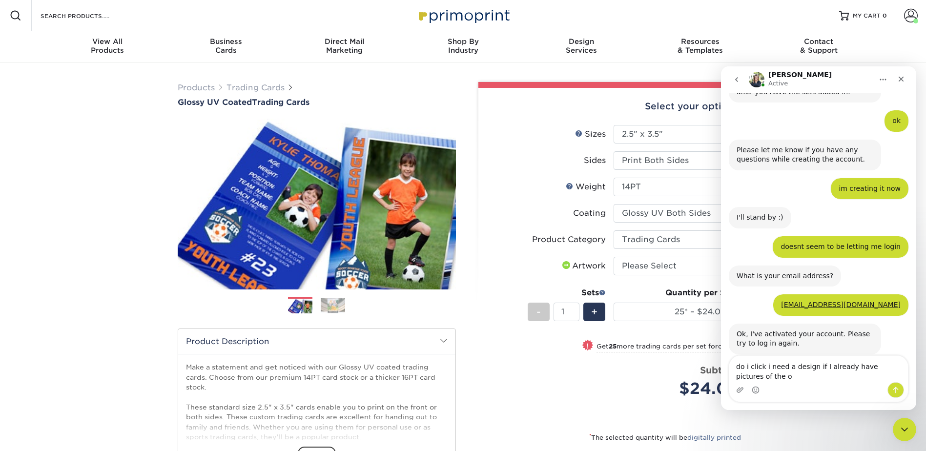
scroll to position [773, 0]
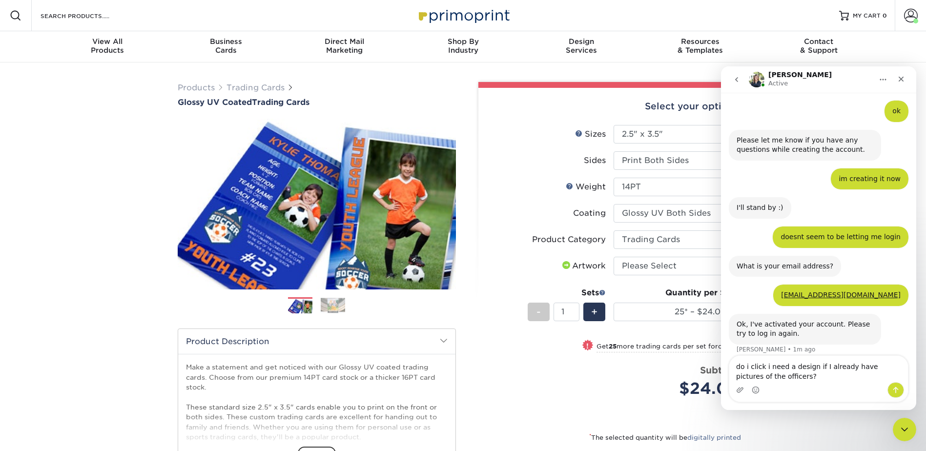
type textarea "do i click i need a design if I already have pictures of the officers?"
click at [893, 388] on icon "Send a message…" at bounding box center [895, 390] width 8 height 8
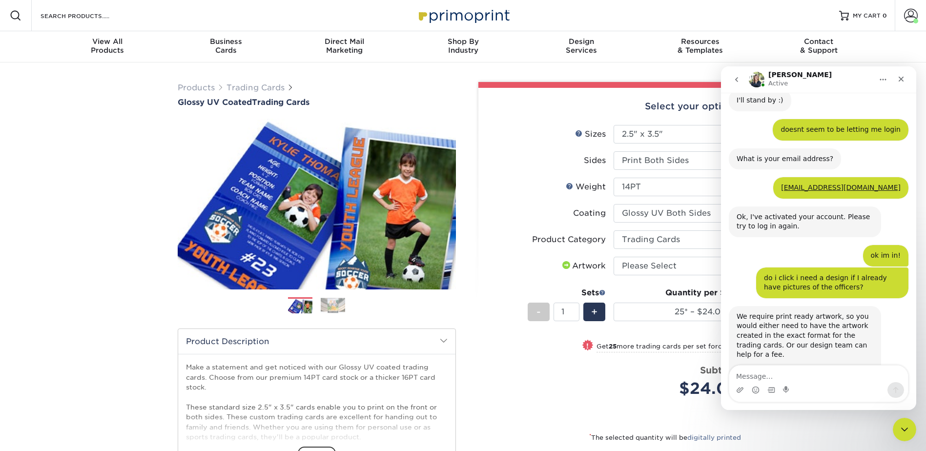
scroll to position [930, 0]
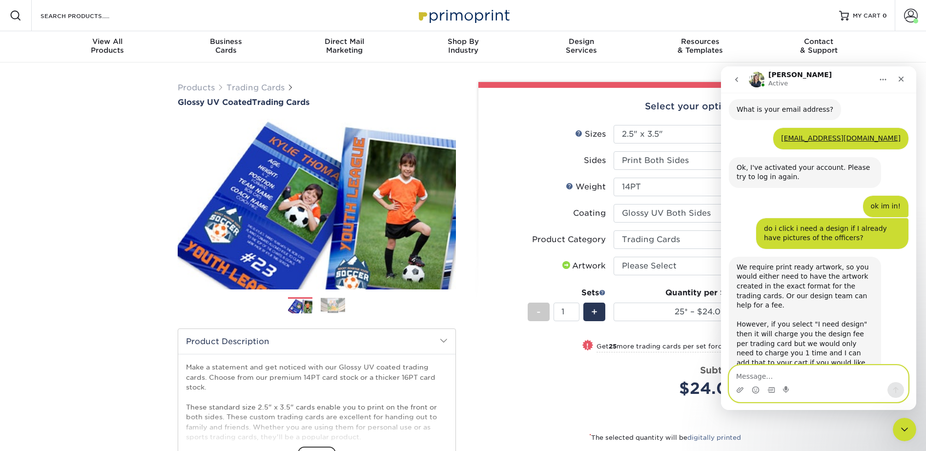
click at [750, 371] on textarea "Message…" at bounding box center [818, 373] width 179 height 17
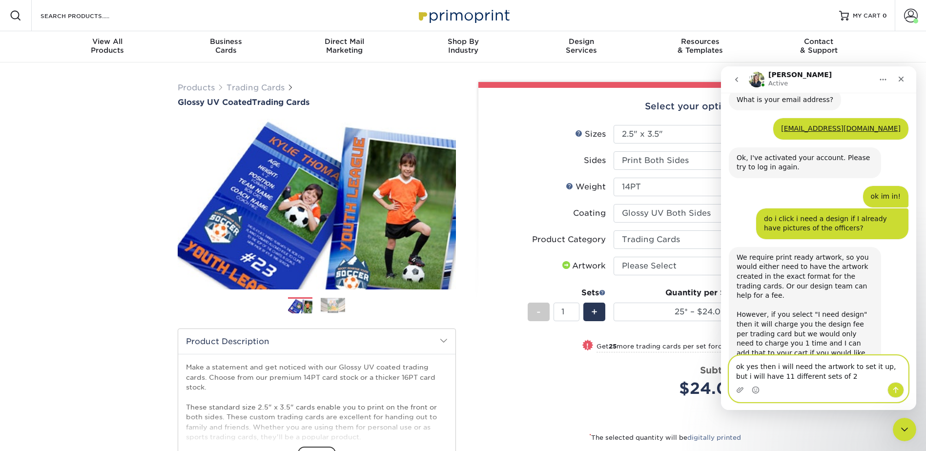
type textarea "ok yes then i will need the artwork to set it up, but i will have 11 different …"
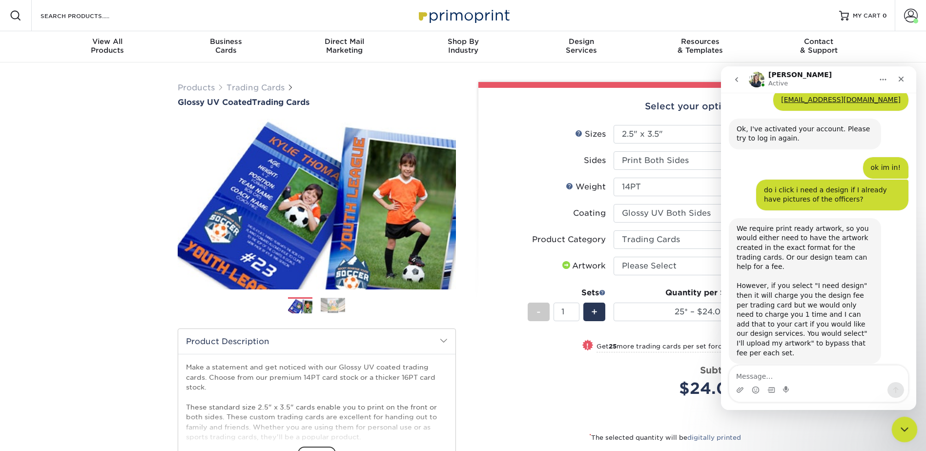
click at [910, 423] on div "Close Intercom Messenger" at bounding box center [902, 427] width 23 height 23
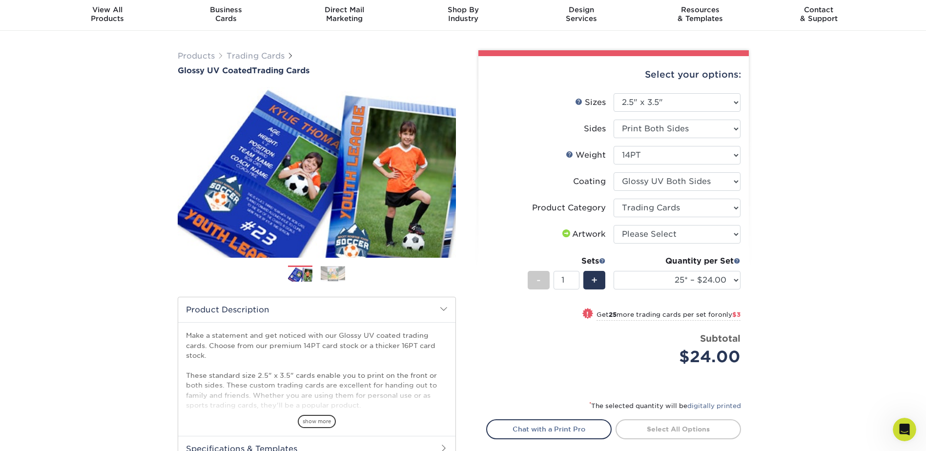
scroll to position [49, 0]
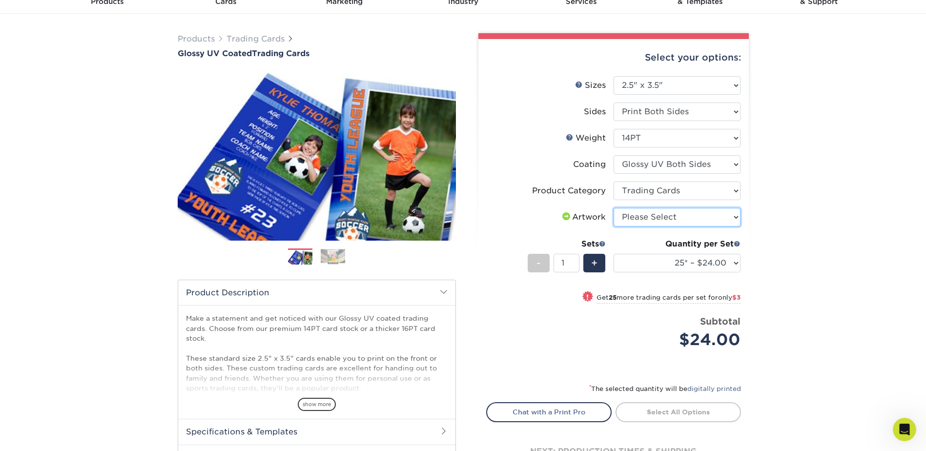
click at [669, 215] on select "Please Select I will upload files I need a design - $100" at bounding box center [676, 217] width 127 height 19
select select "upload"
click at [613, 208] on select "Please Select I will upload files I need a design - $100" at bounding box center [676, 217] width 127 height 19
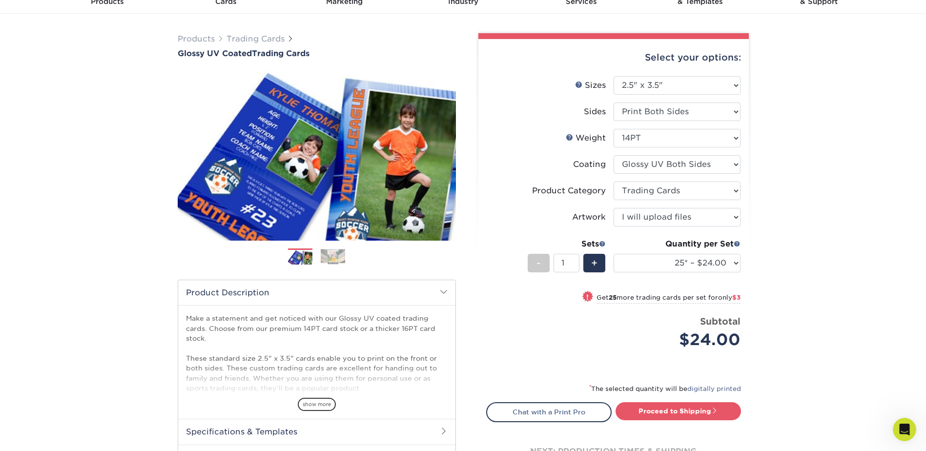
drag, startPoint x: 918, startPoint y: 429, endPoint x: 19, endPoint y: 12, distance: 991.3
click at [918, 429] on div "Products Trading Cards Glossy UV Coated Trading Cards Previous Next /" at bounding box center [463, 274] width 926 height 521
click at [902, 428] on icon "Open Intercom Messenger" at bounding box center [903, 428] width 16 height 16
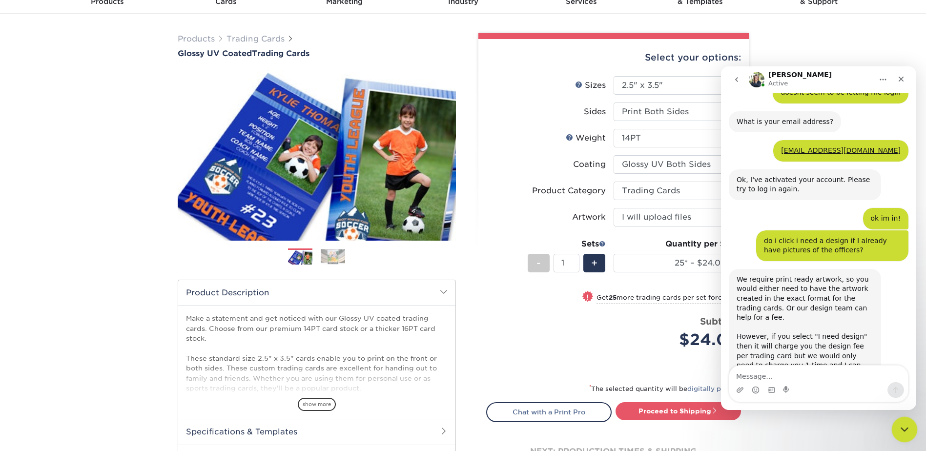
scroll to position [969, 0]
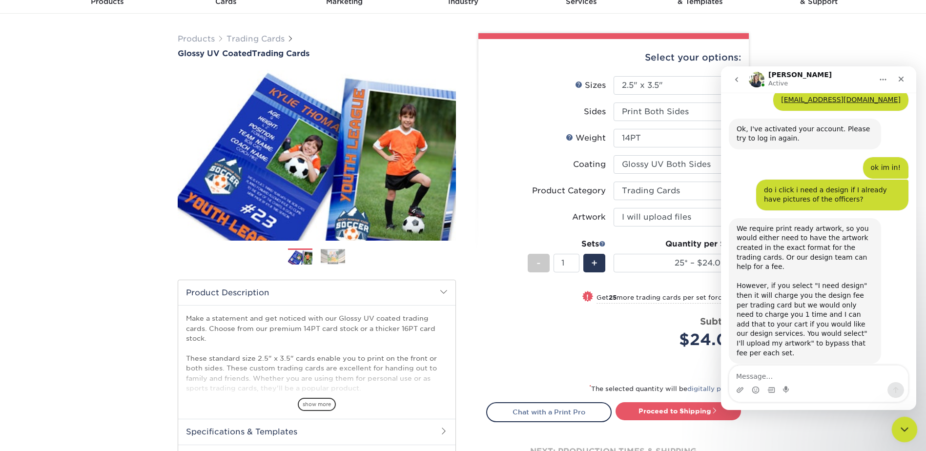
click at [903, 428] on icon "Close Intercom Messenger" at bounding box center [903, 428] width 12 height 12
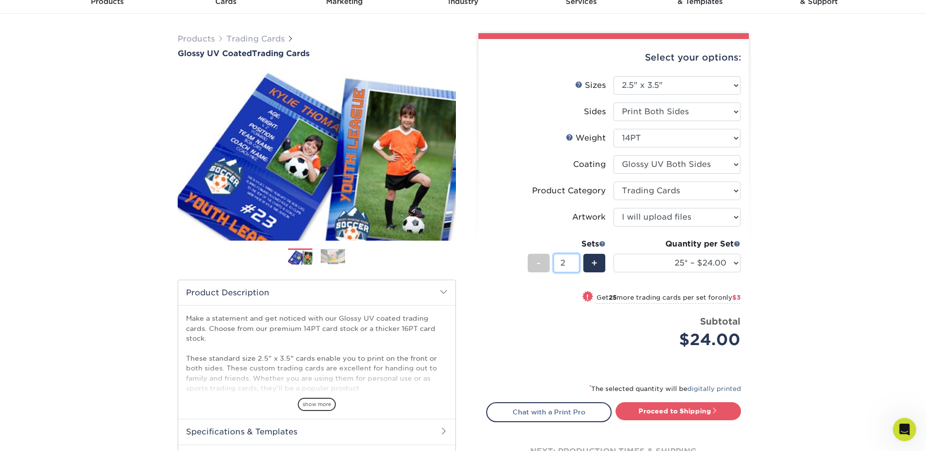
click at [572, 263] on input "2" at bounding box center [566, 263] width 26 height 19
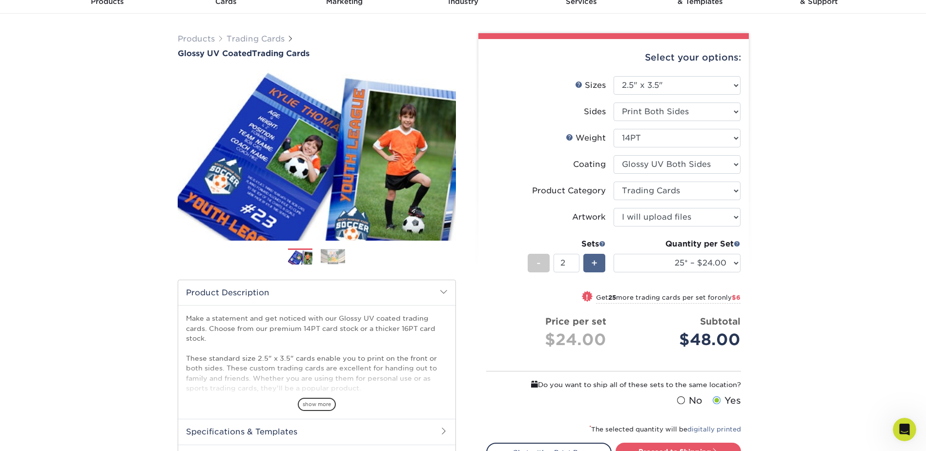
click at [589, 260] on div "+" at bounding box center [594, 263] width 22 height 19
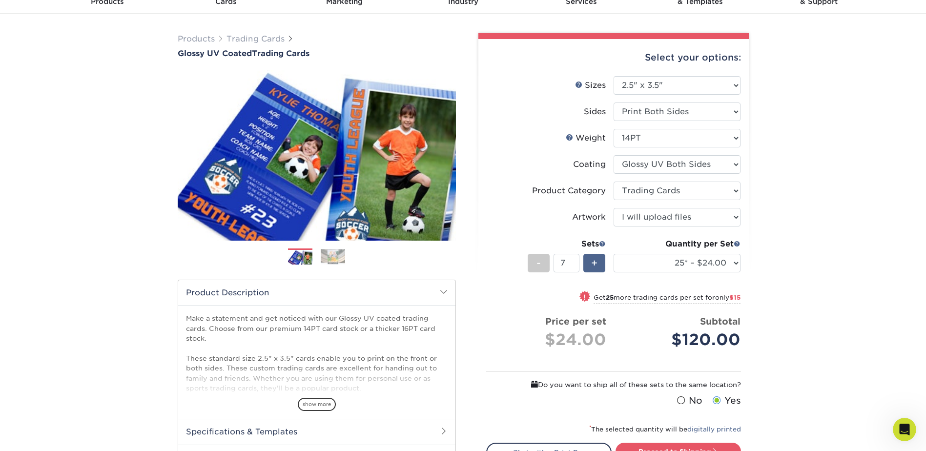
click at [589, 260] on div "+" at bounding box center [594, 263] width 22 height 19
type input "11"
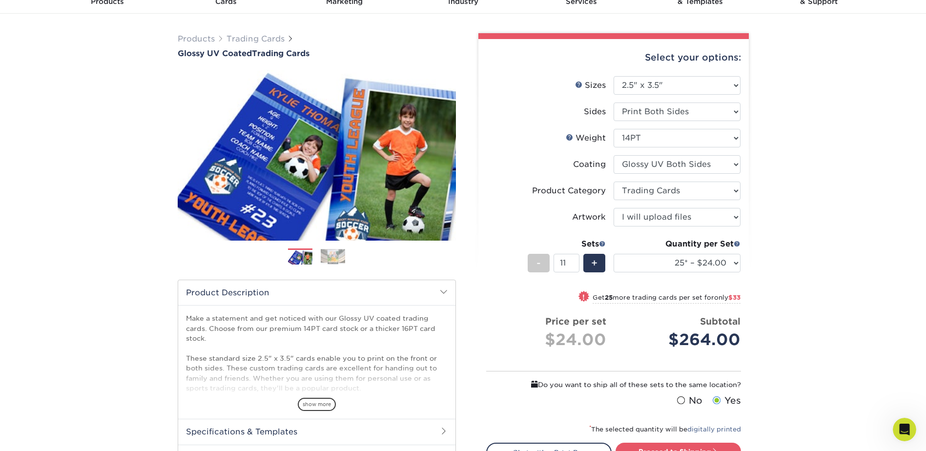
click at [799, 277] on div "Products Trading Cards Glossy UV Coated Trading Cards Previous Next /" at bounding box center [463, 285] width 926 height 542
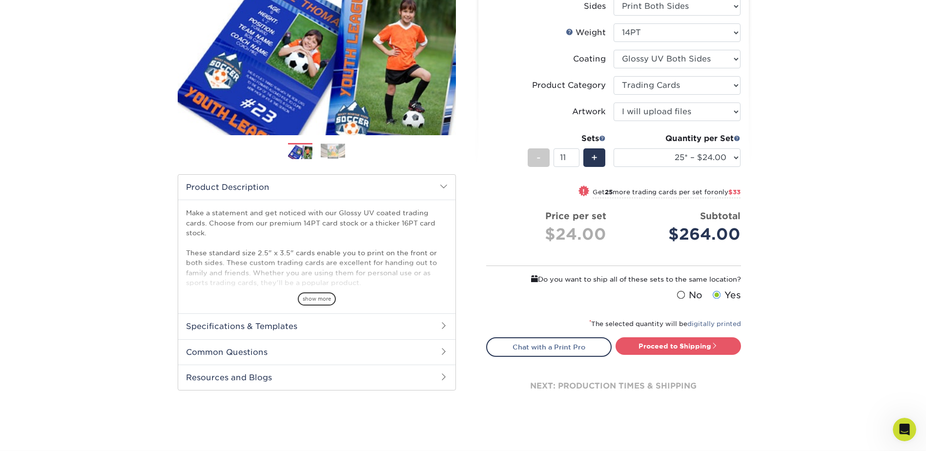
scroll to position [293, 0]
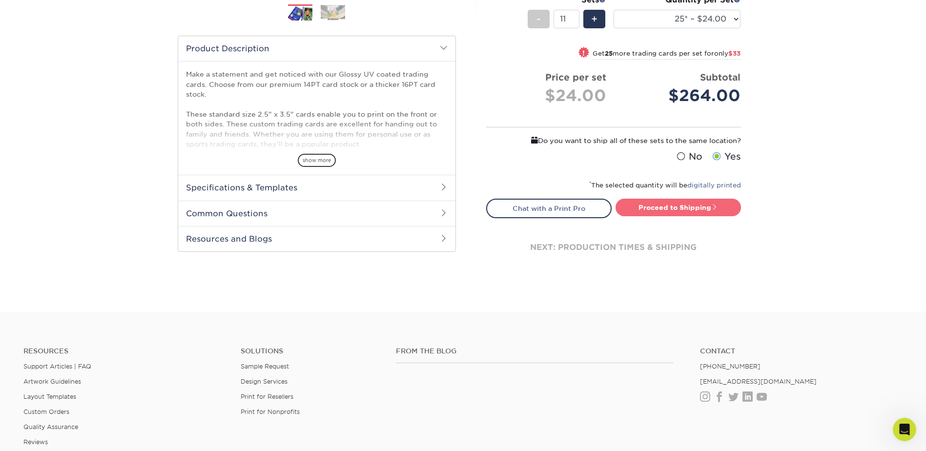
click at [670, 204] on link "Proceed to Shipping" at bounding box center [677, 208] width 125 height 18
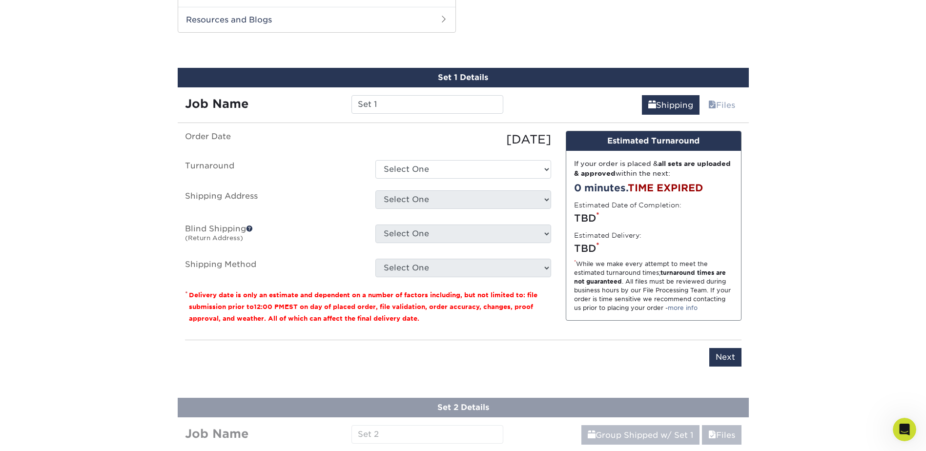
scroll to position [518, 0]
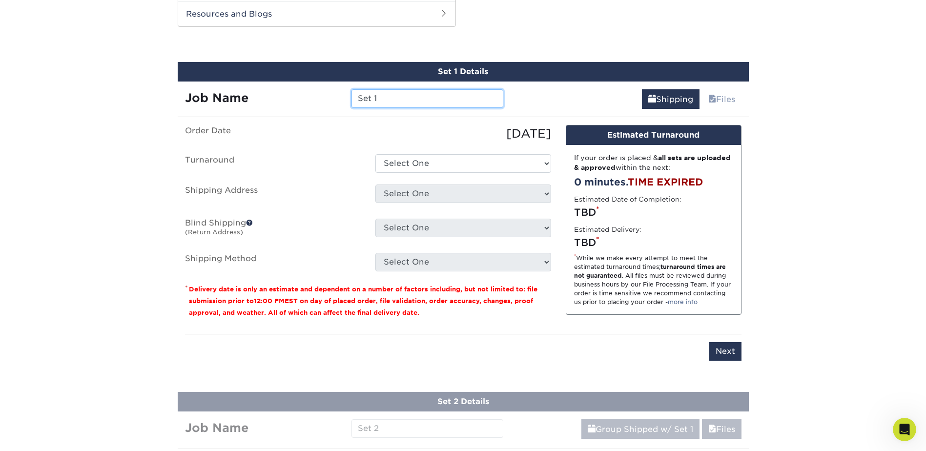
drag, startPoint x: 393, startPoint y: 96, endPoint x: 283, endPoint y: 94, distance: 110.8
click at [283, 94] on div "Job Name Set 1" at bounding box center [344, 98] width 333 height 19
type input "Blackford County SO"
click at [395, 162] on select "Select One 2-4 Business Days 2 Day Next Business Day" at bounding box center [463, 163] width 176 height 19
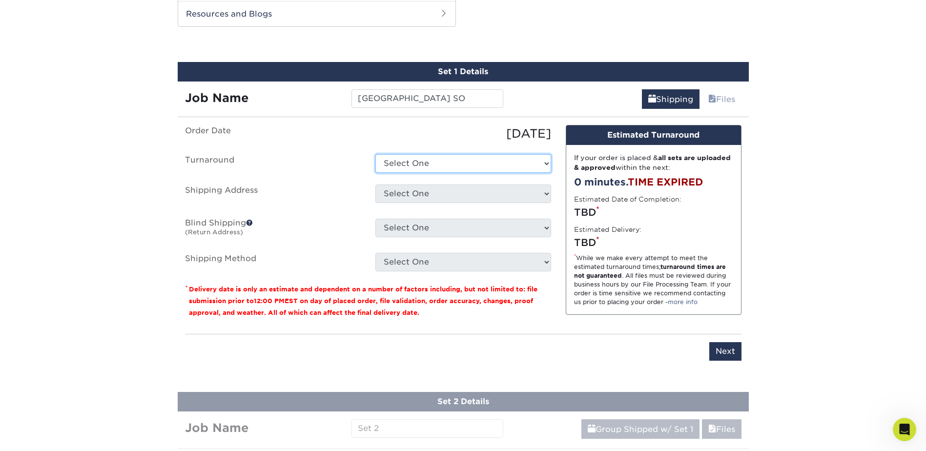
select select "79866821-082a-4a87-92f3-8c0e77fd8942"
click at [375, 154] on select "Select One 2-4 Business Days 2 Day Next Business Day" at bounding box center [463, 163] width 176 height 19
click at [406, 199] on select "Select One 64 N 500 E, HARTFORD CITY, IN + Add New Address" at bounding box center [463, 193] width 176 height 19
select select "286907"
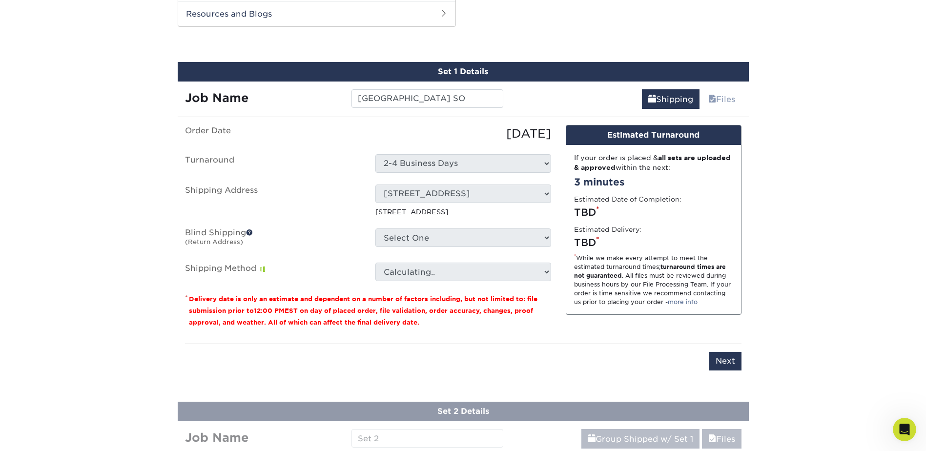
click at [411, 226] on ul "Order Date 10/13/2025 Turnaround Select One 2-4 Business Days 2 Day Next Busine…" at bounding box center [368, 203] width 366 height 156
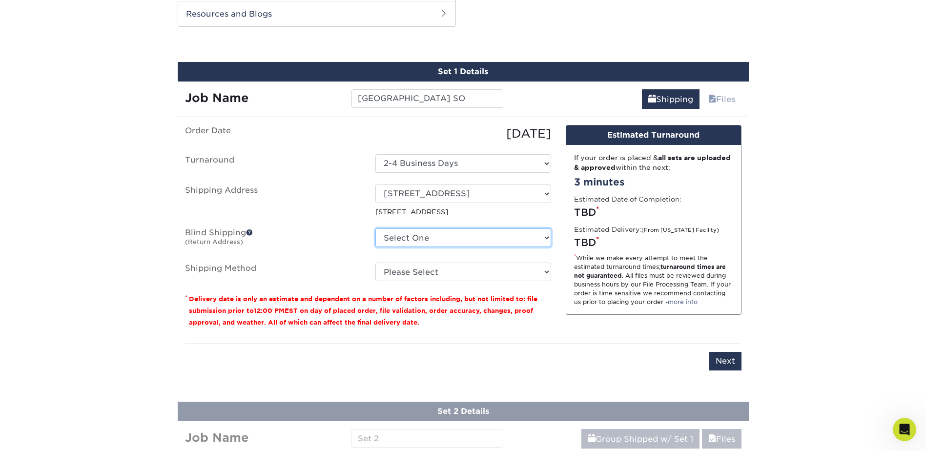
click at [416, 243] on select "Select One 64 N 500 E, HARTFORD CITY, IN + Add New Address" at bounding box center [463, 237] width 176 height 19
select select "286907"
click at [375, 228] on select "Select One 64 N 500 E, HARTFORD CITY, IN + Add New Address" at bounding box center [463, 237] width 176 height 19
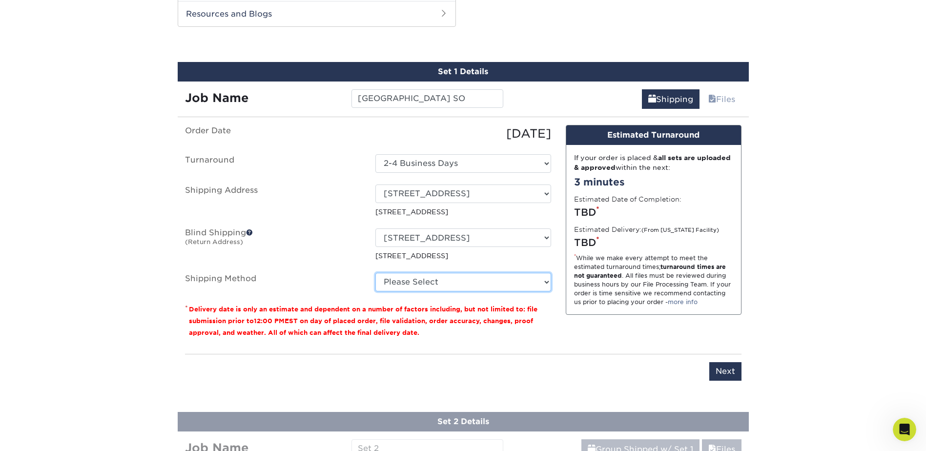
click at [420, 287] on select "Please Select 3 Day Shipping Service (+$16.24) 2 Day Air Shipping (+$16.71) Gro…" at bounding box center [463, 282] width 176 height 19
select select "12"
click at [375, 273] on select "Please Select 3 Day Shipping Service (+$16.24) 2 Day Air Shipping (+$16.71) Gro…" at bounding box center [463, 282] width 176 height 19
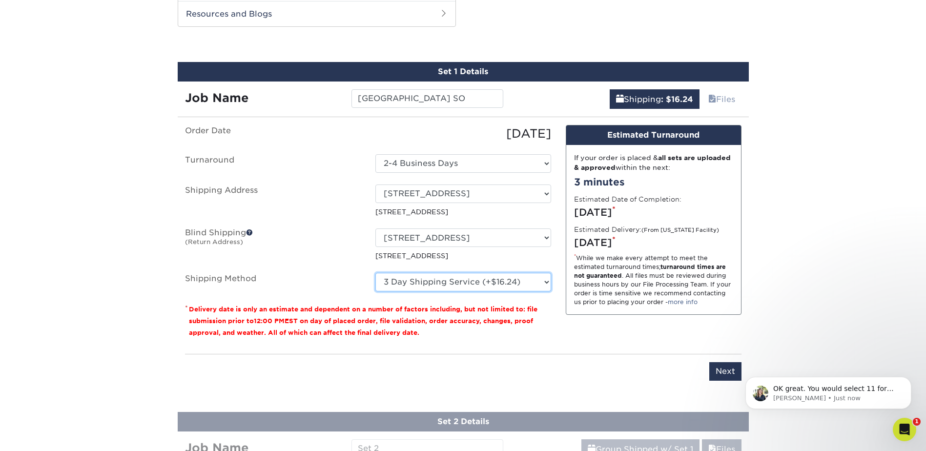
scroll to position [1007, 0]
click at [844, 386] on span "OK great. You would select 11 for the number of sets and then 25 for the quanti…" at bounding box center [833, 397] width 121 height 27
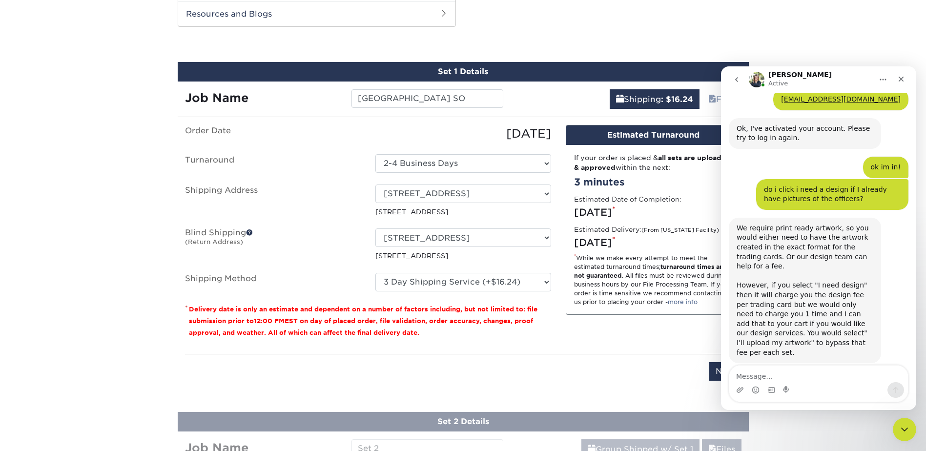
scroll to position [1023, 0]
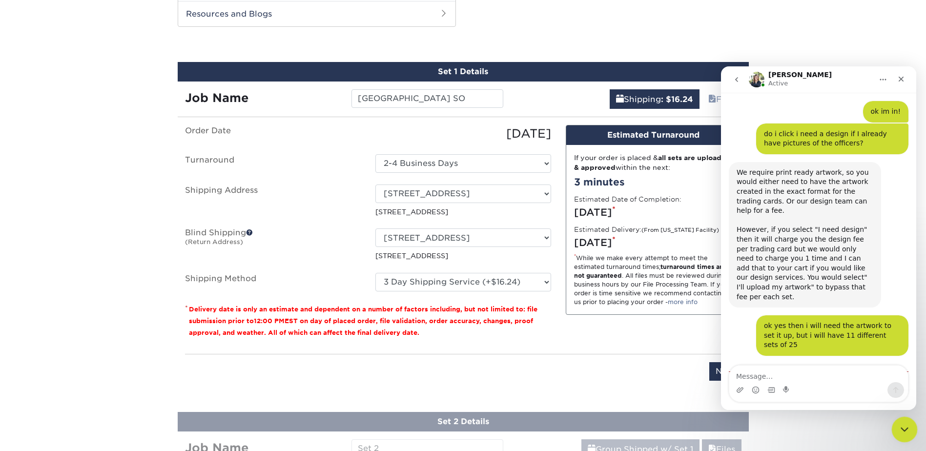
click at [903, 427] on icon "Close Intercom Messenger" at bounding box center [903, 428] width 12 height 12
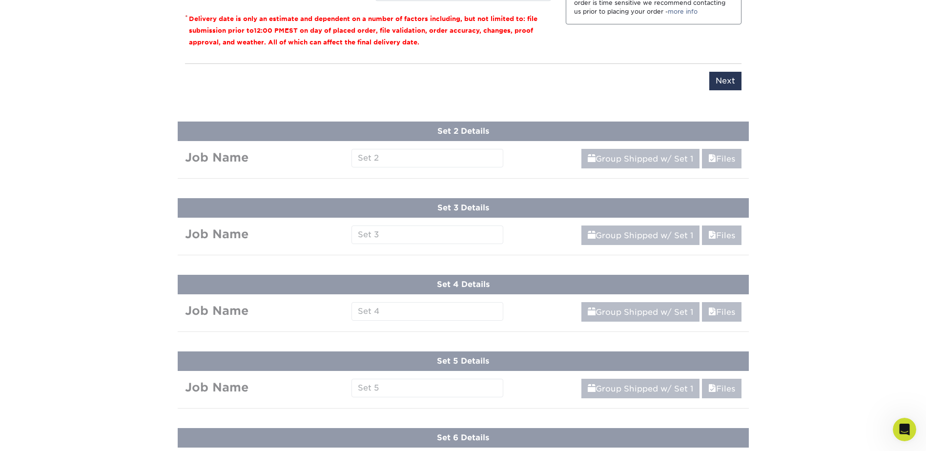
scroll to position [810, 0]
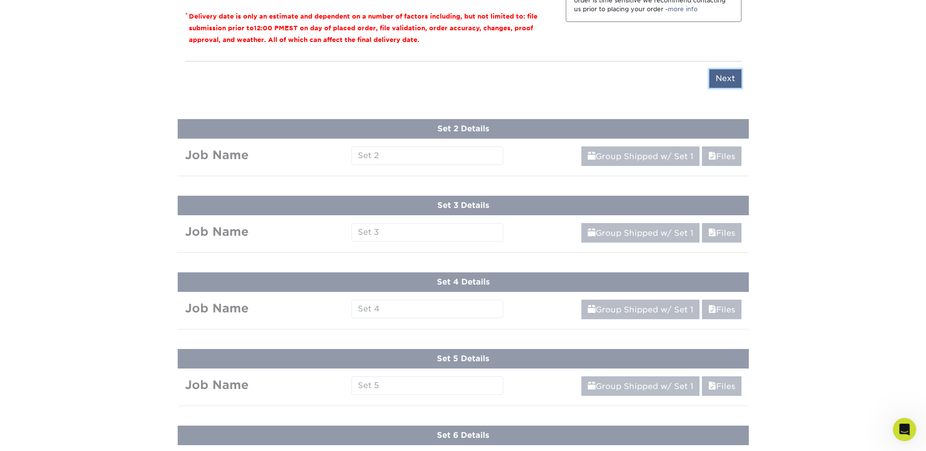
click at [726, 82] on input "Next" at bounding box center [725, 78] width 32 height 19
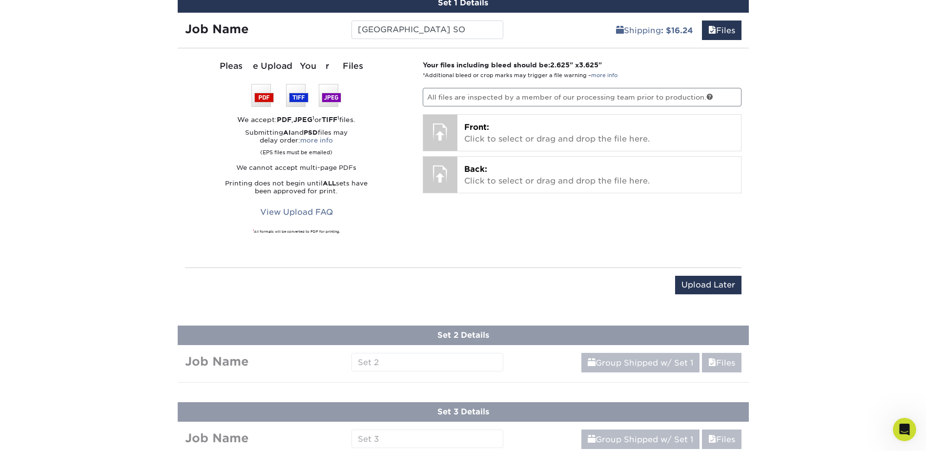
scroll to position [566, 0]
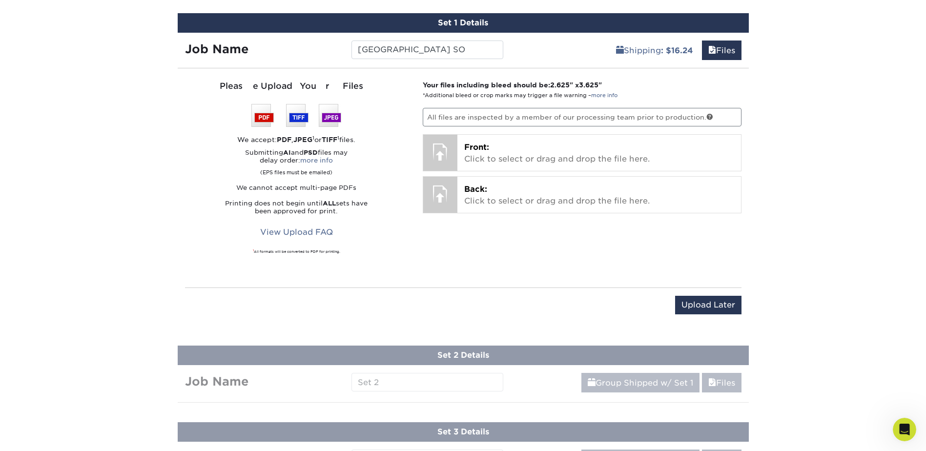
click at [526, 117] on p "All files are inspected by a member of our processing team prior to production." at bounding box center [582, 117] width 319 height 19
click at [722, 302] on input "Upload Later" at bounding box center [708, 305] width 66 height 19
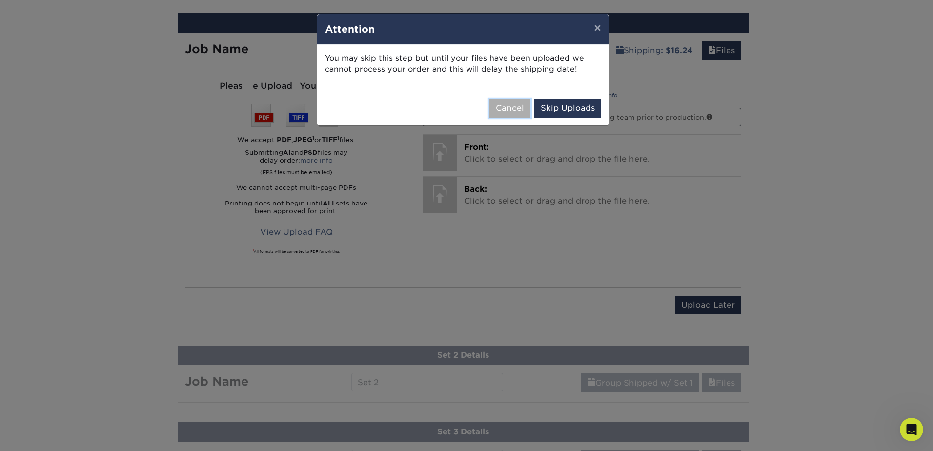
click at [527, 110] on button "Cancel" at bounding box center [509, 108] width 41 height 19
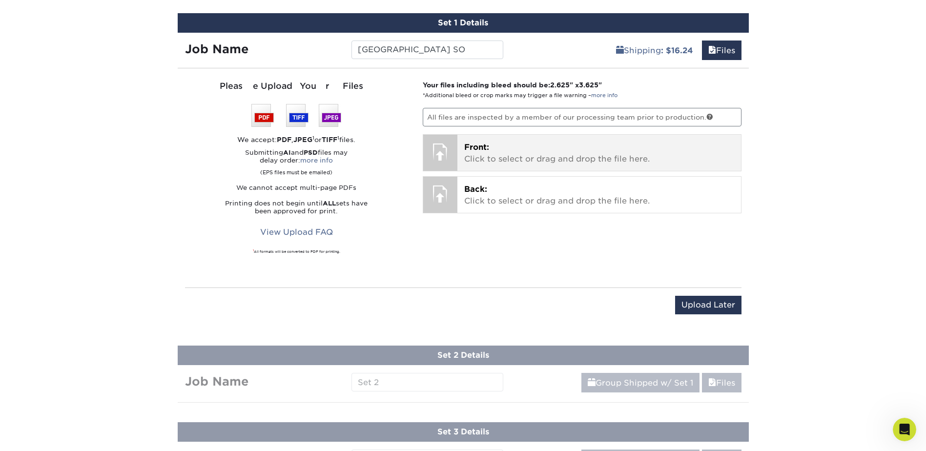
click at [494, 154] on p "Front: Click to select or drag and drop the file here." at bounding box center [599, 153] width 270 height 23
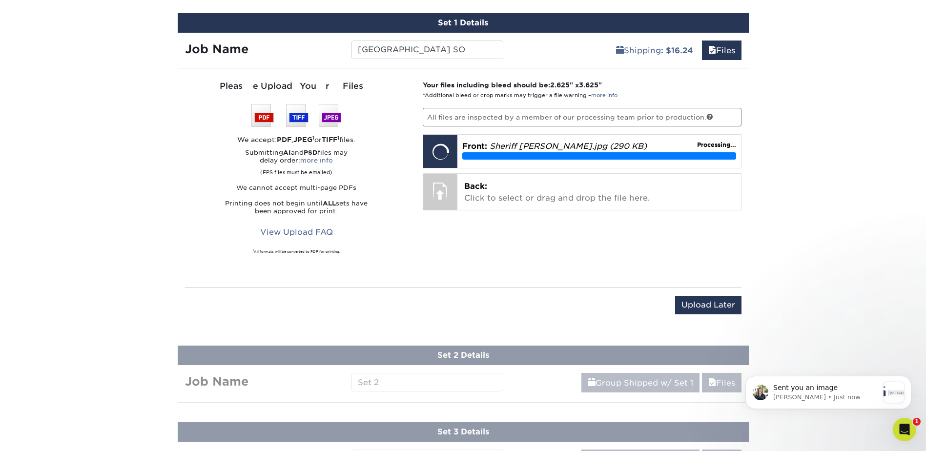
scroll to position [1053, 0]
click at [907, 425] on icon "Open Intercom Messenger" at bounding box center [903, 428] width 16 height 16
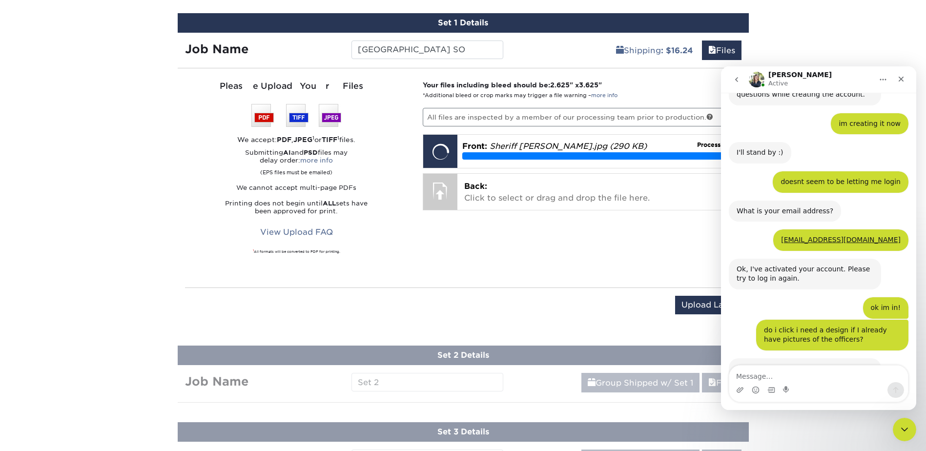
scroll to position [1069, 0]
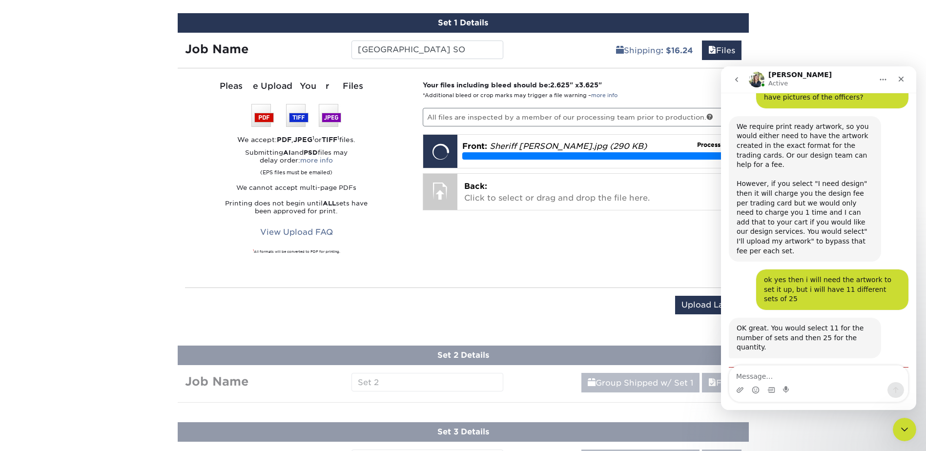
click at [798, 376] on textarea "Message…" at bounding box center [818, 373] width 179 height 17
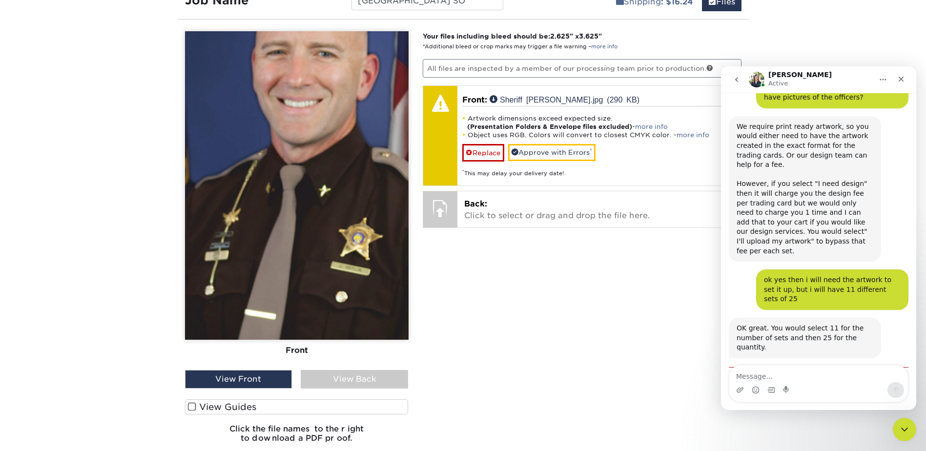
scroll to position [566, 0]
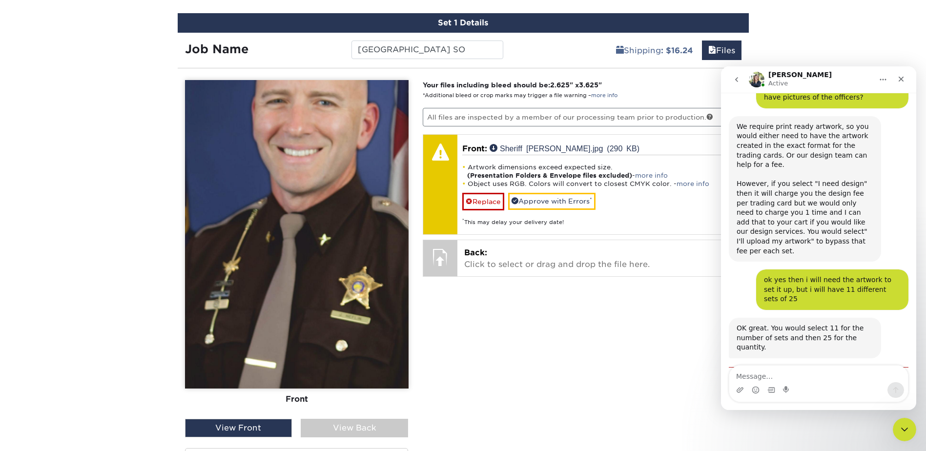
click at [263, 208] on img at bounding box center [296, 234] width 223 height 308
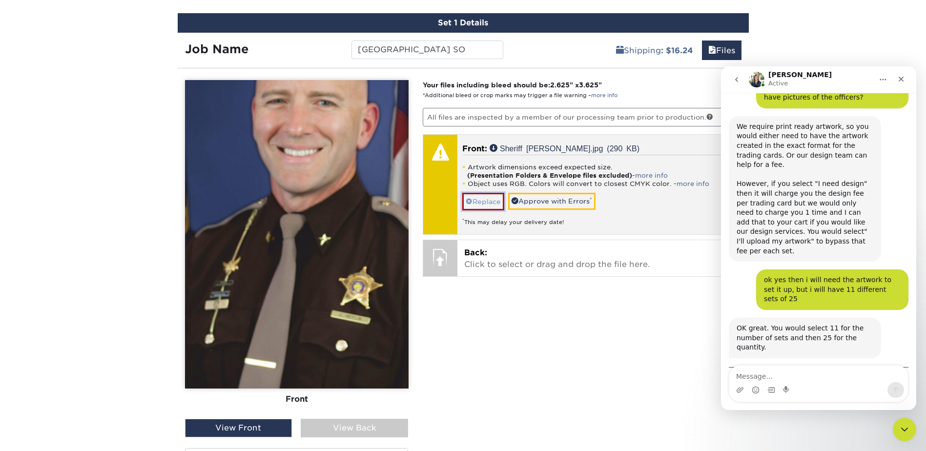
click at [482, 205] on link "Replace" at bounding box center [483, 201] width 42 height 17
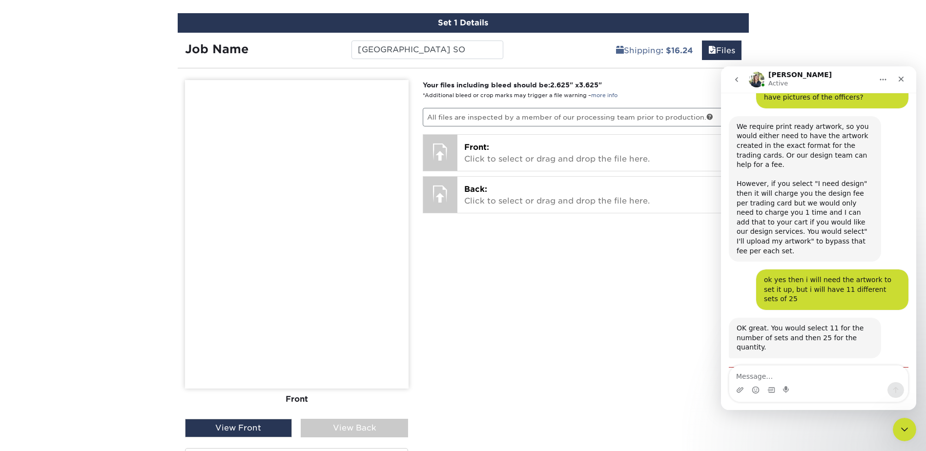
click at [826, 388] on div "Intercom messenger" at bounding box center [818, 390] width 179 height 16
click at [817, 365] on div "Intercom messenger" at bounding box center [818, 383] width 180 height 37
click at [816, 368] on textarea "Message…" at bounding box center [818, 373] width 179 height 17
type textarea "T"
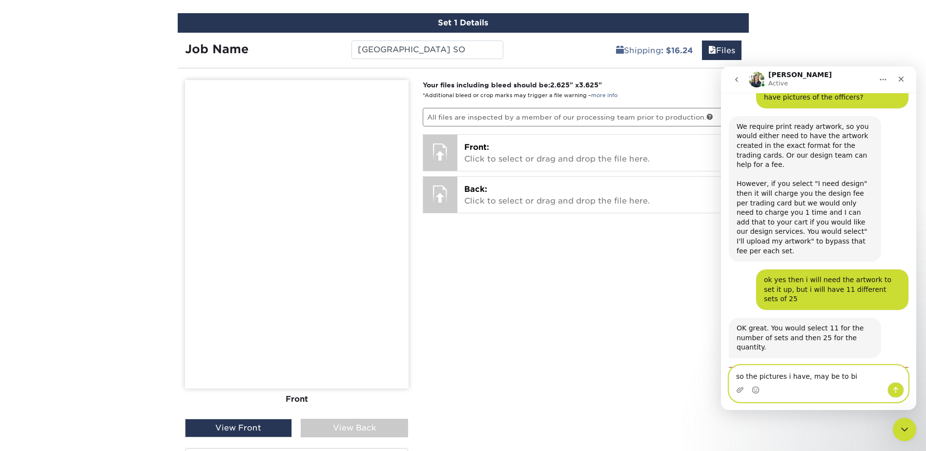
type textarea "so the pictures i have, may be to big"
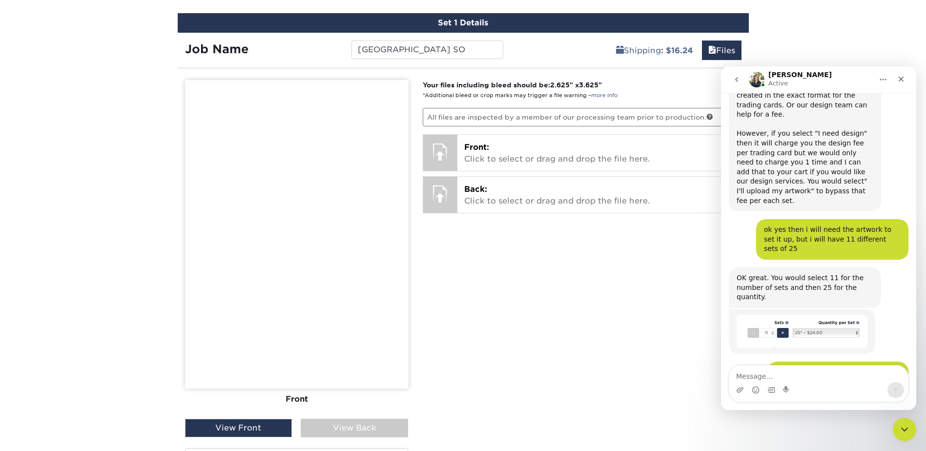
scroll to position [1197, 0]
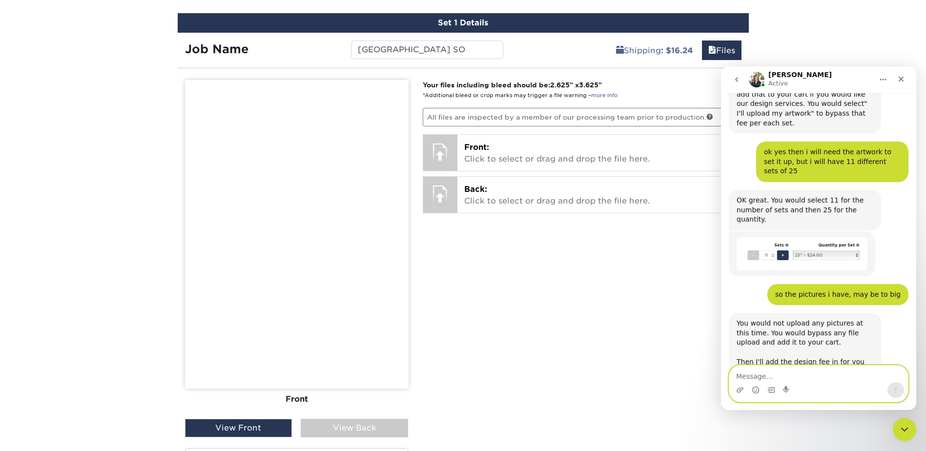
click at [792, 372] on textarea "Message…" at bounding box center [818, 373] width 179 height 17
type textarea "ok perfecyt"
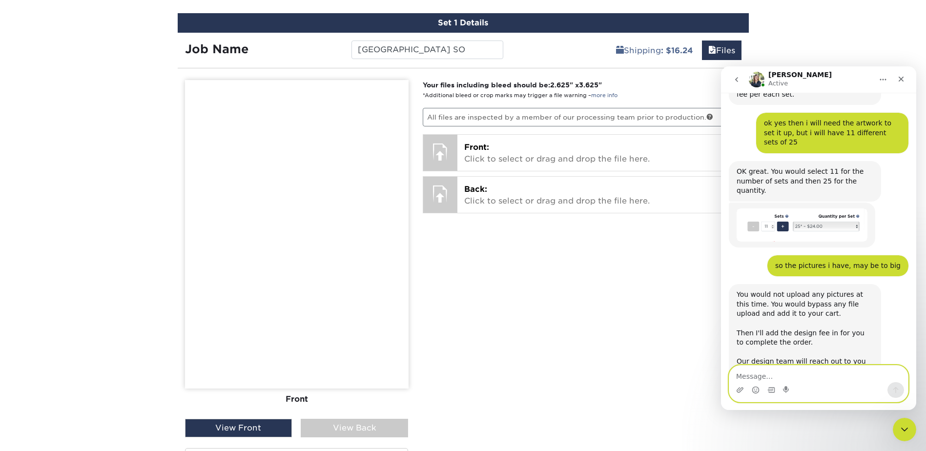
scroll to position [1226, 0]
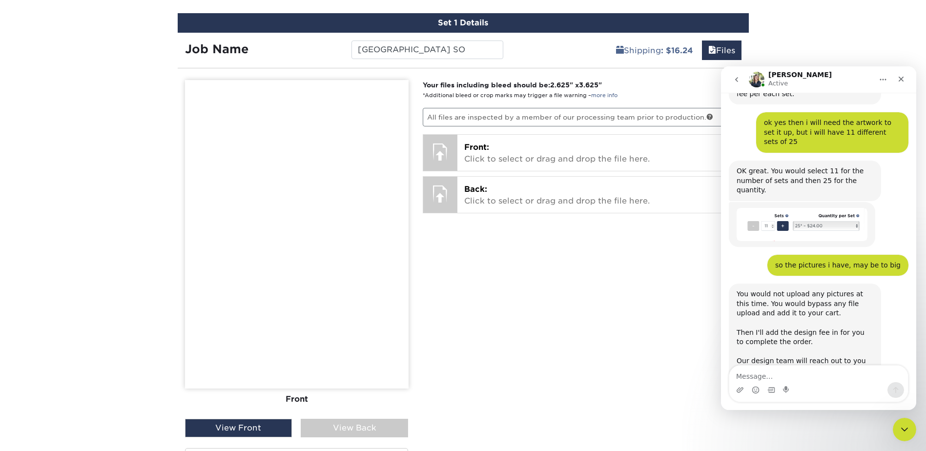
click at [604, 256] on div "Your files including bleed should be: 2.625 " x 3.625 " *Additional bleed or cr…" at bounding box center [581, 289] width 333 height 419
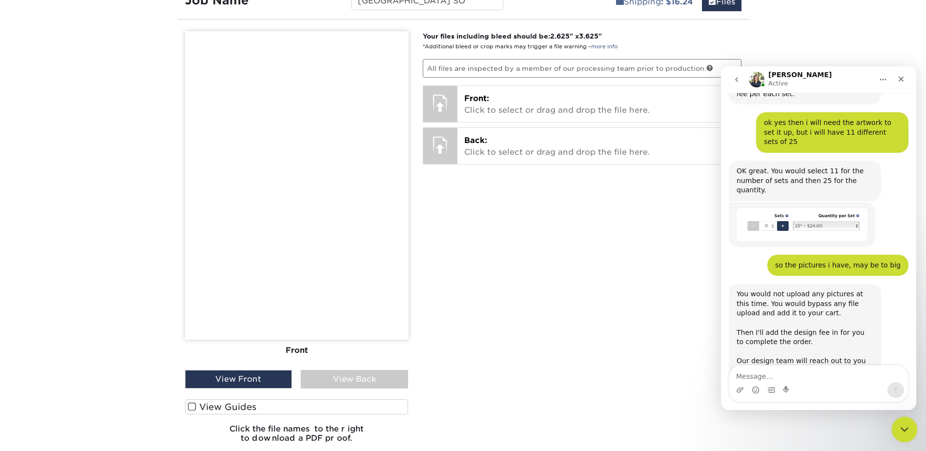
click at [904, 418] on div "Close Intercom Messenger" at bounding box center [902, 427] width 23 height 23
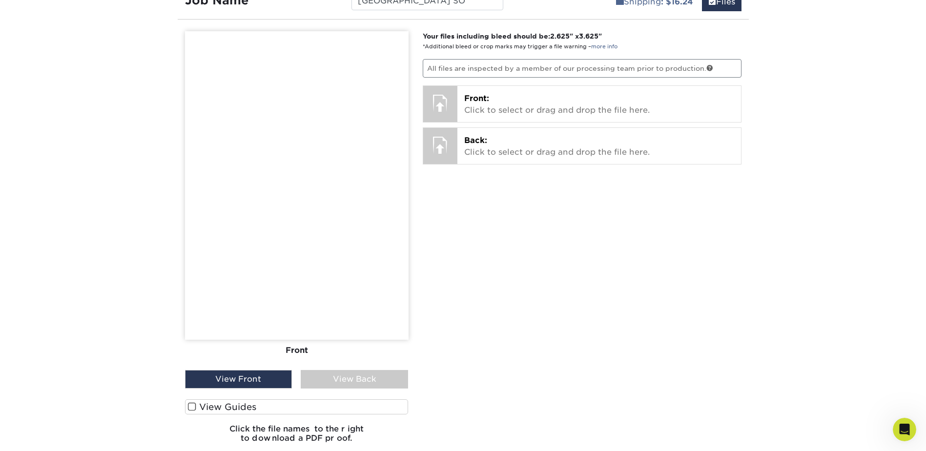
scroll to position [762, 0]
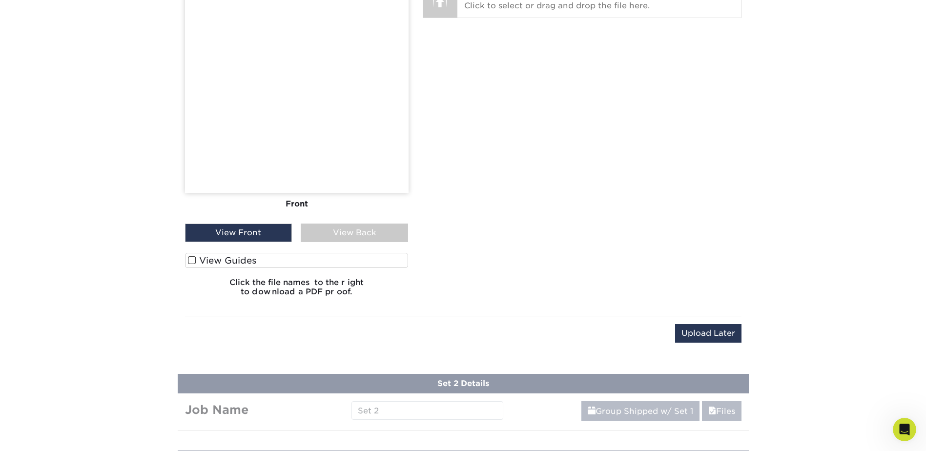
click at [708, 324] on div "Upload Later Save & Continue Continue" at bounding box center [463, 335] width 556 height 39
click at [711, 333] on input "Upload Later" at bounding box center [708, 333] width 66 height 19
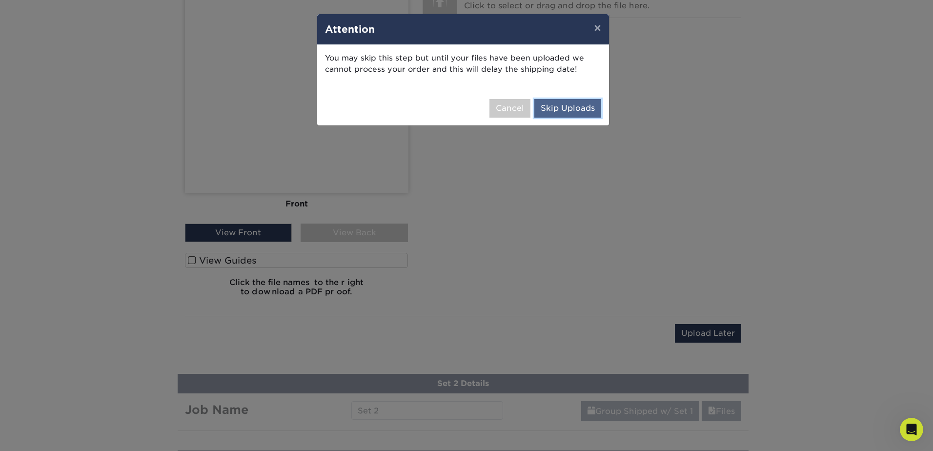
click at [551, 111] on button "Skip Uploads" at bounding box center [567, 108] width 67 height 19
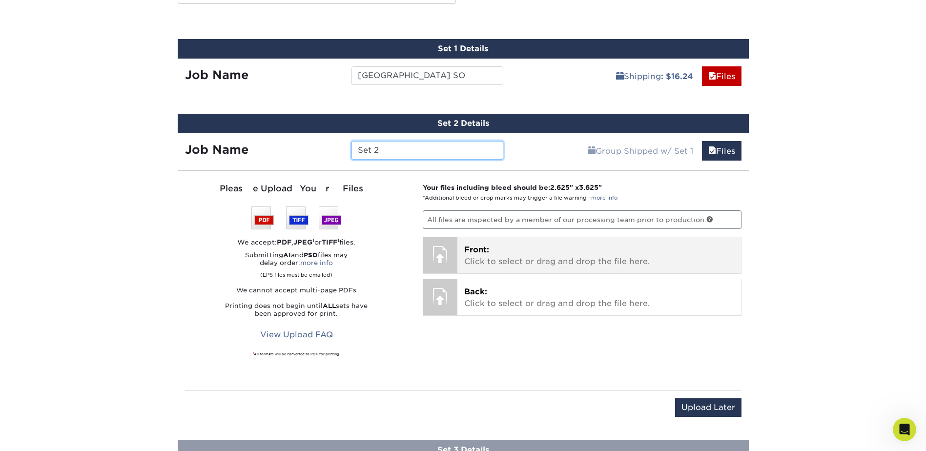
scroll to position [563, 0]
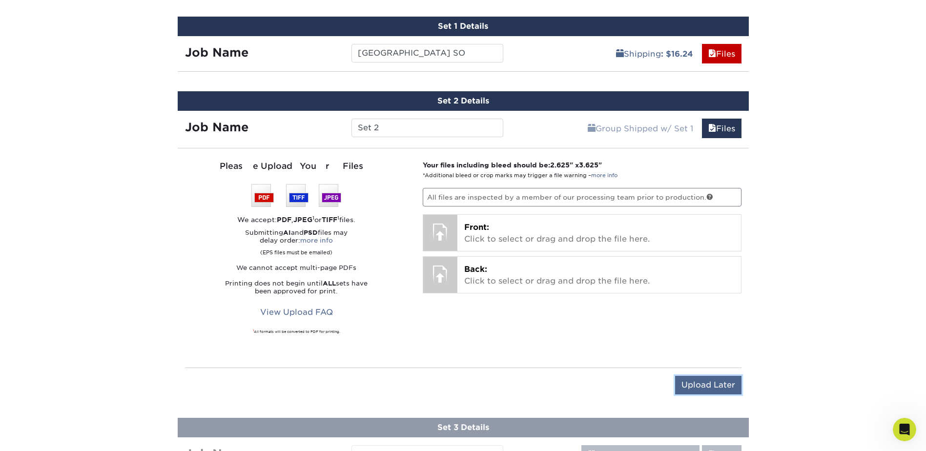
click at [712, 387] on input "Upload Later" at bounding box center [708, 385] width 66 height 19
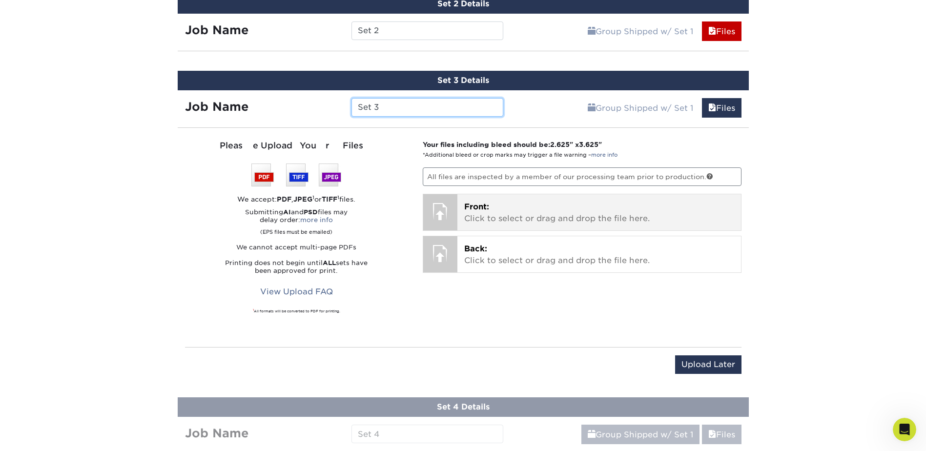
scroll to position [661, 0]
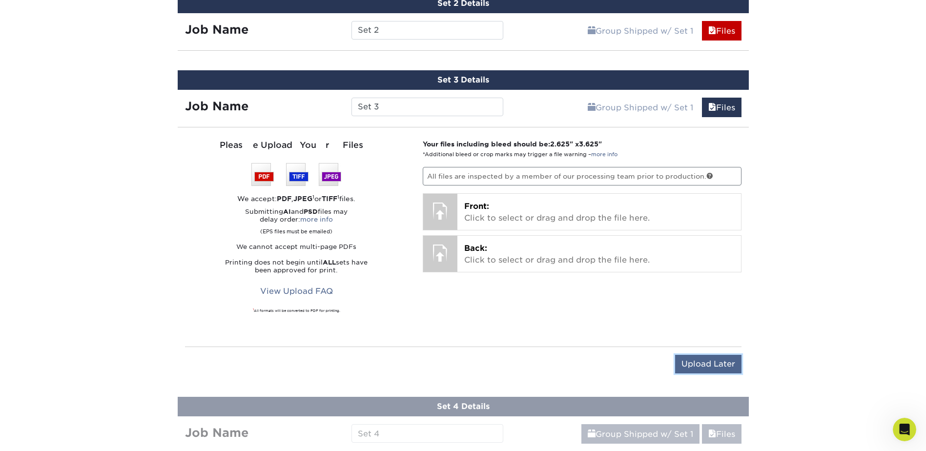
click at [710, 357] on input "Upload Later" at bounding box center [708, 364] width 66 height 19
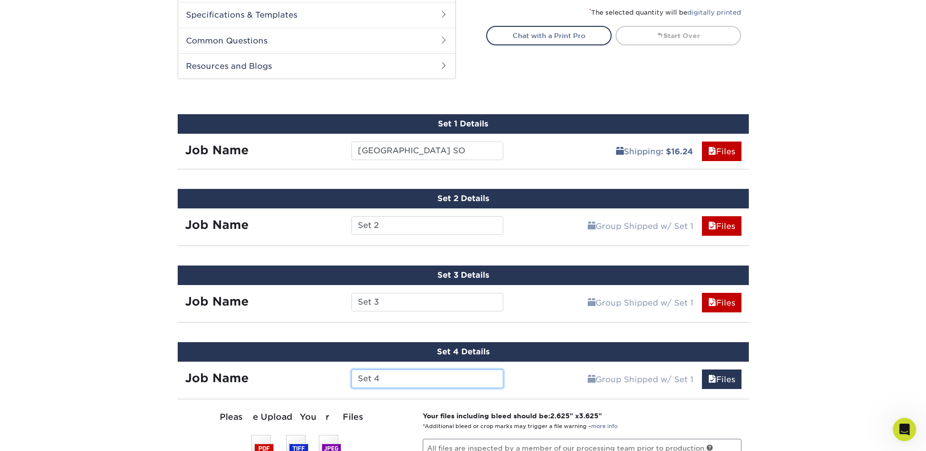
scroll to position [856, 0]
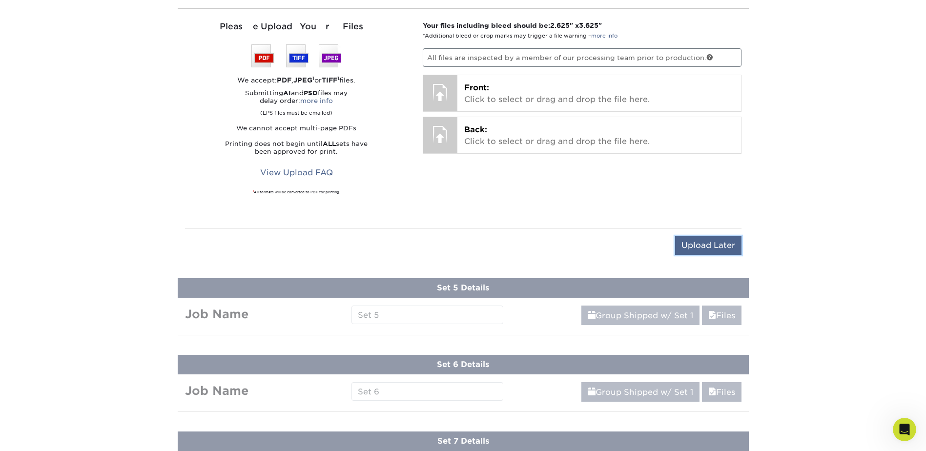
click at [713, 246] on input "Upload Later" at bounding box center [708, 245] width 66 height 19
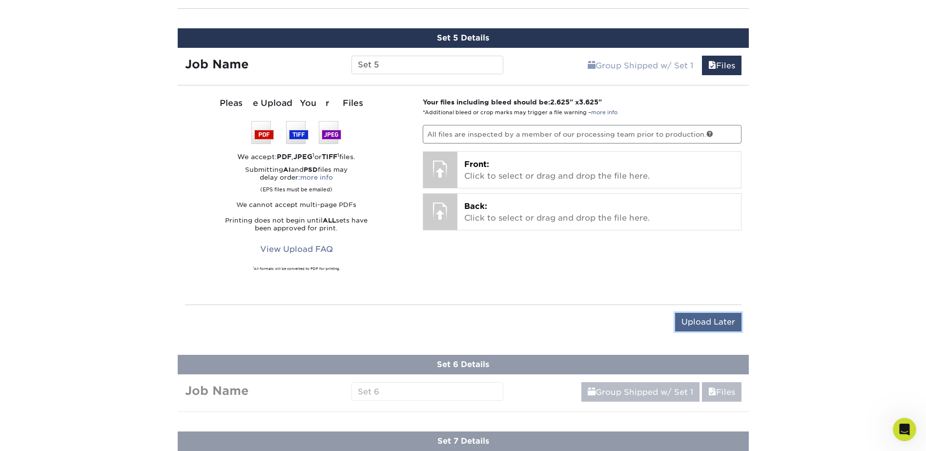
click at [709, 331] on input "Upload Later" at bounding box center [708, 322] width 66 height 19
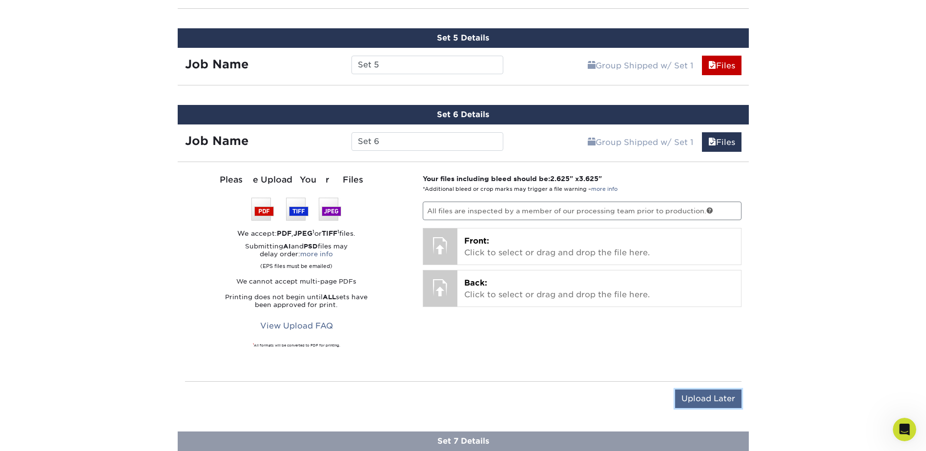
click at [702, 399] on input "Upload Later" at bounding box center [708, 398] width 66 height 19
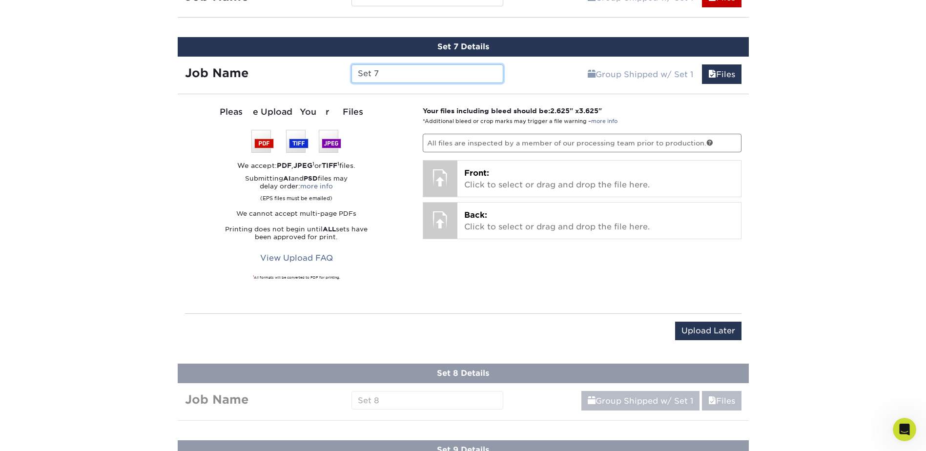
scroll to position [1002, 0]
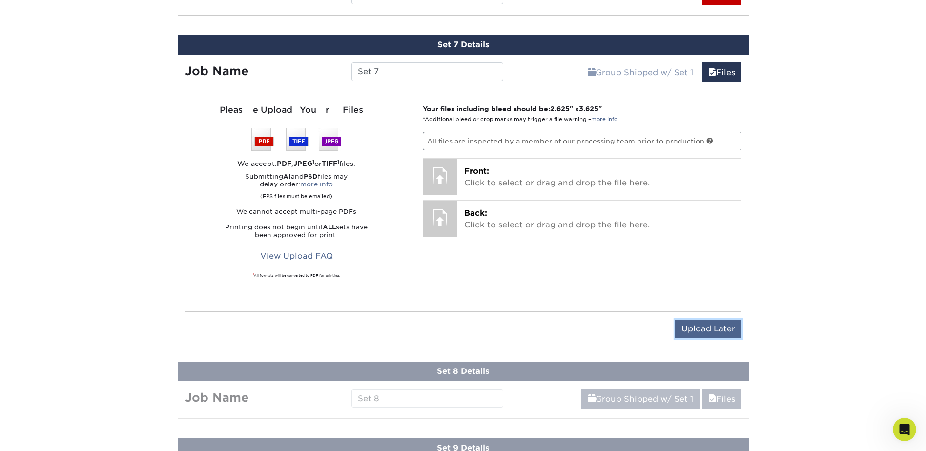
click at [723, 337] on input "Upload Later" at bounding box center [708, 329] width 66 height 19
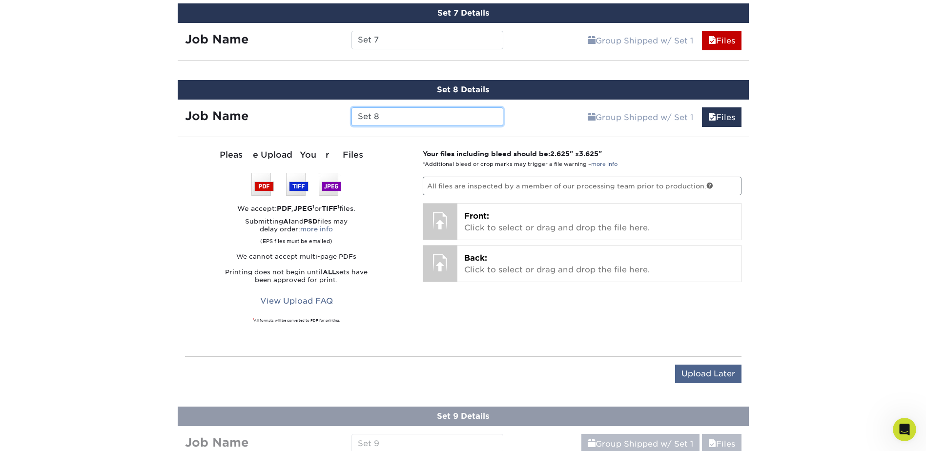
scroll to position [1100, 0]
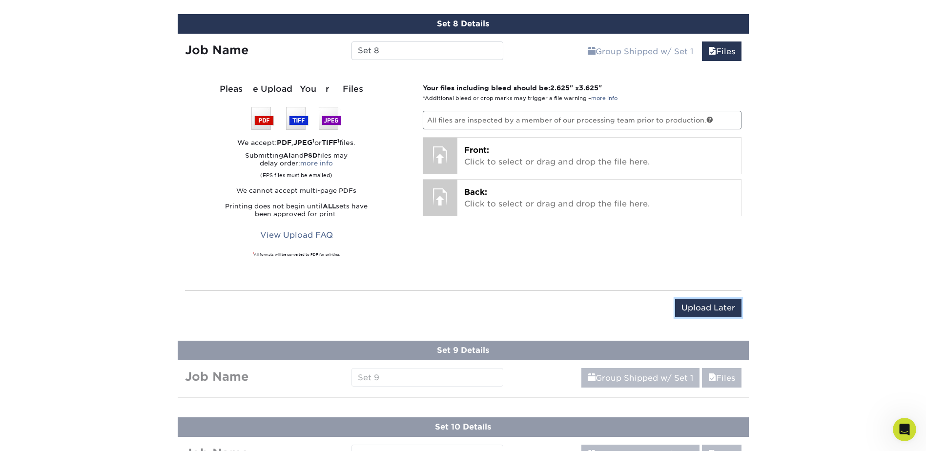
click at [711, 309] on input "Upload Later" at bounding box center [708, 308] width 66 height 19
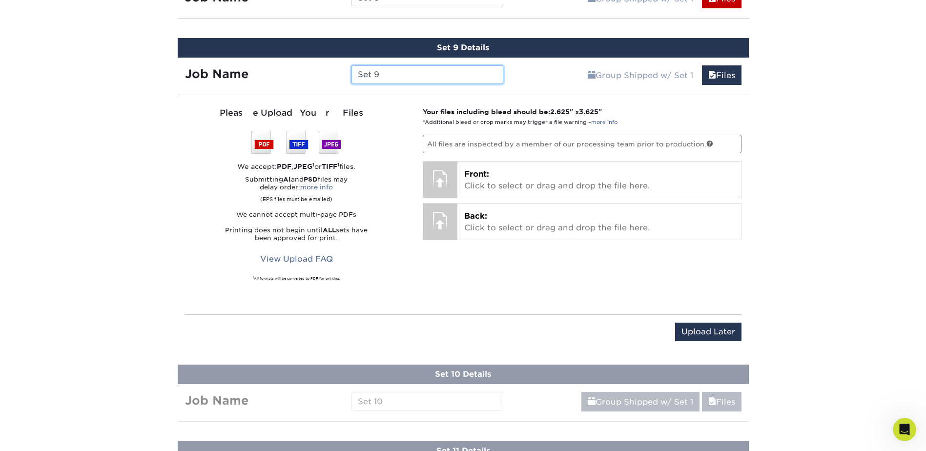
scroll to position [1246, 0]
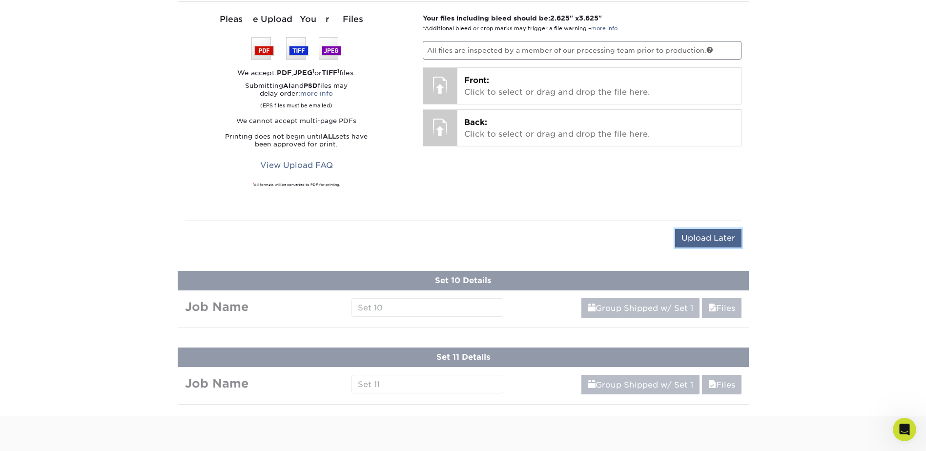
click at [714, 238] on input "Upload Later" at bounding box center [708, 238] width 66 height 19
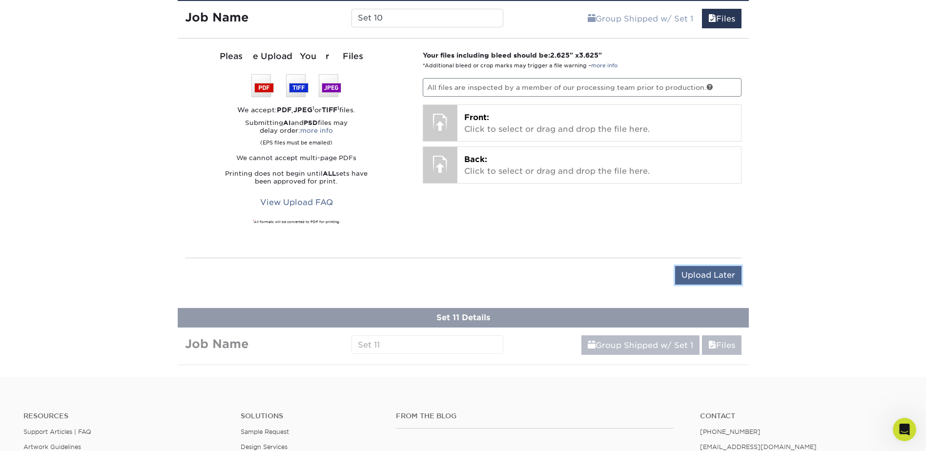
click at [709, 267] on input "Upload Later" at bounding box center [708, 275] width 66 height 19
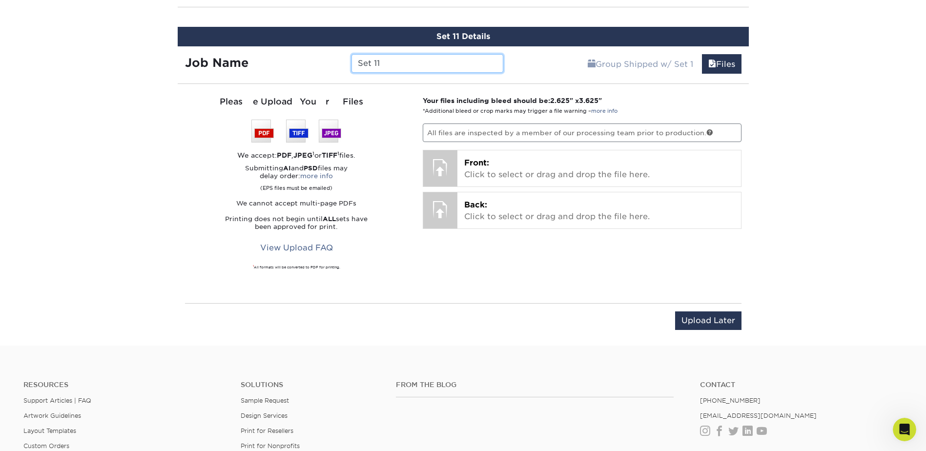
scroll to position [1335, 0]
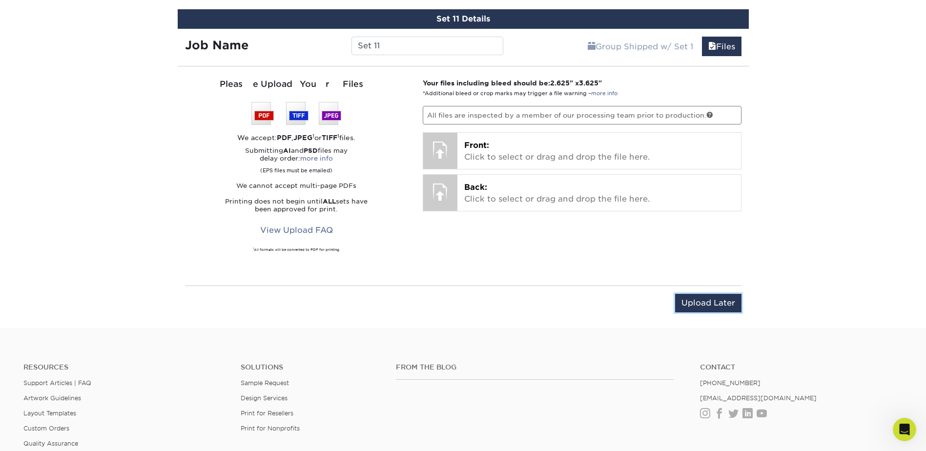
click at [717, 299] on input "Upload Later" at bounding box center [708, 303] width 66 height 19
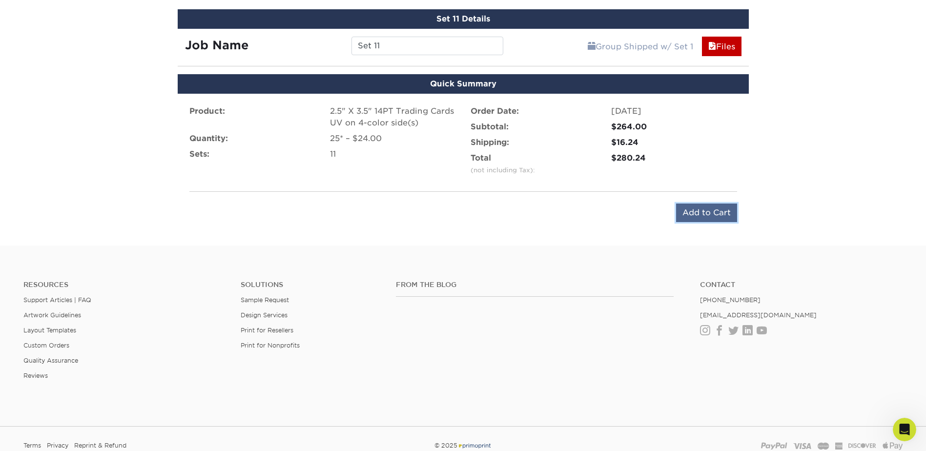
click at [704, 206] on input "Add to Cart" at bounding box center [706, 212] width 61 height 19
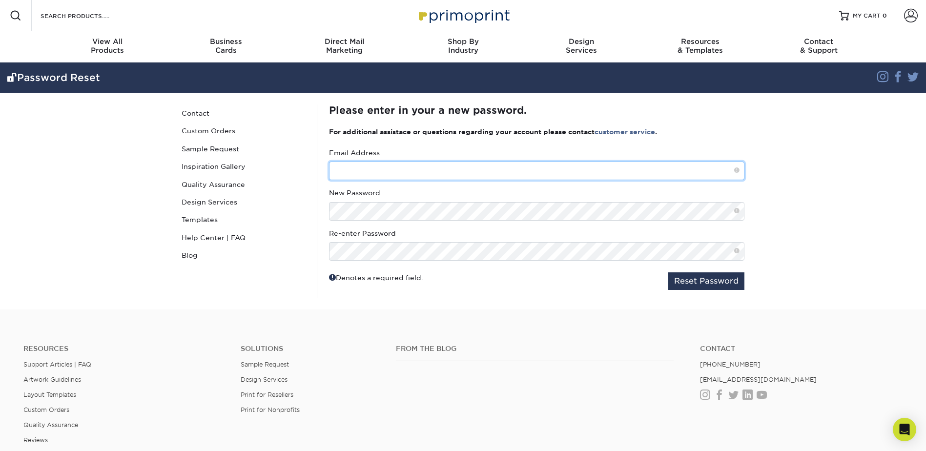
click at [460, 174] on input "text" at bounding box center [536, 171] width 415 height 19
type input "[EMAIL_ADDRESS][DOMAIN_NAME]"
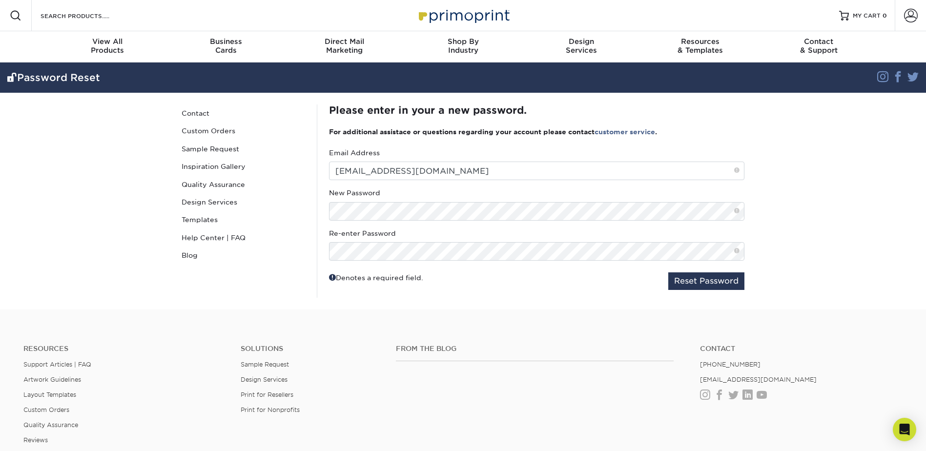
click at [687, 290] on fieldset "Email Address [EMAIL_ADDRESS][DOMAIN_NAME] New Password Re-enter Password Reset…" at bounding box center [536, 223] width 415 height 150
click at [689, 283] on button "Reset Password" at bounding box center [706, 281] width 76 height 18
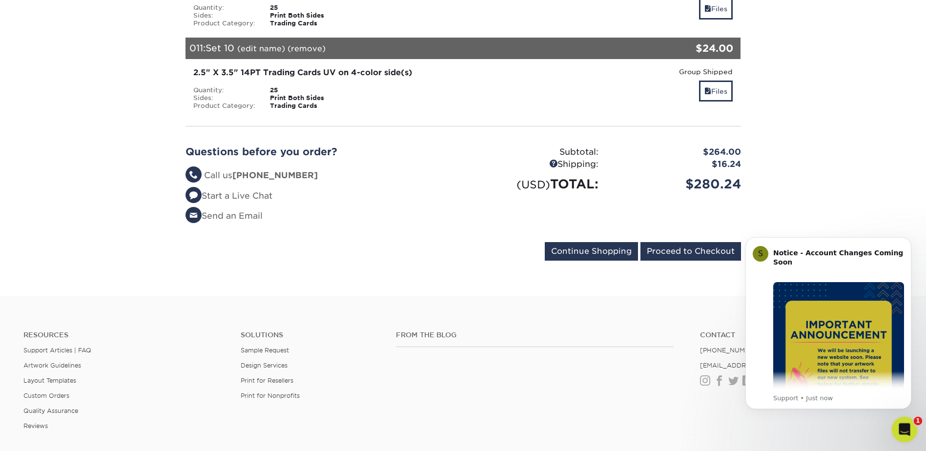
click at [904, 432] on icon "Open Intercom Messenger" at bounding box center [903, 428] width 16 height 16
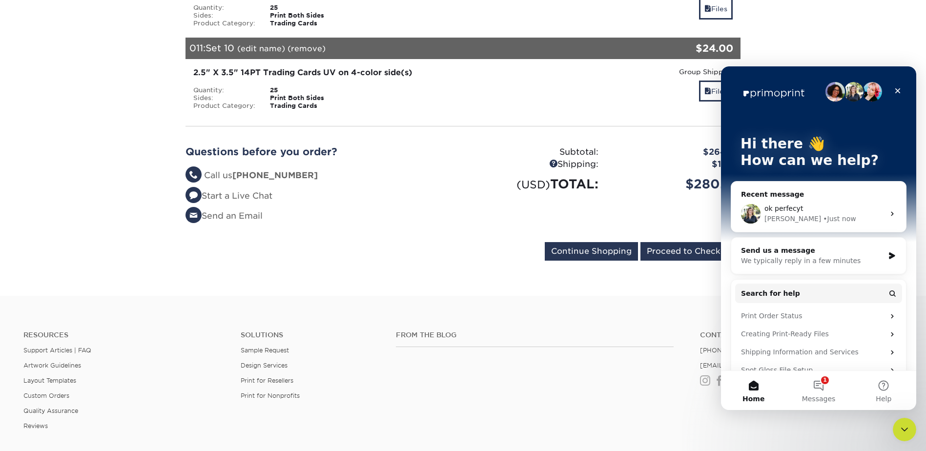
click at [824, 205] on div "ok perfecyt" at bounding box center [824, 208] width 120 height 10
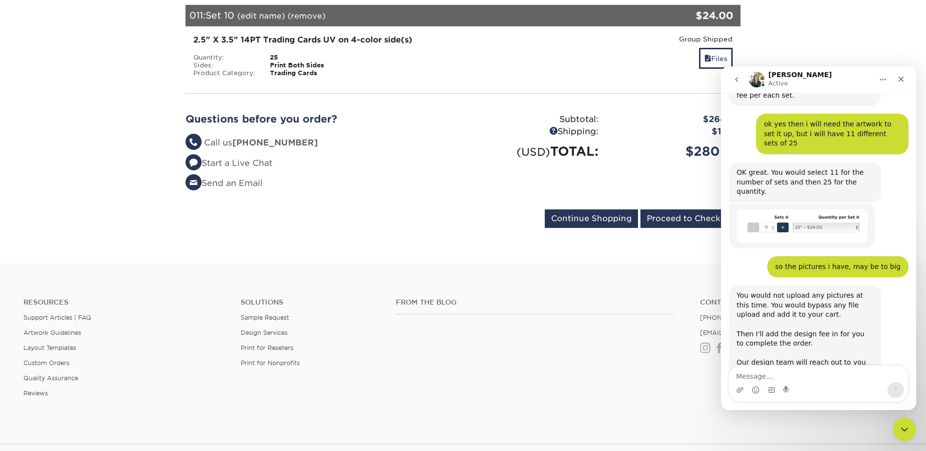
scroll to position [1025, 0]
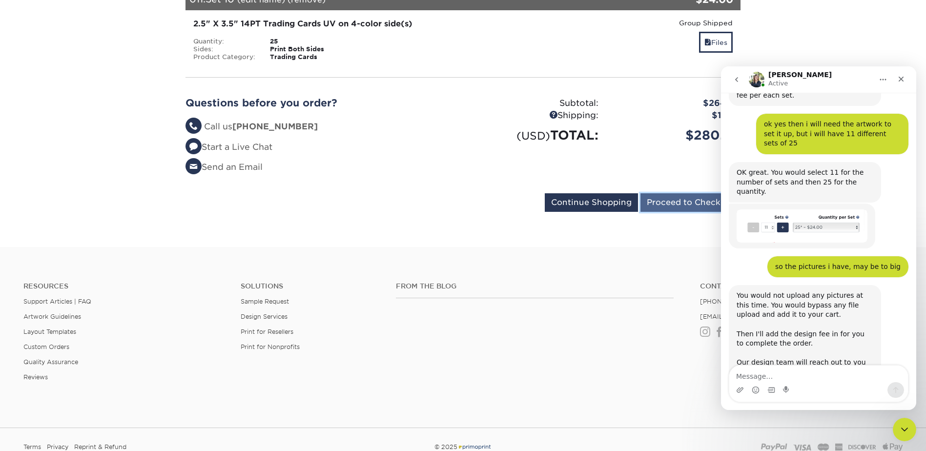
click at [670, 193] on input "Proceed to Checkout" at bounding box center [690, 202] width 101 height 19
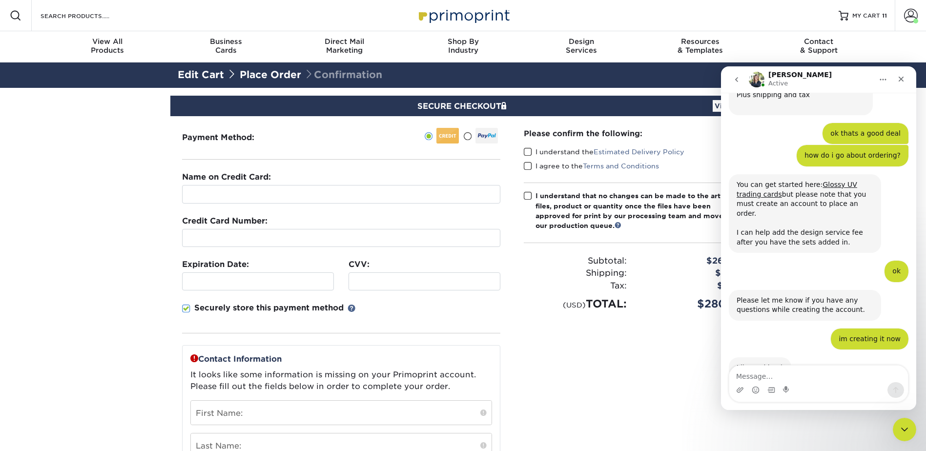
click at [529, 151] on span at bounding box center [528, 151] width 8 height 9
click at [0, 0] on input "I understand the Estimated Delivery Policy" at bounding box center [0, 0] width 0 height 0
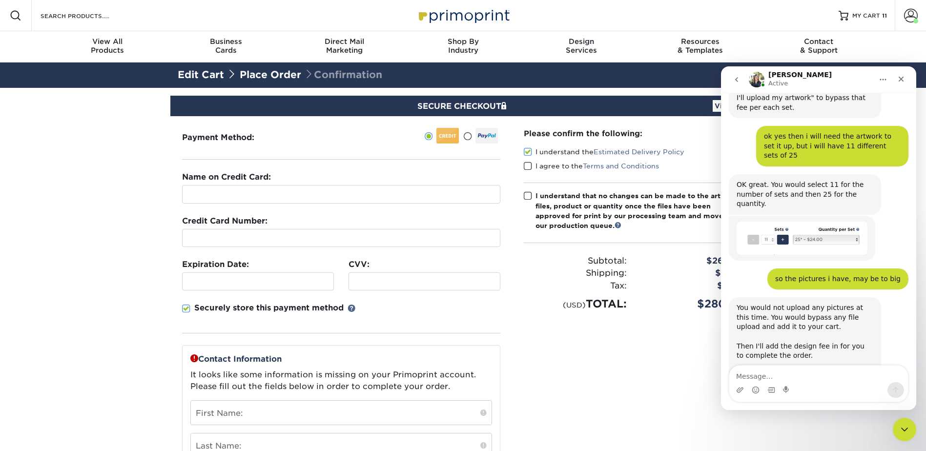
scroll to position [1226, 0]
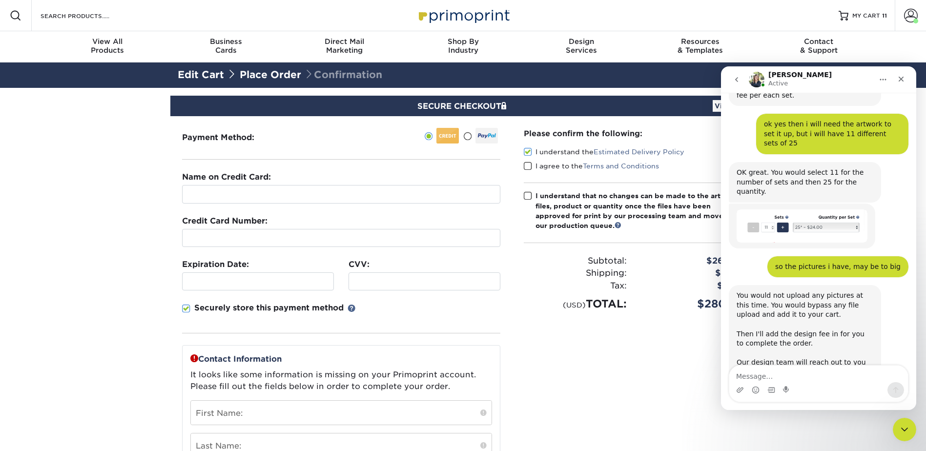
click at [528, 167] on span at bounding box center [528, 166] width 8 height 9
click at [0, 0] on input "I agree to the Terms and Conditions" at bounding box center [0, 0] width 0 height 0
click at [766, 372] on textarea "Message…" at bounding box center [818, 373] width 179 height 17
type textarea "ok im at the checkout screen"
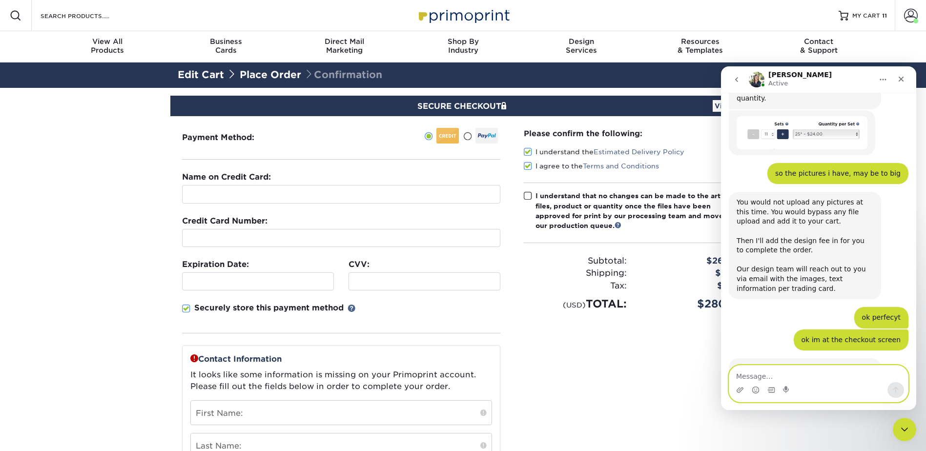
scroll to position [1319, 0]
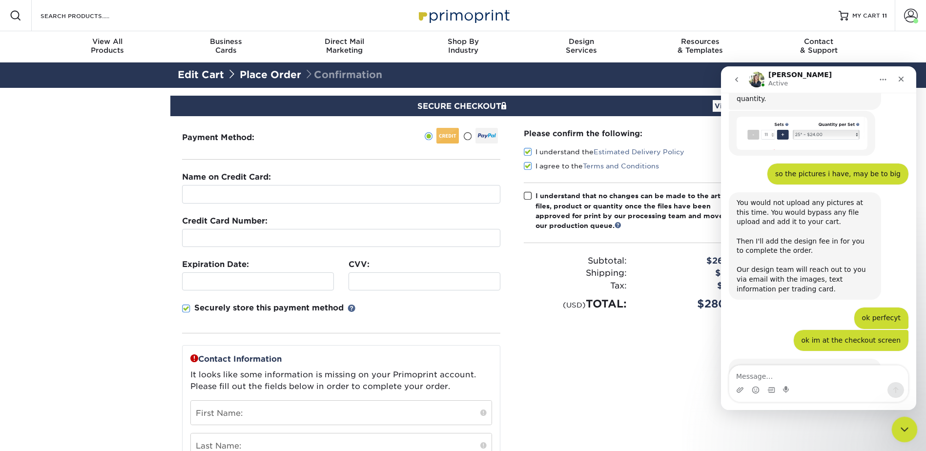
click at [904, 425] on icon "Close Intercom Messenger" at bounding box center [903, 428] width 12 height 12
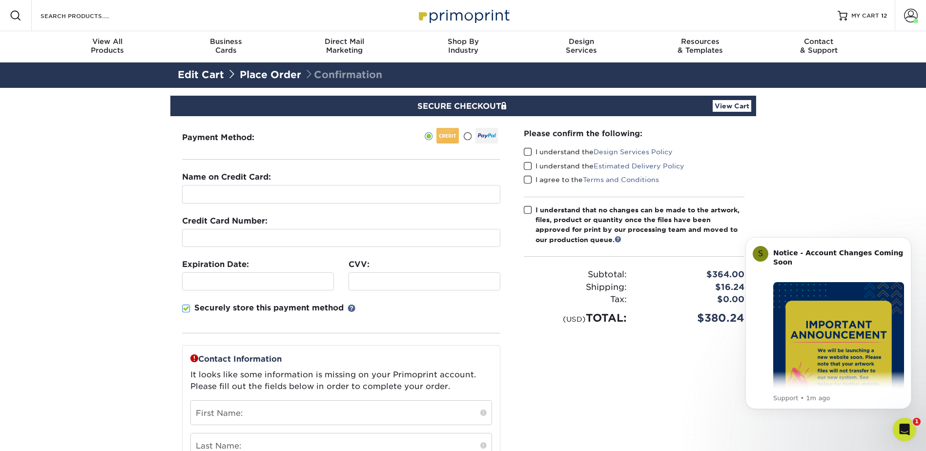
click at [524, 150] on span at bounding box center [528, 151] width 8 height 9
click at [0, 0] on input "I understand the Design Services Policy" at bounding box center [0, 0] width 0 height 0
drag, startPoint x: 525, startPoint y: 162, endPoint x: 529, endPoint y: 166, distance: 5.9
click at [526, 162] on span at bounding box center [528, 166] width 8 height 9
click at [0, 0] on input "I understand the Estimated Delivery Policy" at bounding box center [0, 0] width 0 height 0
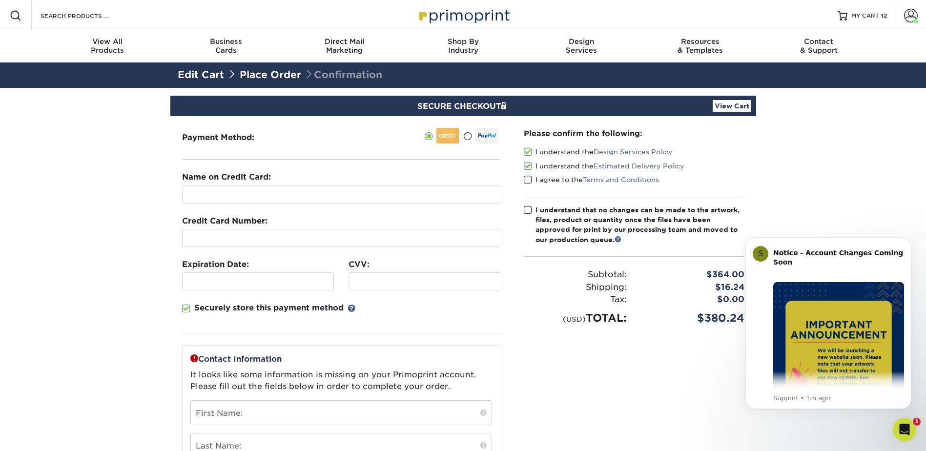
click at [527, 179] on span at bounding box center [528, 179] width 8 height 9
click at [0, 0] on input "I agree to the Terms and Conditions" at bounding box center [0, 0] width 0 height 0
click at [908, 425] on icon "Open Intercom Messenger" at bounding box center [903, 428] width 16 height 16
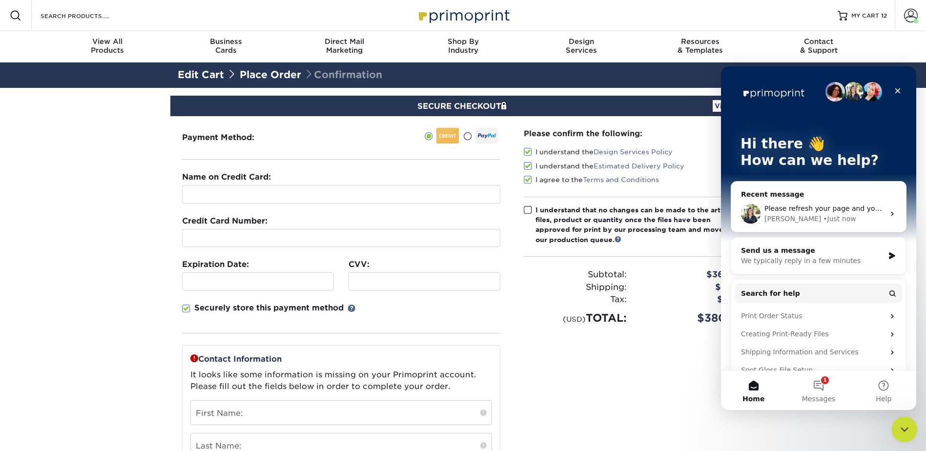
click at [909, 430] on icon "Close Intercom Messenger" at bounding box center [903, 428] width 12 height 12
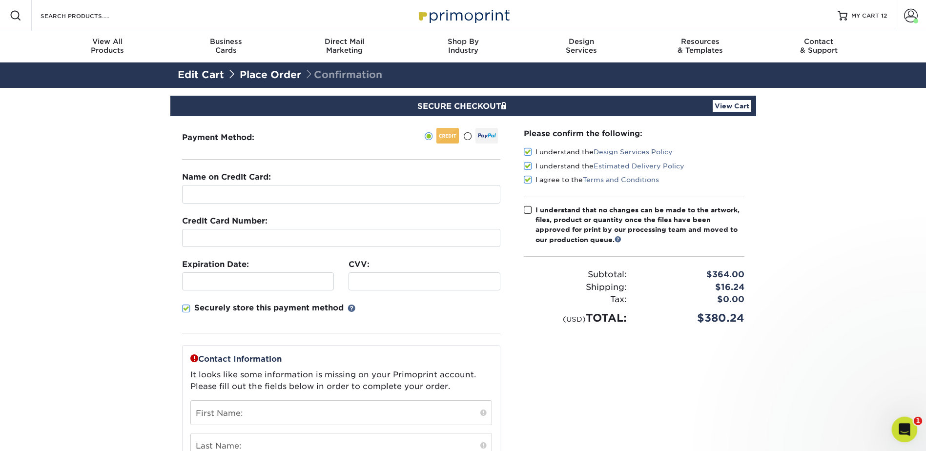
click at [908, 430] on div "Open Intercom Messenger" at bounding box center [903, 428] width 32 height 32
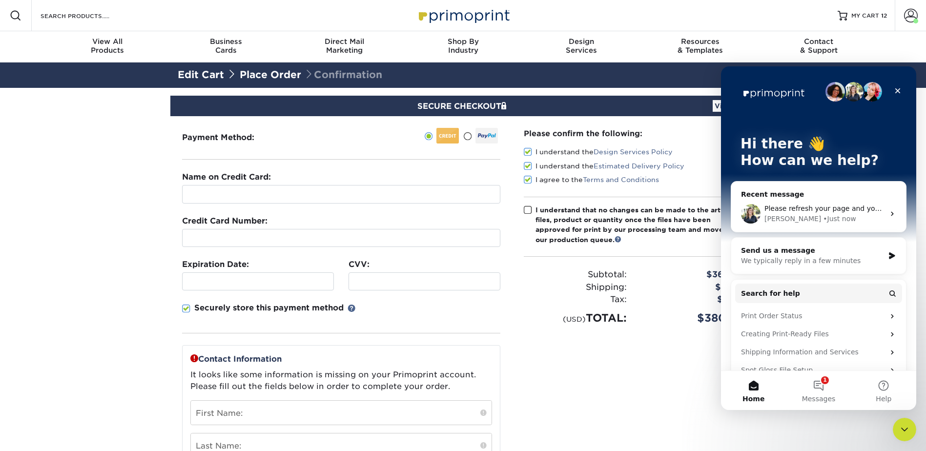
click at [836, 209] on span "Please refresh your page and you should see the design fee in the cart as well." at bounding box center [899, 208] width 270 height 8
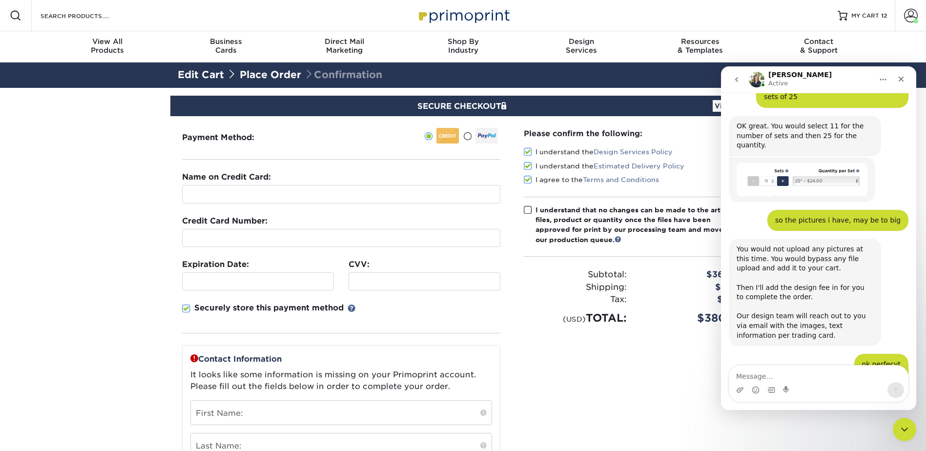
scroll to position [1319, 0]
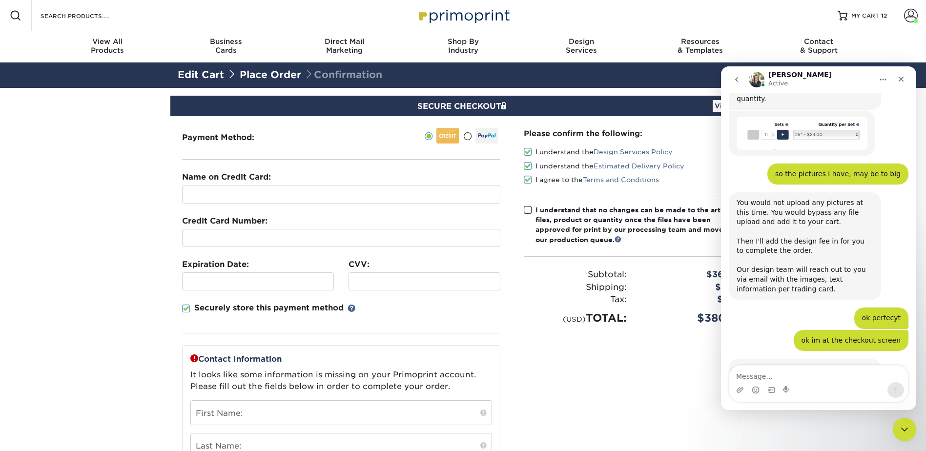
click at [810, 365] on div "Intercom messenger" at bounding box center [818, 383] width 180 height 37
click at [807, 370] on textarea "Message…" at bounding box center [818, 373] width 179 height 17
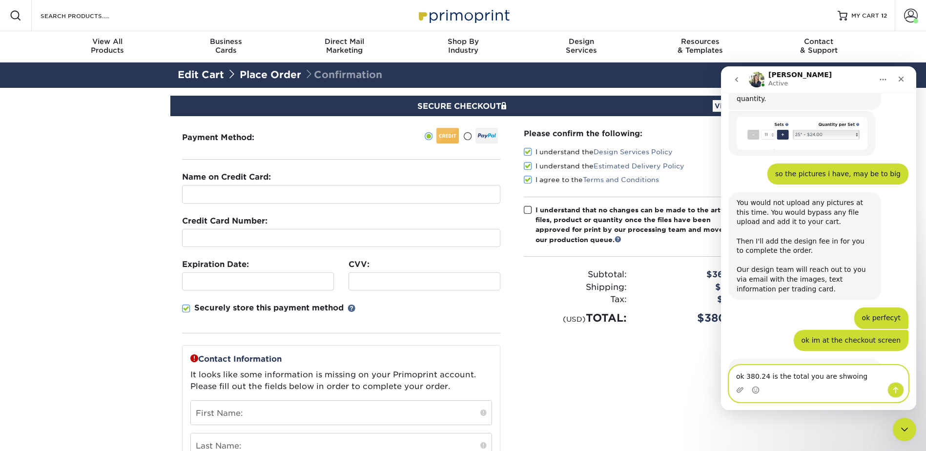
type textarea "ok 380.24 is the total you are shwoing?"
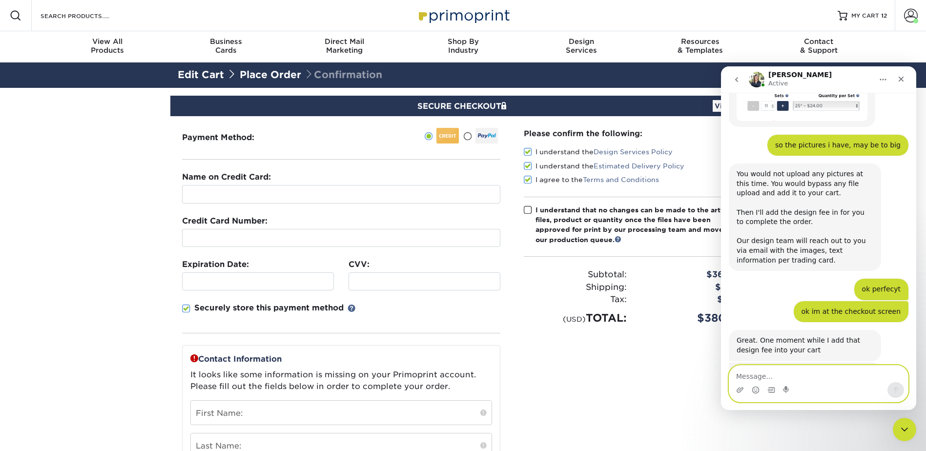
scroll to position [1348, 0]
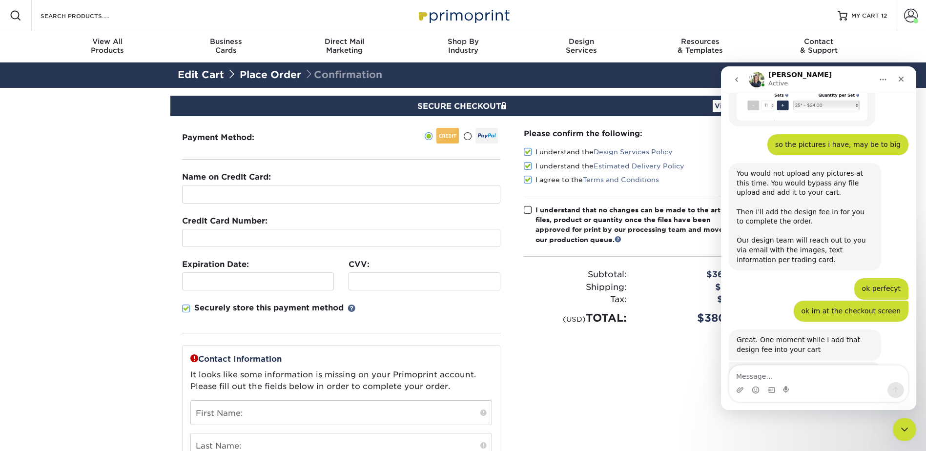
click at [657, 354] on div "Please confirm the following: I understand the Design Services Policy I underst…" at bounding box center [634, 364] width 244 height 497
click at [307, 184] on div "Name on Credit Card:" at bounding box center [341, 187] width 318 height 32
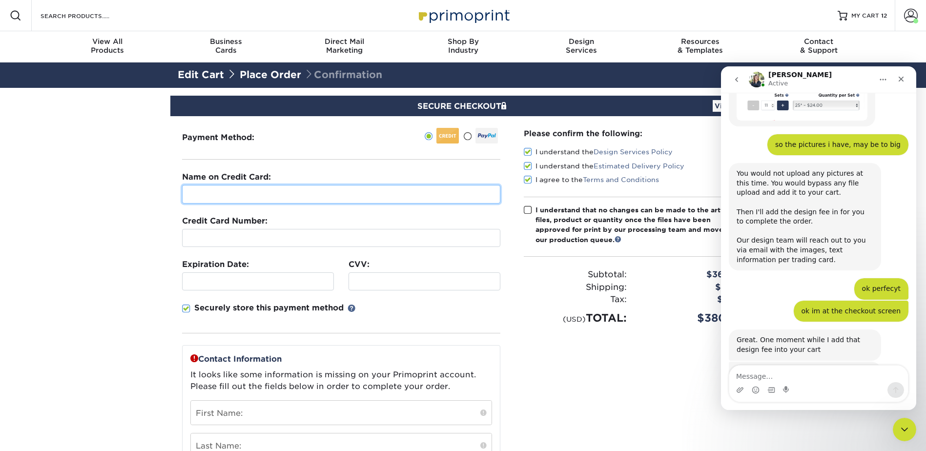
click at [305, 194] on input "text" at bounding box center [341, 194] width 318 height 19
type input "[PERSON_NAME]"
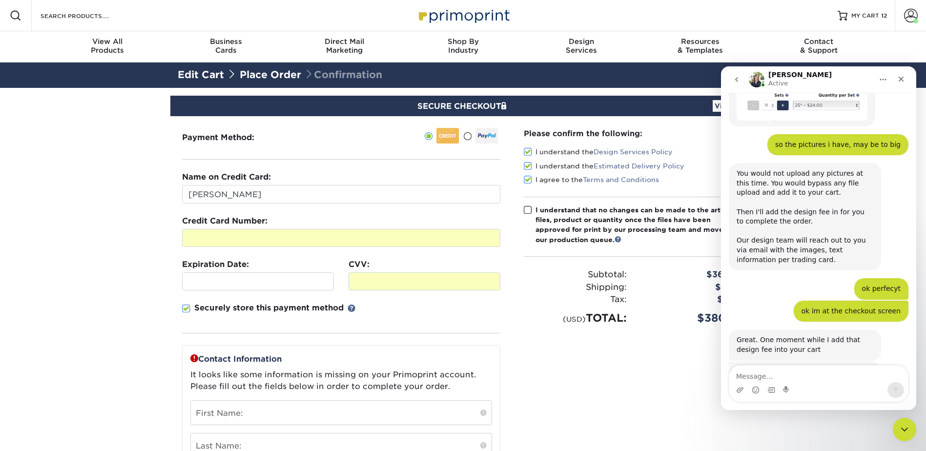
click at [272, 311] on p "Securely store this payment method" at bounding box center [268, 308] width 149 height 12
click at [0, 0] on input "Securely store this payment method" at bounding box center [0, 0] width 0 height 0
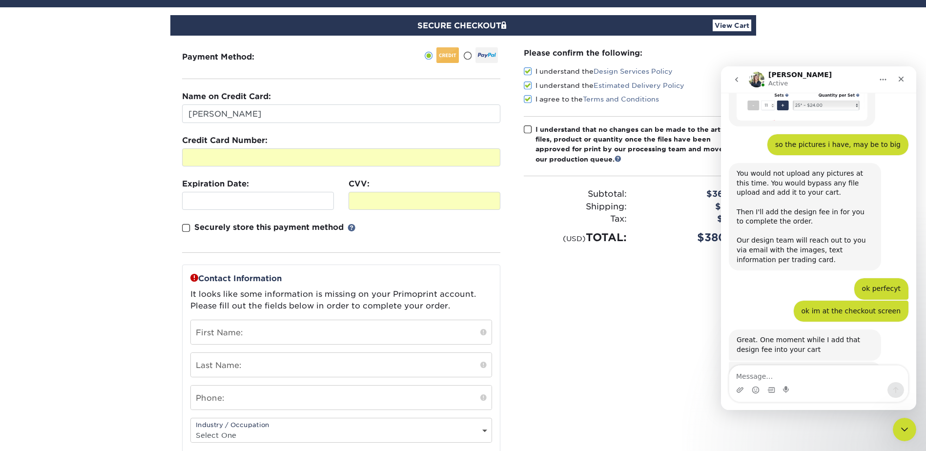
scroll to position [98, 0]
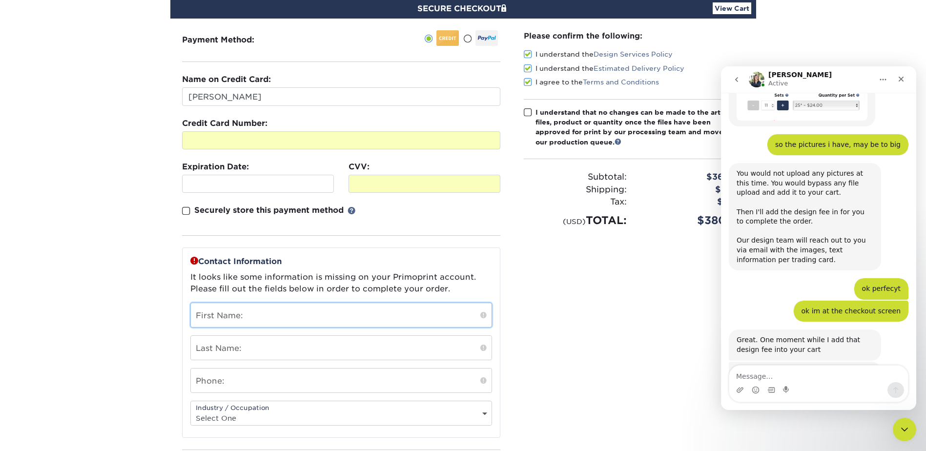
click at [316, 308] on input "text" at bounding box center [341, 315] width 301 height 24
type input "[PERSON_NAME]"
type input "[PHONE_NUMBER]"
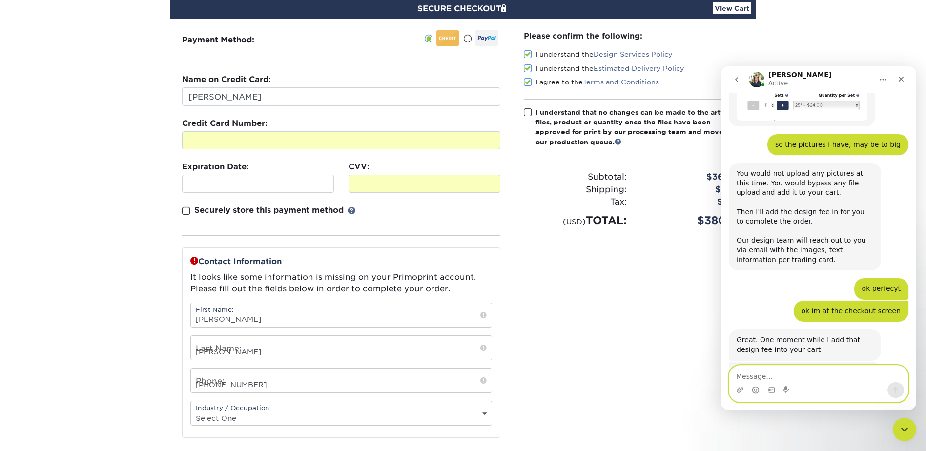
type textarea "ok 380.24 is the total you are shwoing?"
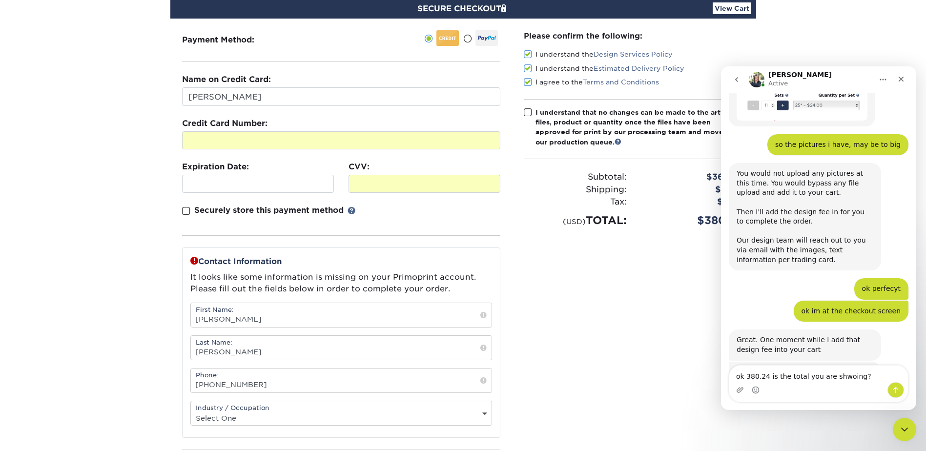
click at [602, 353] on div "Please confirm the following: I understand the Design Services Policy I underst…" at bounding box center [634, 267] width 244 height 497
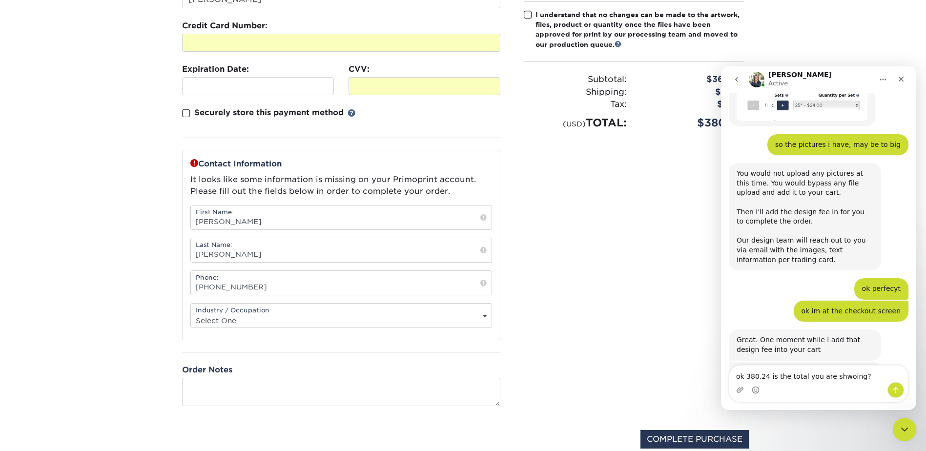
click at [478, 305] on div "Industry / Occupation Select One Administrative Executive Human Resources Const…" at bounding box center [341, 315] width 302 height 25
drag, startPoint x: 473, startPoint y: 316, endPoint x: 483, endPoint y: 317, distance: 9.8
click at [474, 316] on select "Select One Administrative Executive Human Resources Construction Education Ente…" at bounding box center [341, 320] width 301 height 14
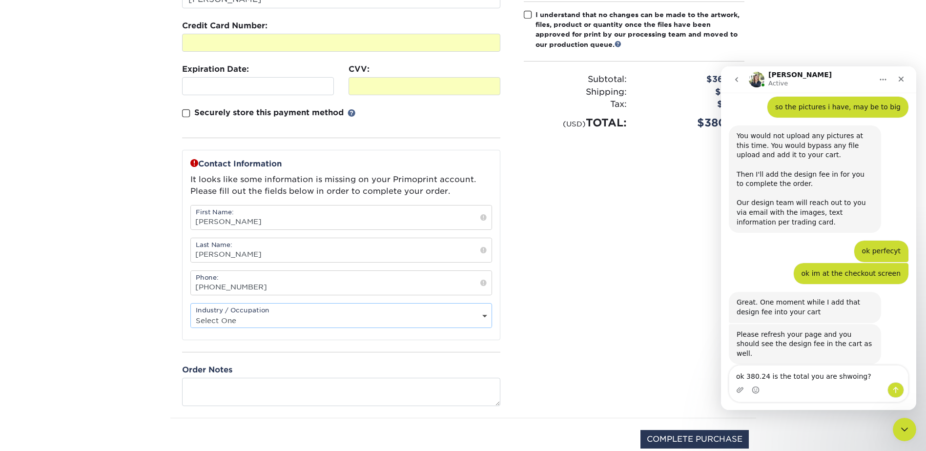
select select "21"
click at [191, 313] on select "Select One Administrative Executive Human Resources Construction Education Ente…" at bounding box center [341, 320] width 301 height 14
click at [144, 335] on section "SECURE CHECKOUT View Cart Payment Method: Name on Credit Card:" at bounding box center [463, 193] width 926 height 601
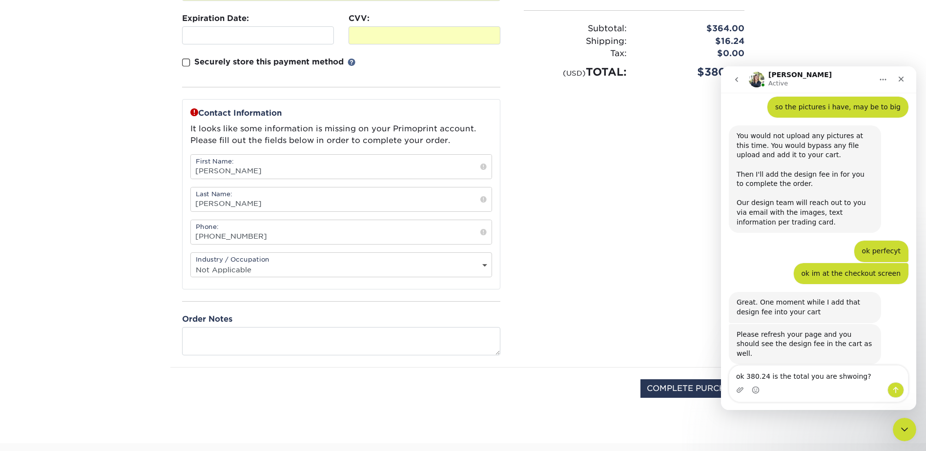
scroll to position [293, 0]
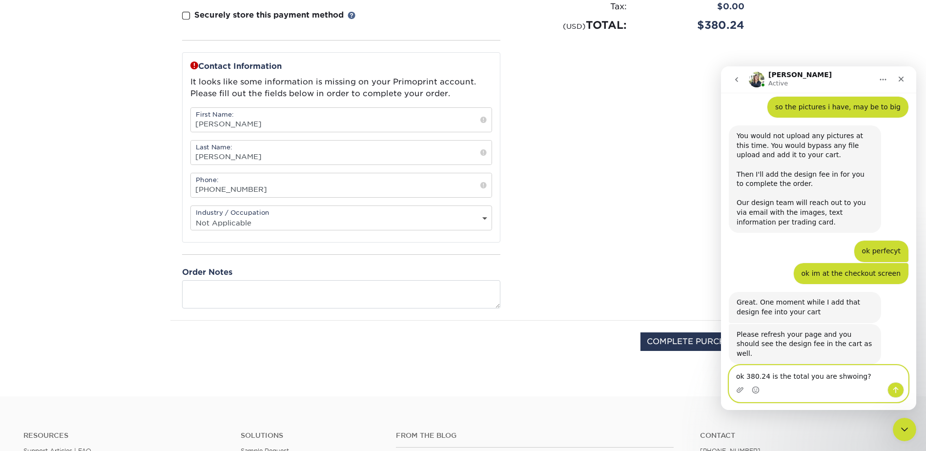
click at [870, 381] on textarea "ok 380.24 is the total you are shwoing?" at bounding box center [818, 373] width 179 height 17
drag, startPoint x: 867, startPoint y: 378, endPoint x: 679, endPoint y: 382, distance: 187.4
click at [721, 382] on html "Irene Active Welcome to Primoprint. I need to get a quote on making custom card…" at bounding box center [818, 238] width 195 height 344
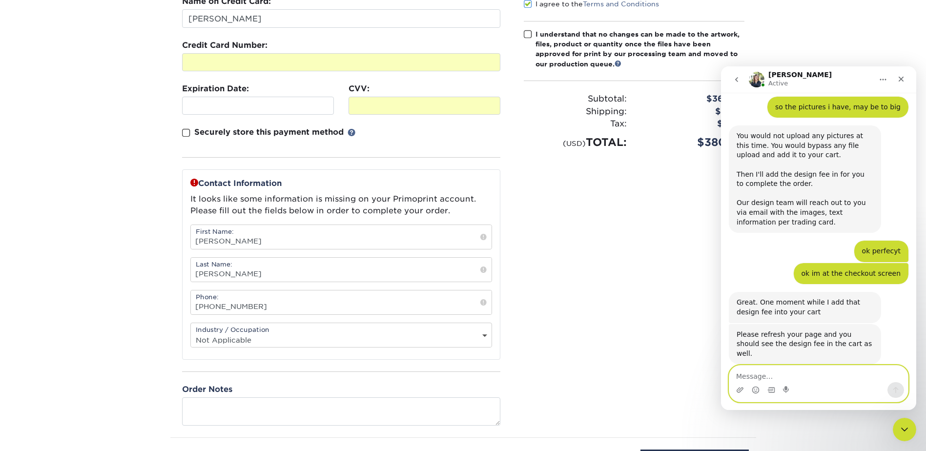
scroll to position [195, 0]
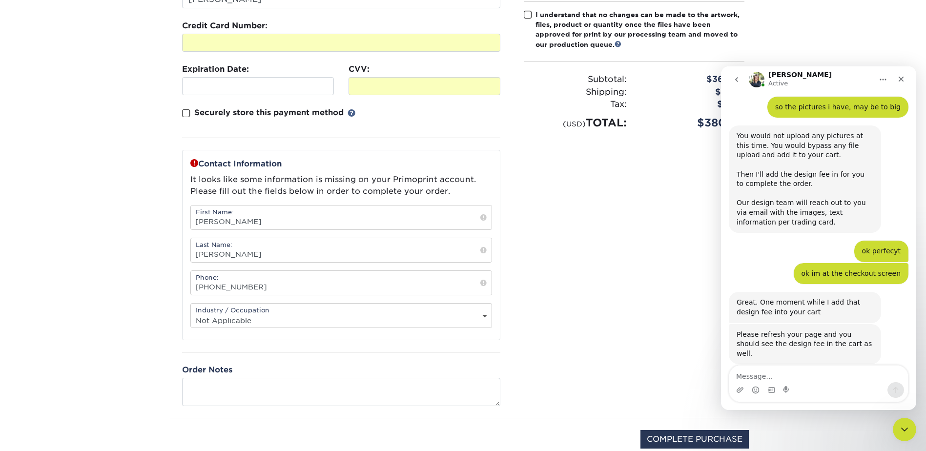
click at [529, 15] on span at bounding box center [528, 14] width 8 height 9
click at [0, 0] on input "I understand that no changes can be made to the artwork, files, product or quan…" at bounding box center [0, 0] width 0 height 0
click at [753, 374] on textarea "Message…" at bounding box center [818, 373] width 179 height 17
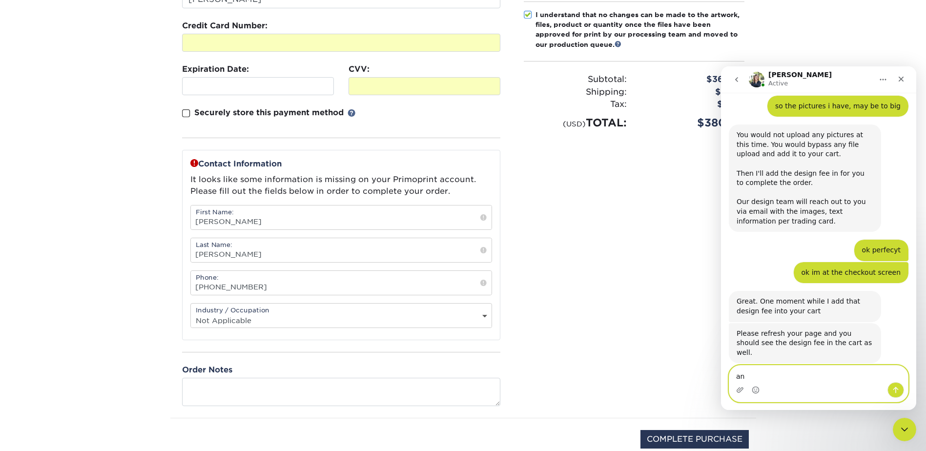
type textarea "a"
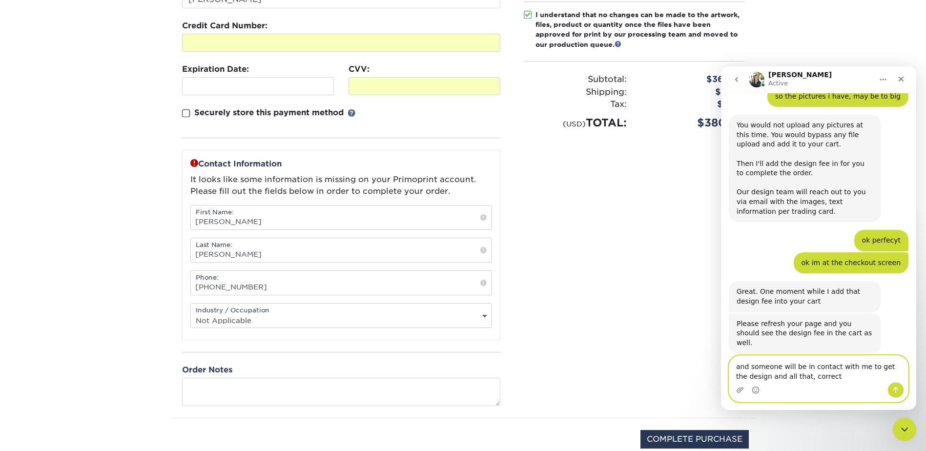
type textarea "and someone will be in contact with me to get the design and all that, correct?"
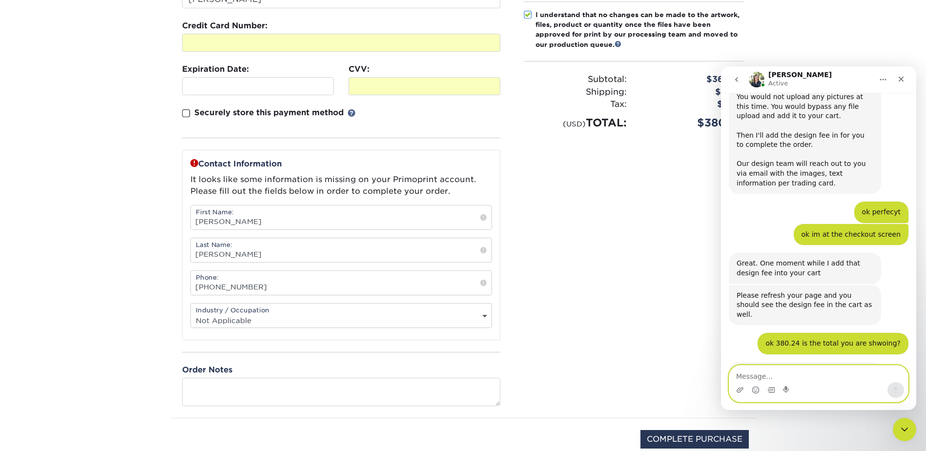
scroll to position [1425, 0]
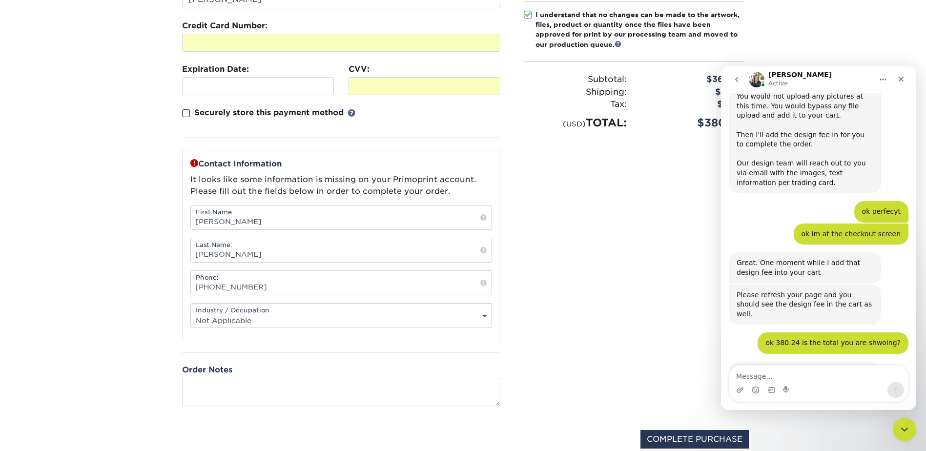
click at [617, 247] on div "Please confirm the following: I understand the Design Services Policy I underst…" at bounding box center [634, 169] width 244 height 497
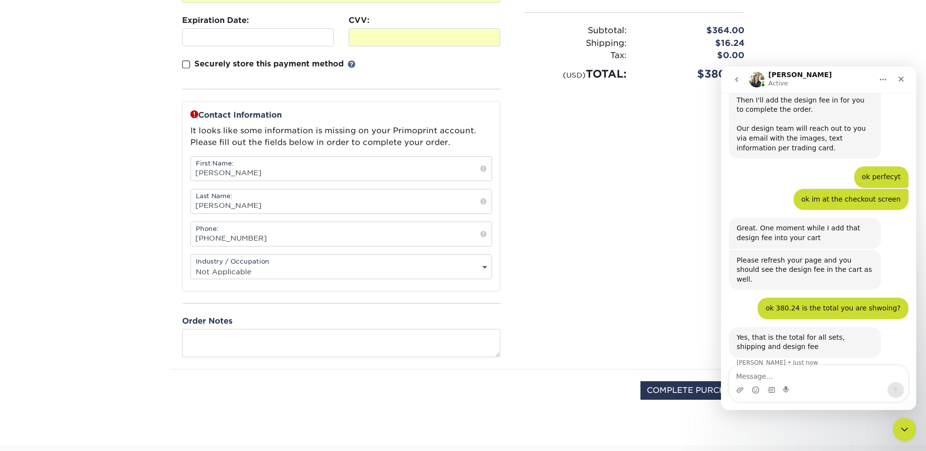
scroll to position [1463, 0]
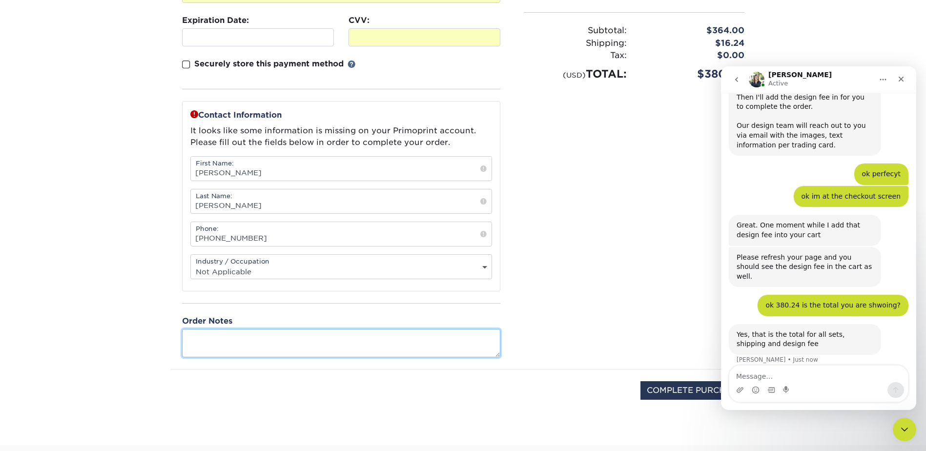
click at [445, 344] on textarea at bounding box center [341, 343] width 318 height 28
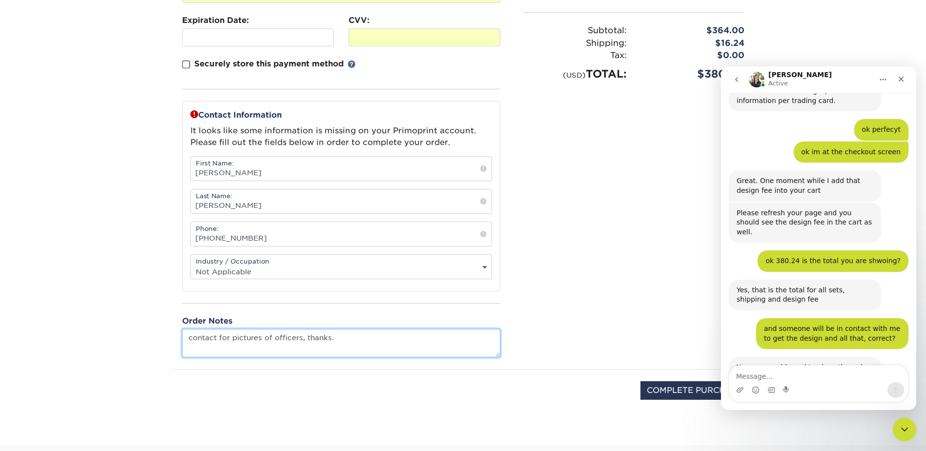
scroll to position [1531, 0]
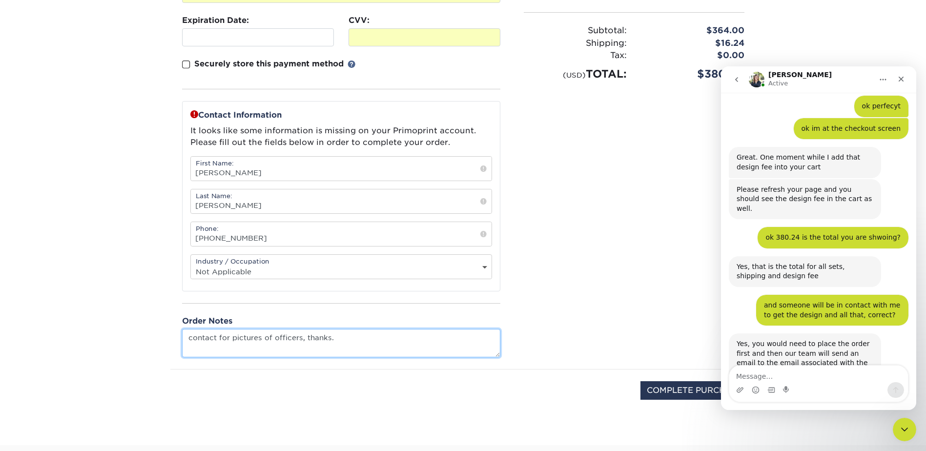
type textarea "contact for pictures of officers, thanks."
click at [746, 364] on div "Yes, you would need to place the order first and then our team will send an ema…" at bounding box center [818, 402] width 180 height 139
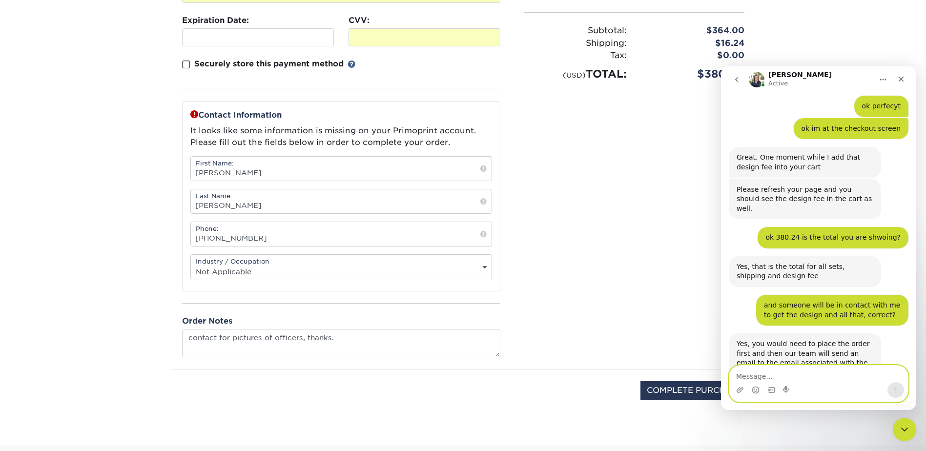
click at [748, 370] on textarea "Message…" at bounding box center [818, 373] width 179 height 17
type textarea "perfect"
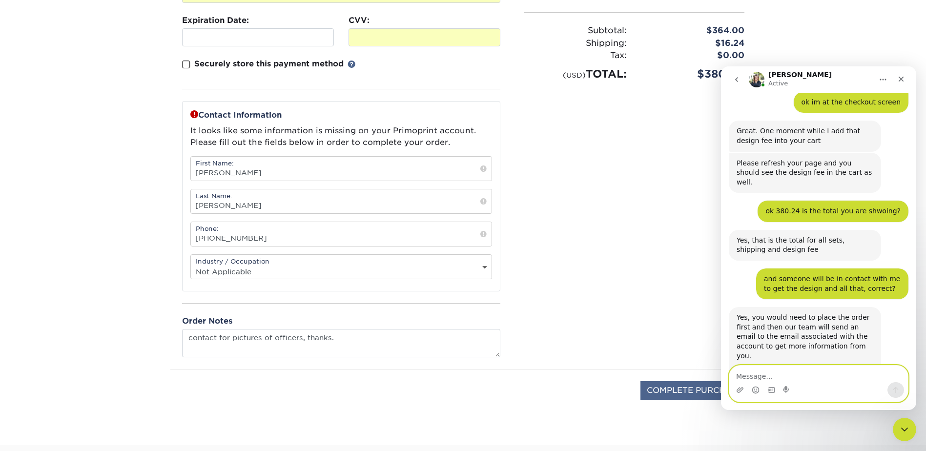
scroll to position [1560, 0]
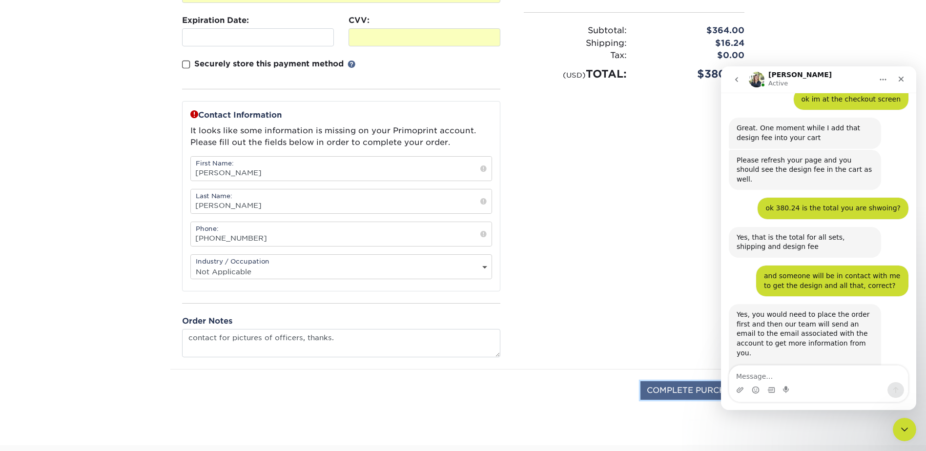
click at [655, 394] on input "COMPLETE PURCHASE" at bounding box center [694, 390] width 108 height 19
type input "PROCESSING, PLEASE WAIT..."
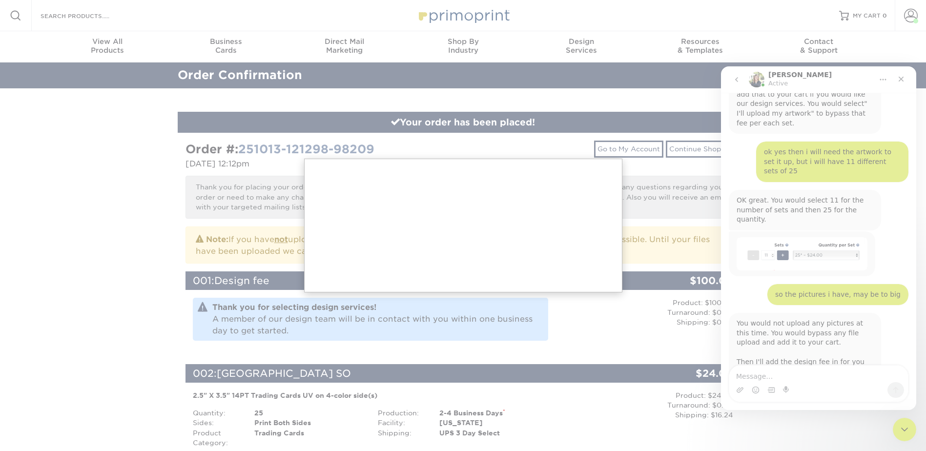
scroll to position [1560, 0]
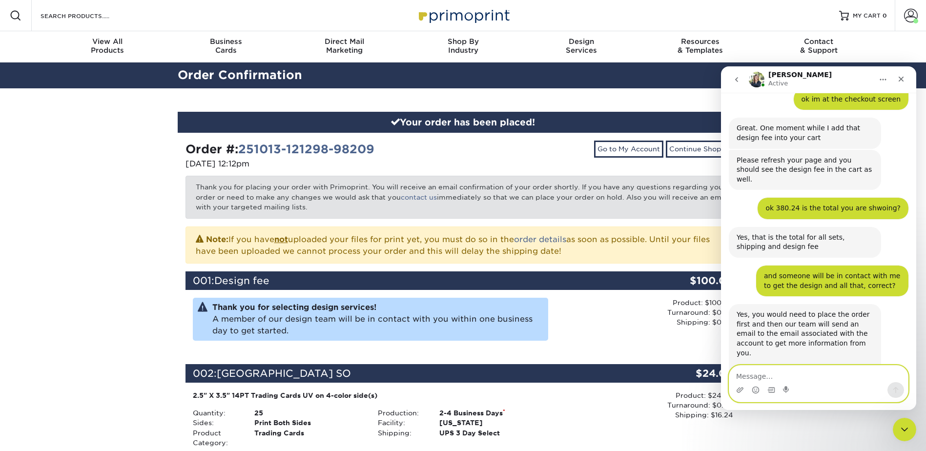
click at [757, 376] on textarea "Message…" at bounding box center [818, 373] width 179 height 17
type textarea "just paid"
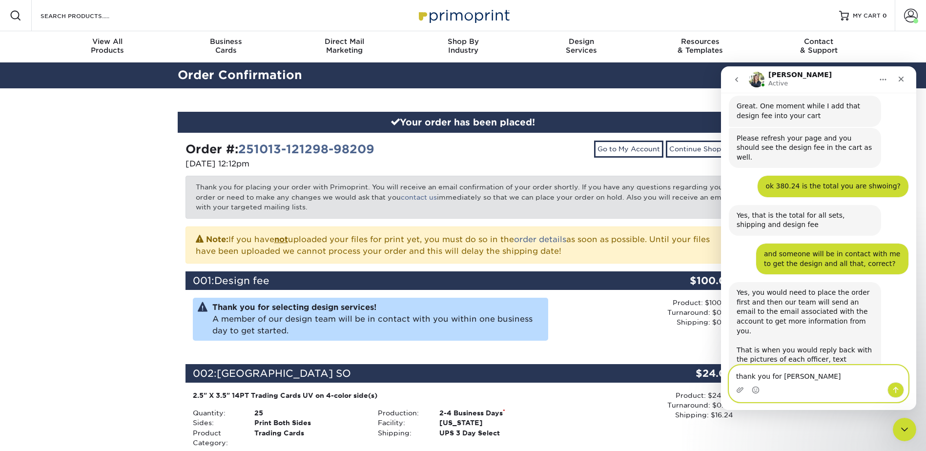
type textarea "thank you for yoyr help"
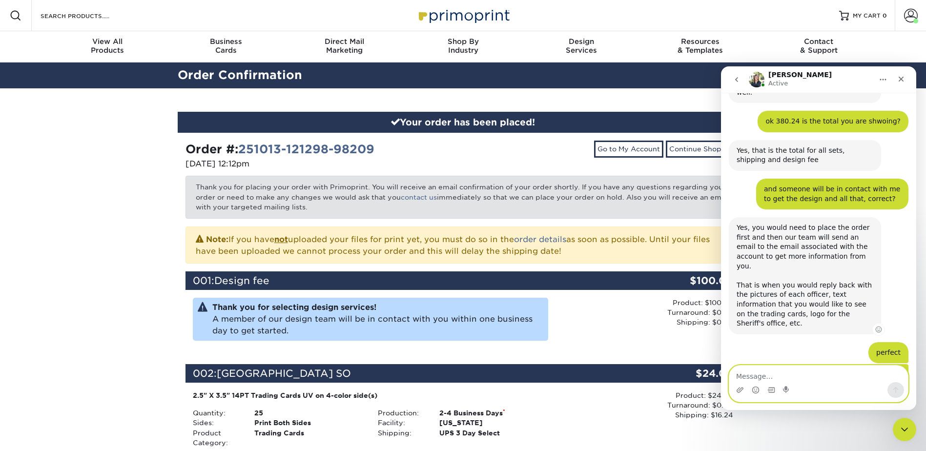
scroll to position [1662, 0]
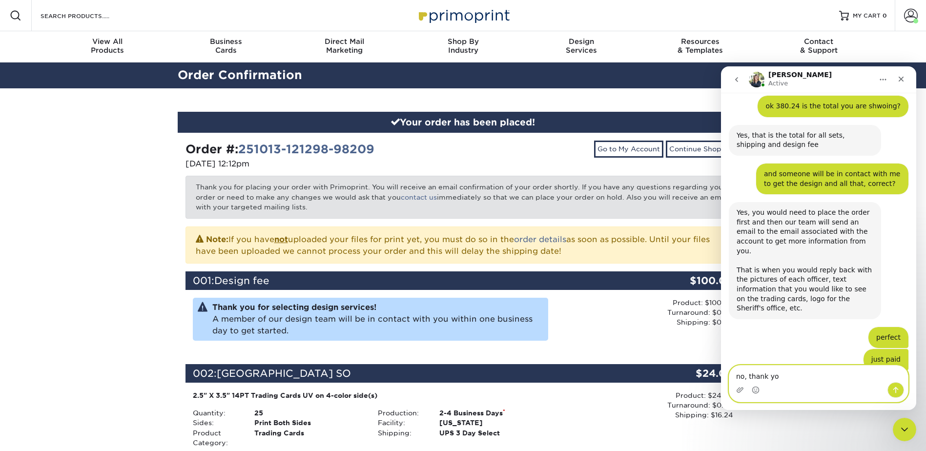
type textarea "no, thank you"
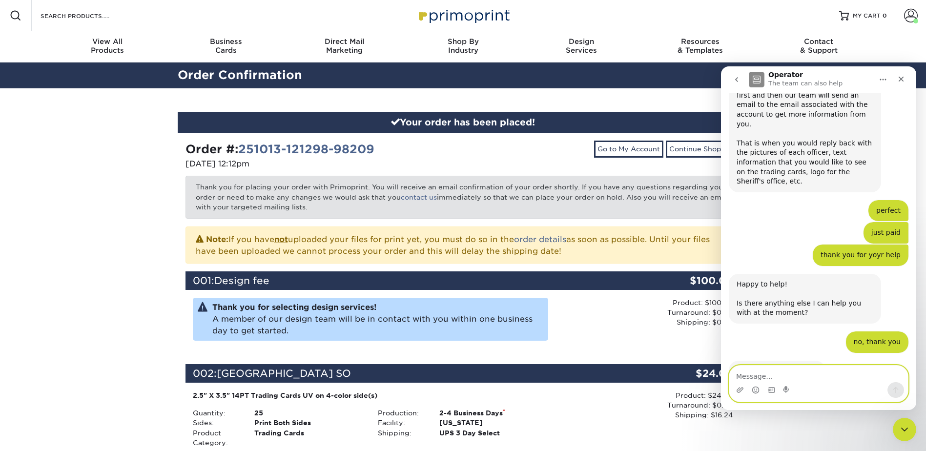
scroll to position [1798, 0]
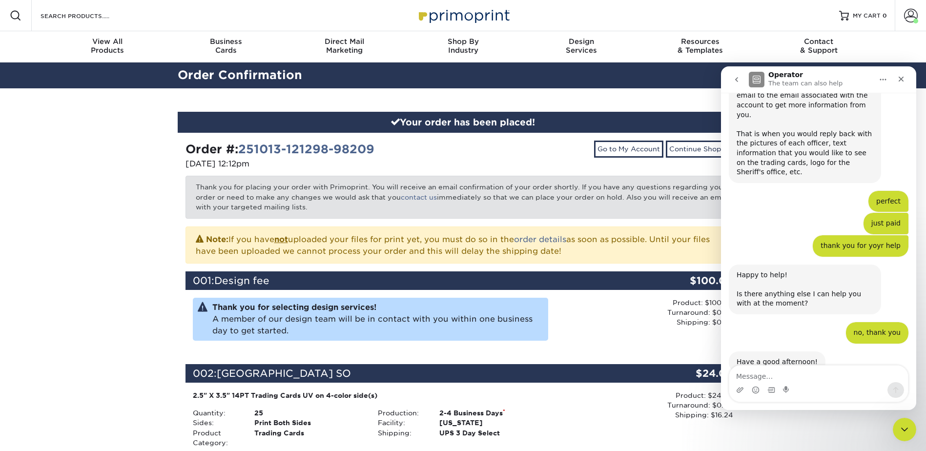
click at [844, 439] on span "Amazing" at bounding box center [843, 448] width 18 height 18
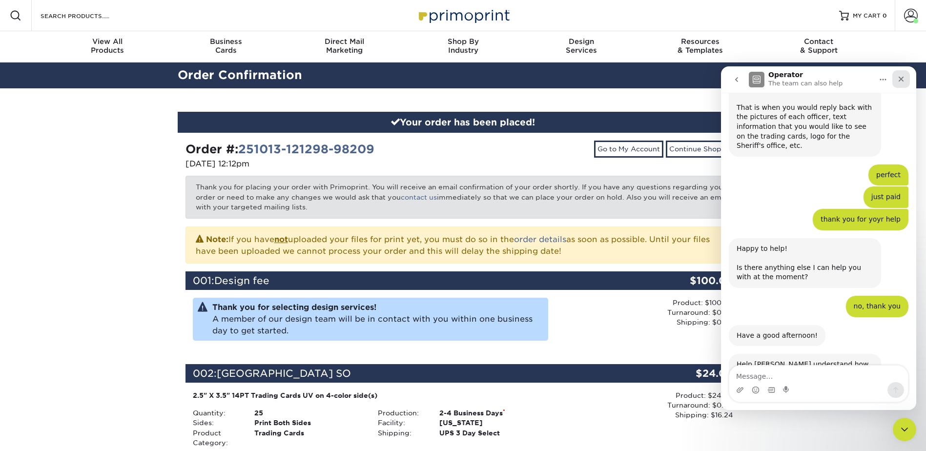
click at [900, 77] on icon "Close" at bounding box center [901, 79] width 8 height 8
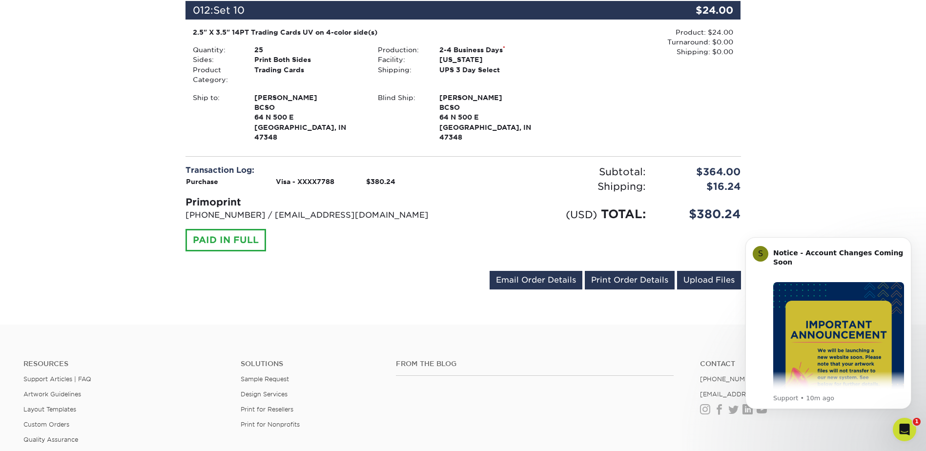
scroll to position [1963, 0]
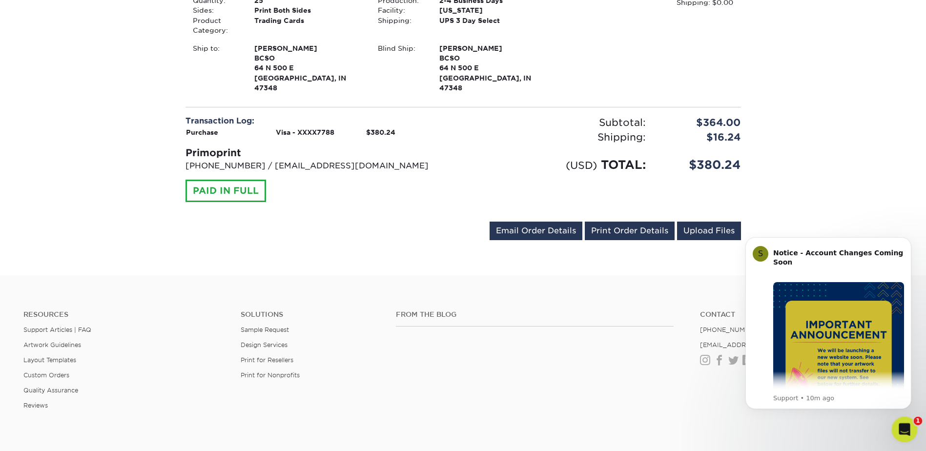
click at [900, 427] on icon "Open Intercom Messenger" at bounding box center [903, 428] width 16 height 16
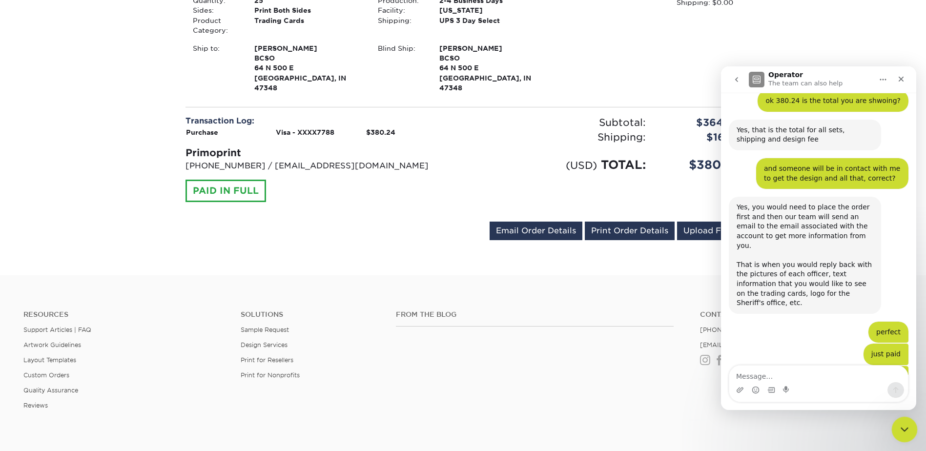
scroll to position [1824, 0]
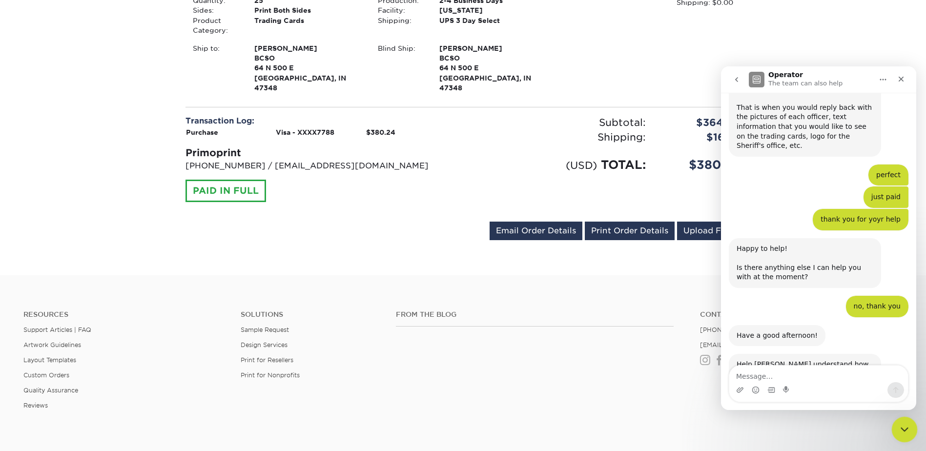
click at [901, 426] on icon "Close Intercom Messenger" at bounding box center [903, 428] width 12 height 12
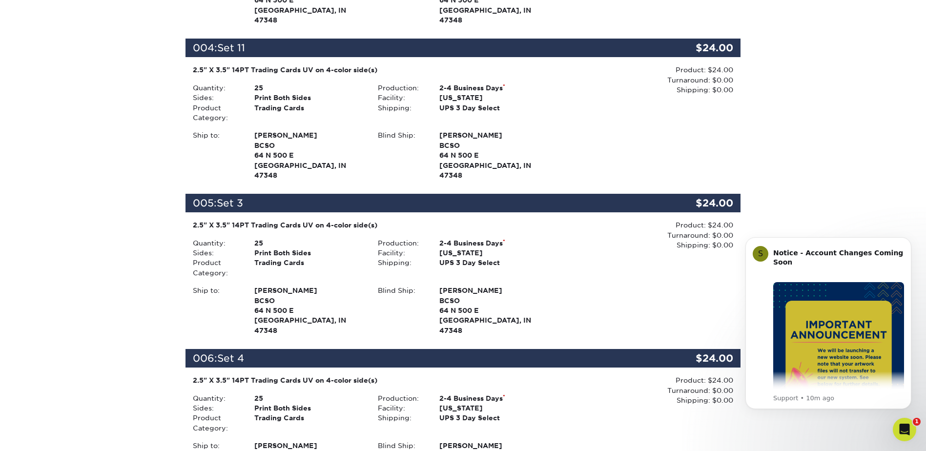
scroll to position [0, 0]
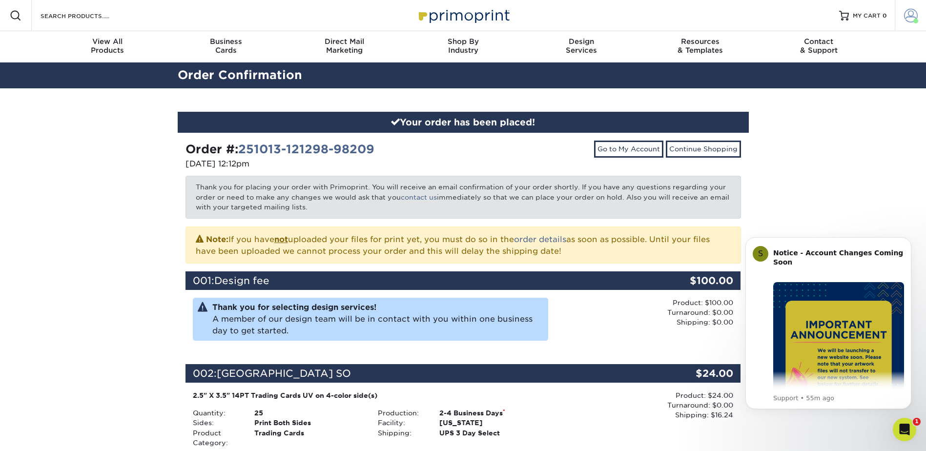
click at [910, 15] on span at bounding box center [911, 16] width 14 height 14
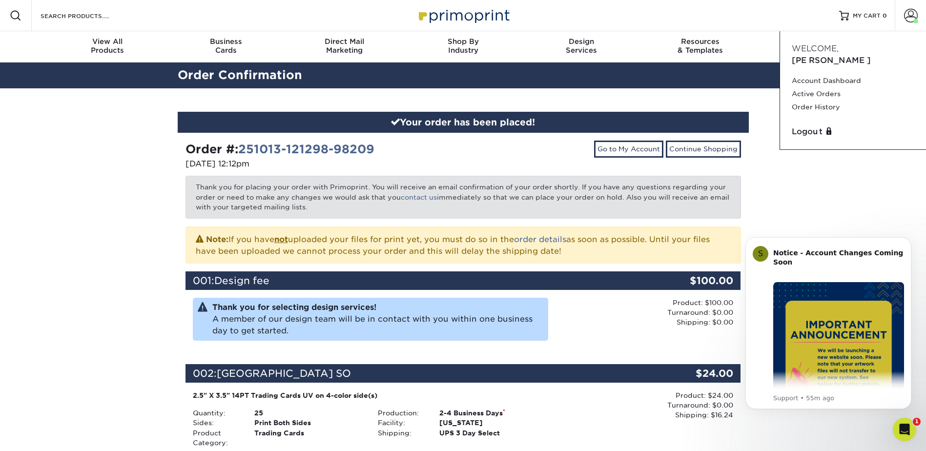
scroll to position [1850, 0]
click at [831, 74] on link "Account Dashboard" at bounding box center [852, 80] width 122 height 13
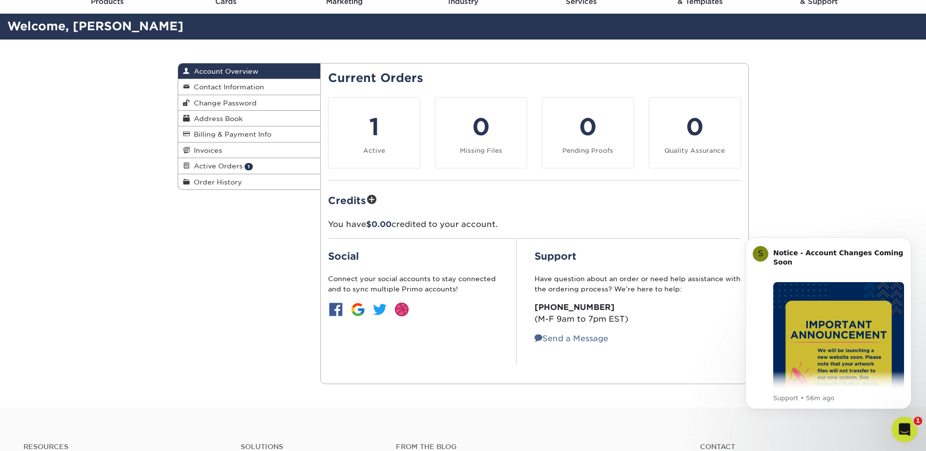
click at [905, 427] on icon "Open Intercom Messenger" at bounding box center [903, 428] width 16 height 16
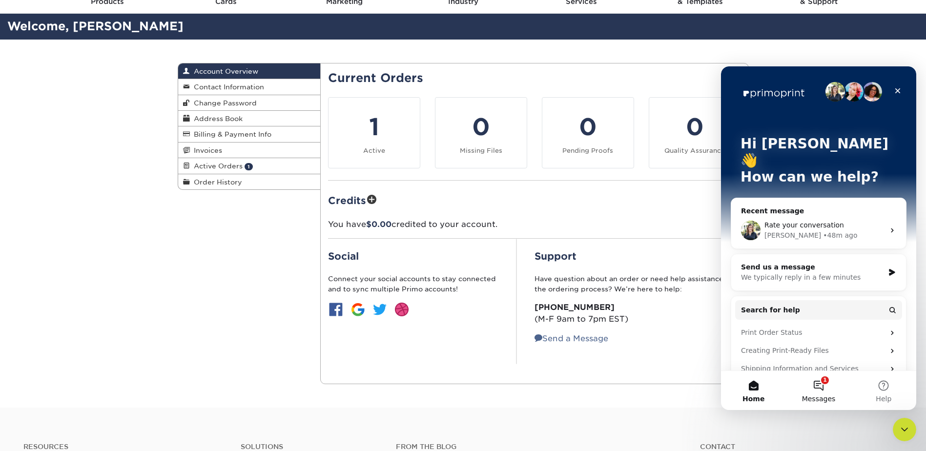
click at [823, 398] on span "Messages" at bounding box center [819, 398] width 34 height 7
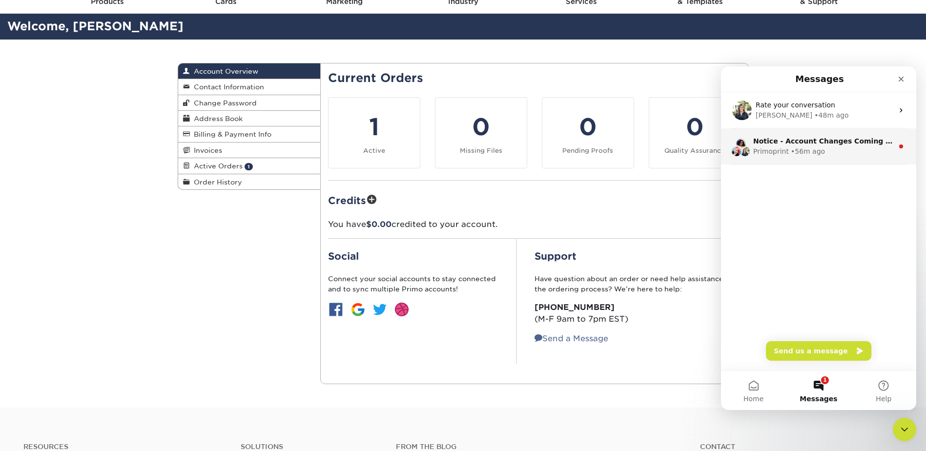
click at [802, 151] on div "• 56m ago" at bounding box center [807, 151] width 34 height 10
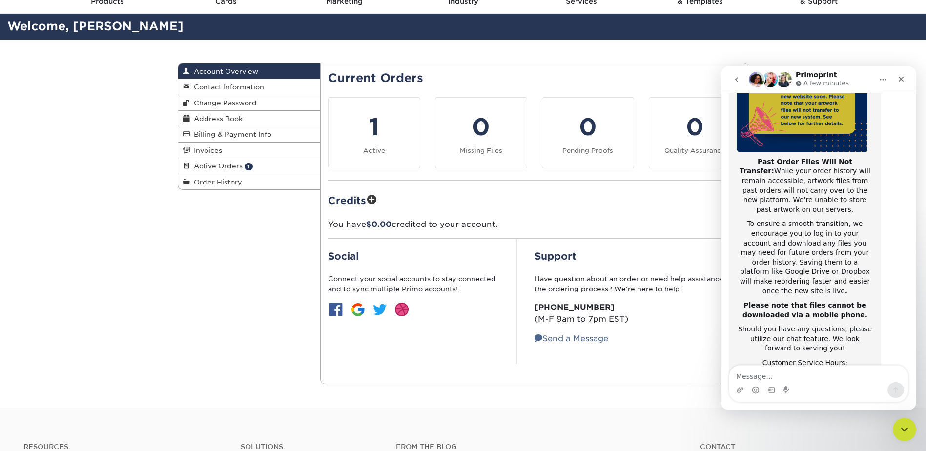
scroll to position [155, 0]
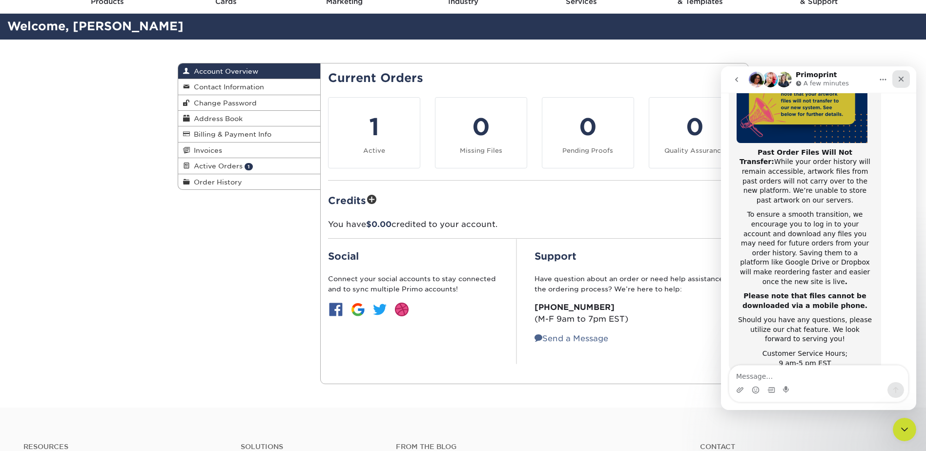
click at [899, 83] on div "Close" at bounding box center [901, 79] width 18 height 18
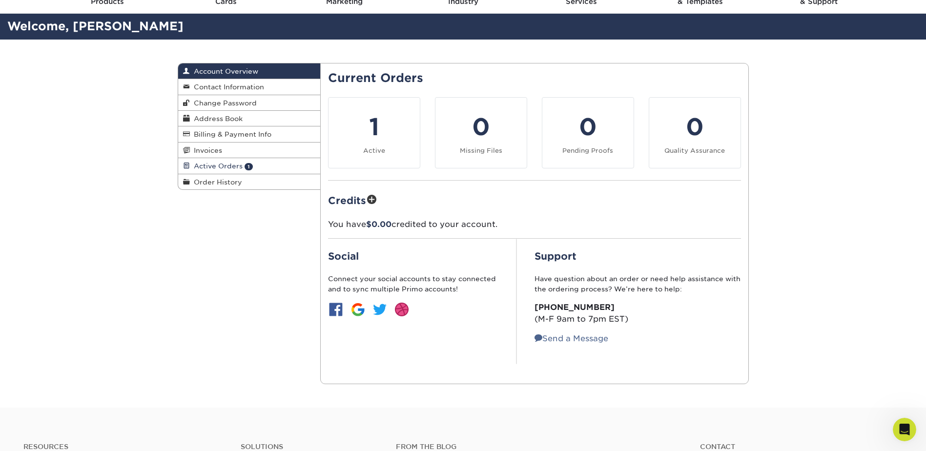
click at [234, 166] on span "Active Orders" at bounding box center [216, 166] width 53 height 8
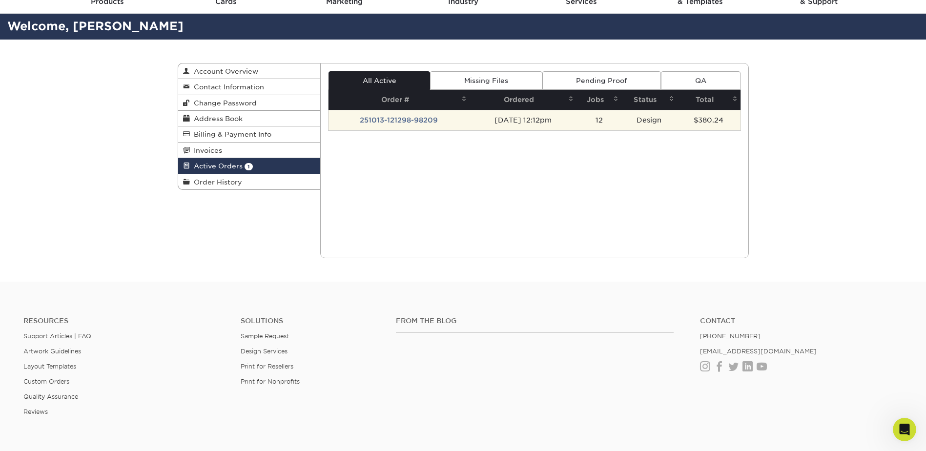
click at [395, 118] on td "251013-121298-98209" at bounding box center [398, 120] width 141 height 20
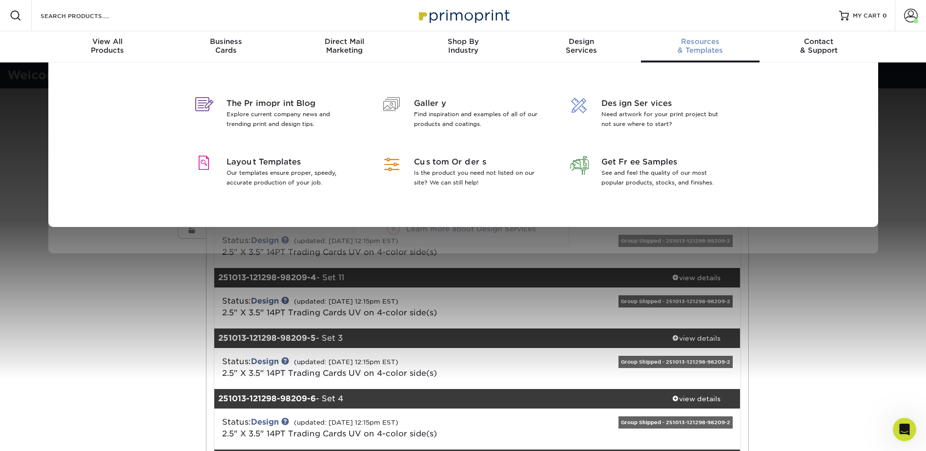
click at [709, 46] on div "Resources & Templates" at bounding box center [700, 46] width 119 height 18
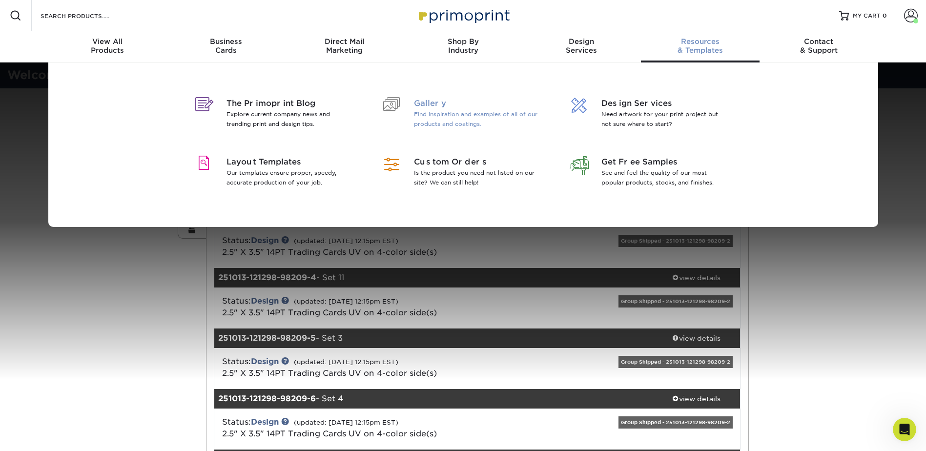
click at [433, 116] on p "Find inspiration and examples of all of our products and coatings." at bounding box center [477, 119] width 126 height 20
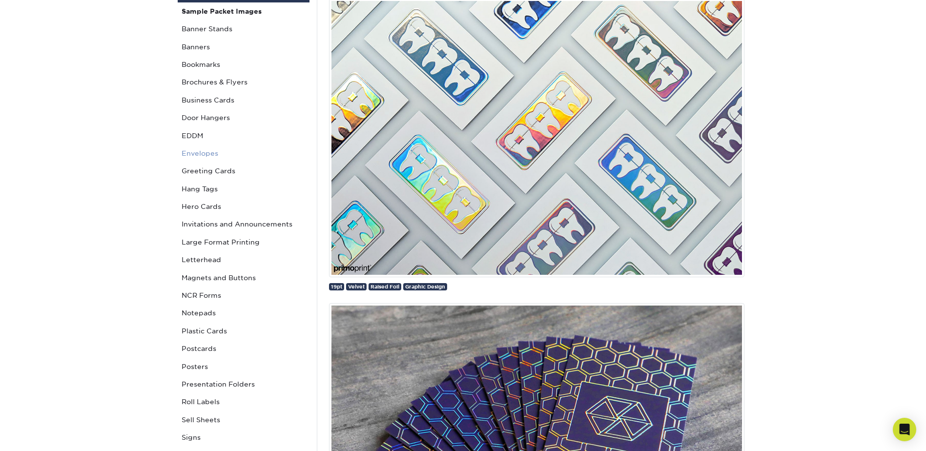
scroll to position [146, 0]
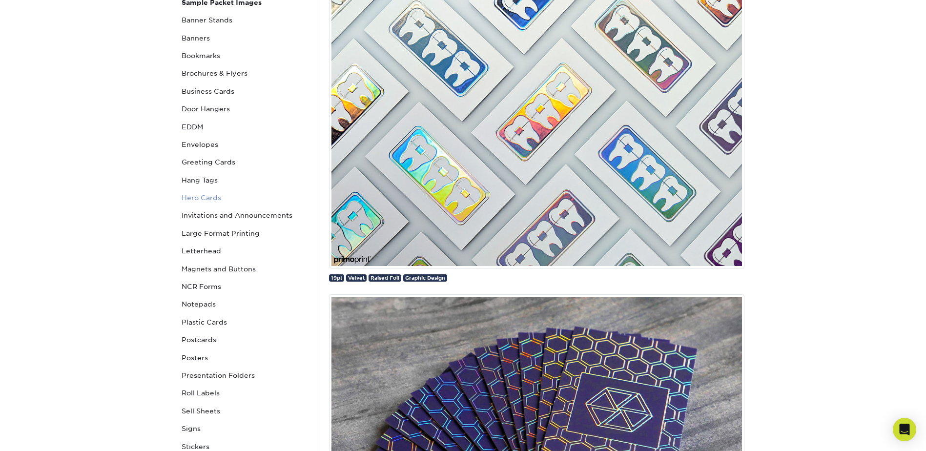
click at [212, 198] on link "Hero Cards" at bounding box center [244, 198] width 132 height 18
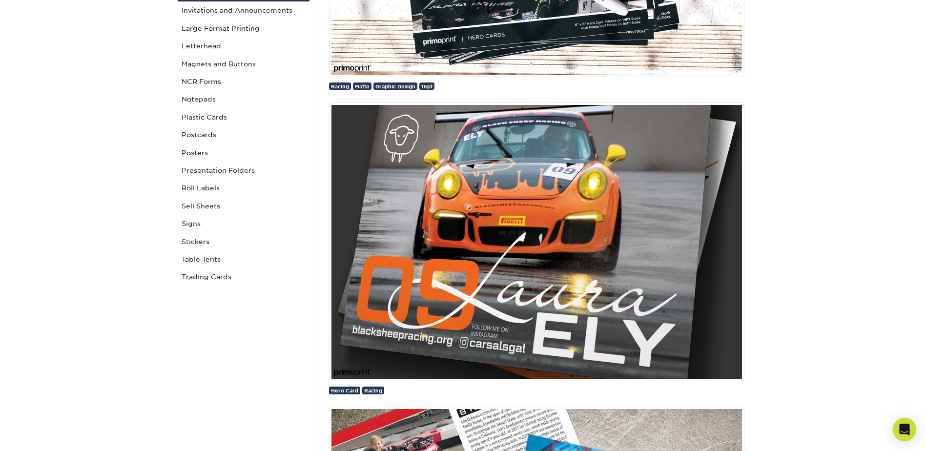
scroll to position [342, 0]
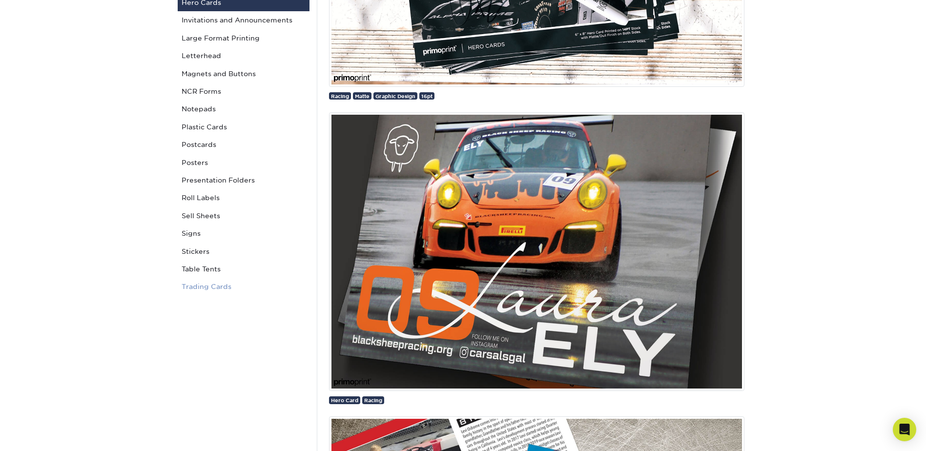
click at [218, 287] on link "Trading Cards" at bounding box center [244, 287] width 132 height 18
